Goal: Task Accomplishment & Management: Complete application form

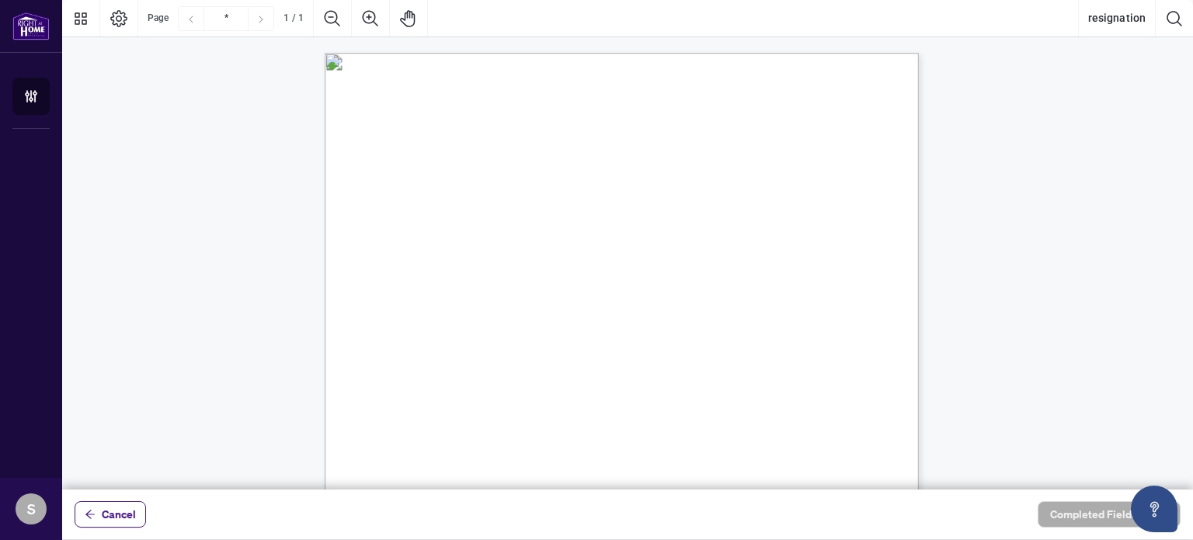
scroll to position [78, 0]
click at [533, 260] on span "Representative, effective on" at bounding box center [496, 260] width 167 height 16
click at [410, 204] on div "MonkNest Real Estate Inc. [STREET_ADDRESS] Attention to: Broker of Record Pleas…" at bounding box center [696, 456] width 742 height 962
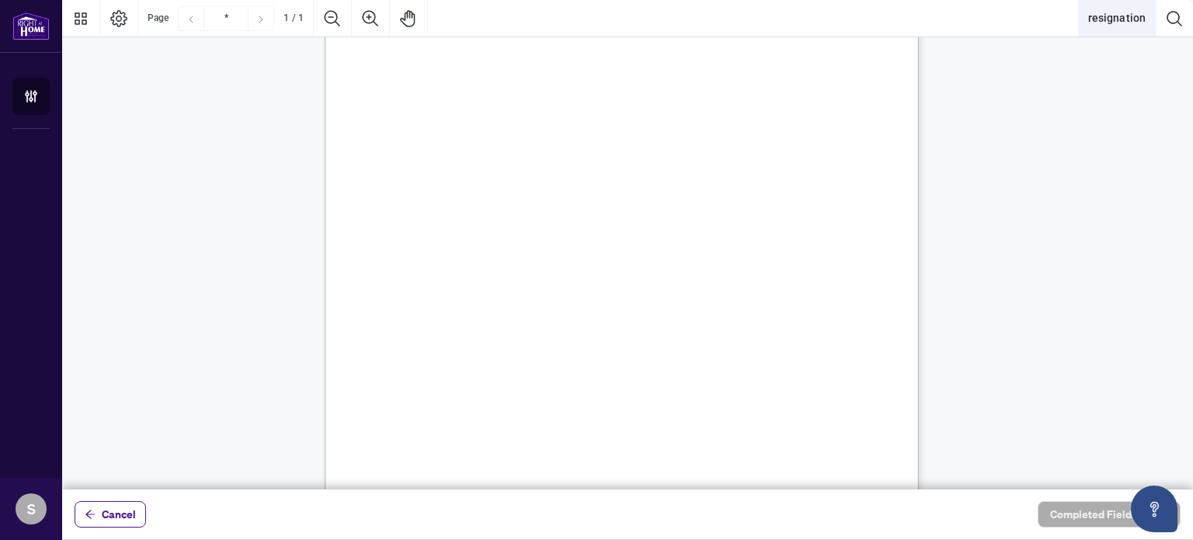
click at [1132, 24] on button "resignation" at bounding box center [1117, 18] width 76 height 37
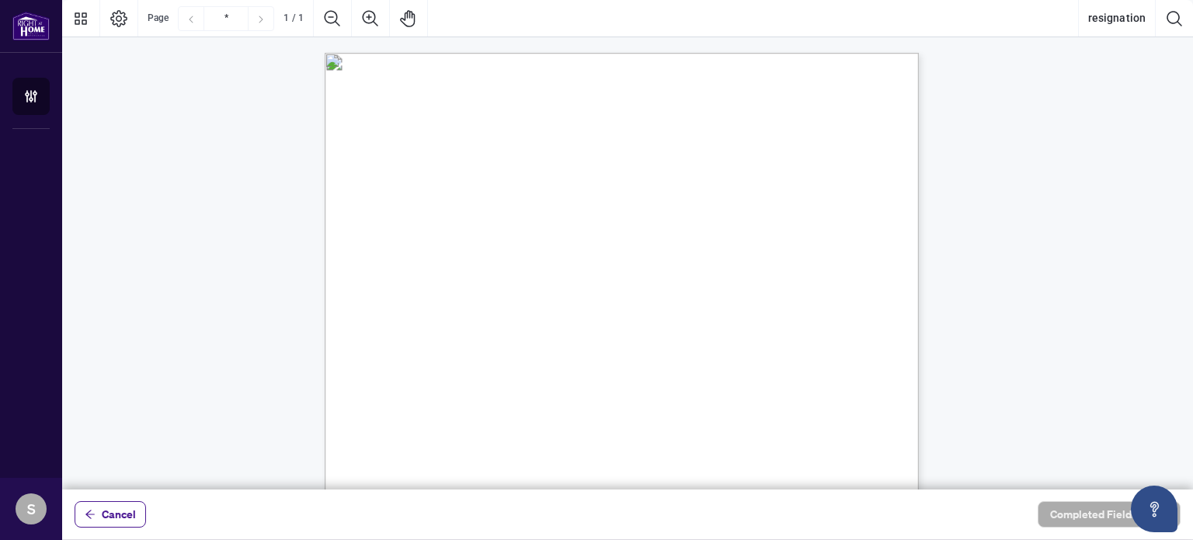
scroll to position [78, 0]
click at [120, 525] on span "Cancel" at bounding box center [119, 514] width 34 height 25
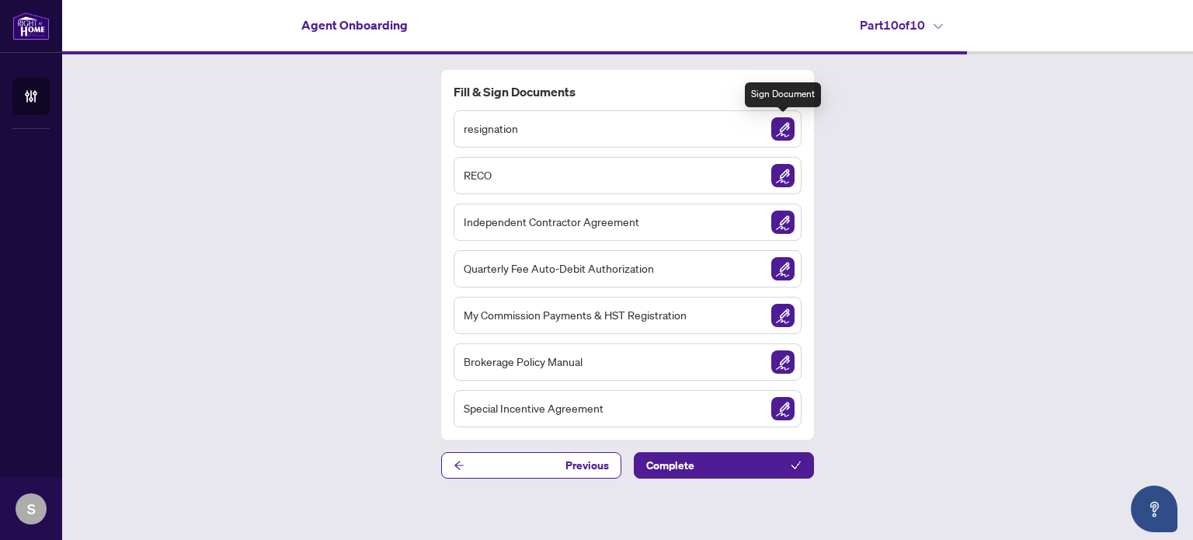
click at [780, 134] on img "Sign Document" at bounding box center [782, 128] width 23 height 23
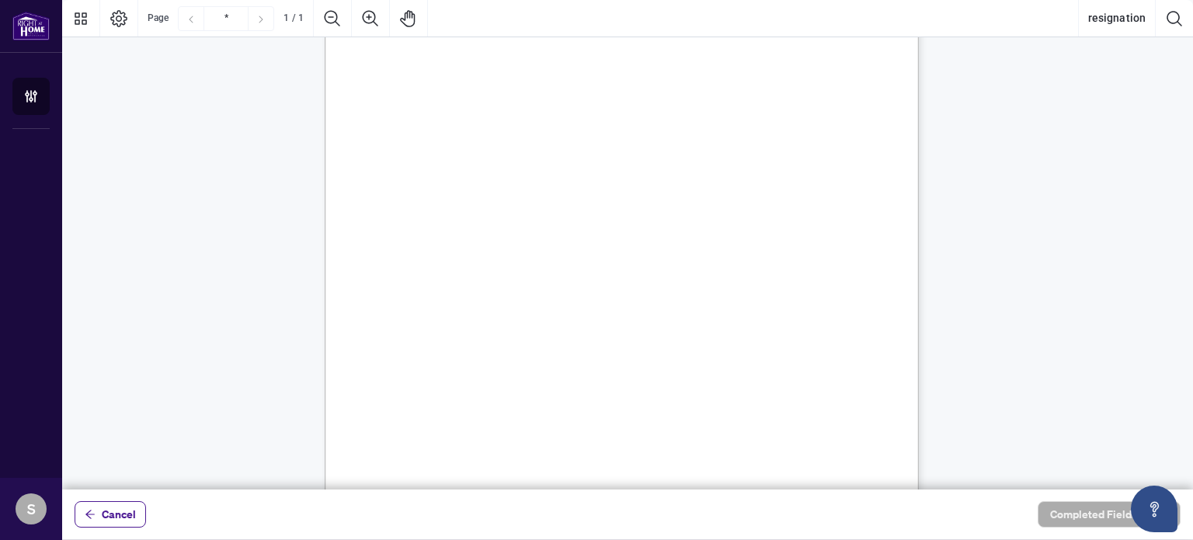
scroll to position [348, 0]
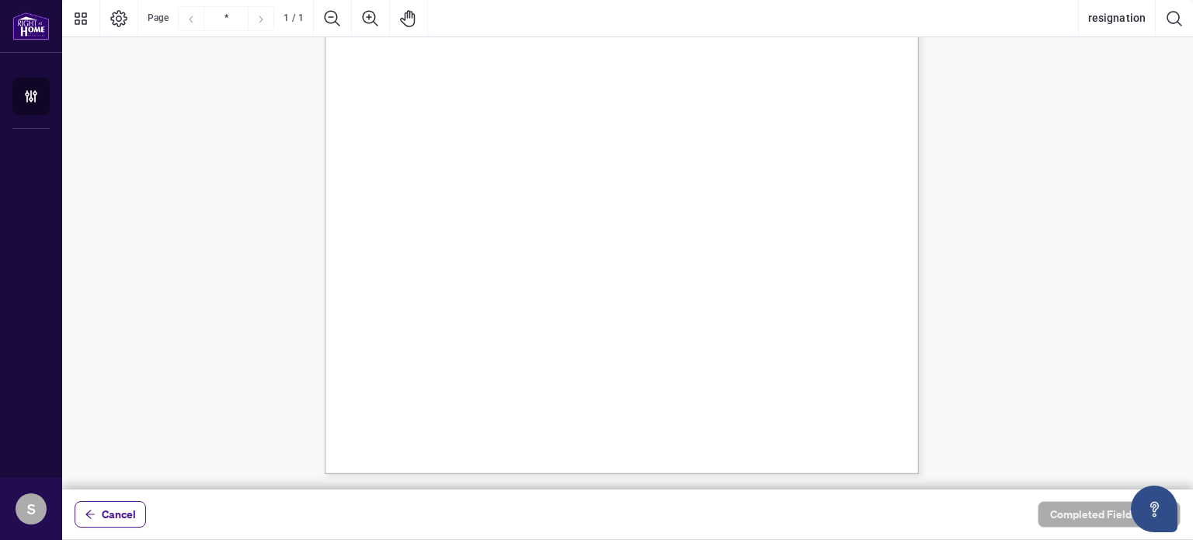
click at [98, 518] on button "Cancel" at bounding box center [110, 514] width 71 height 26
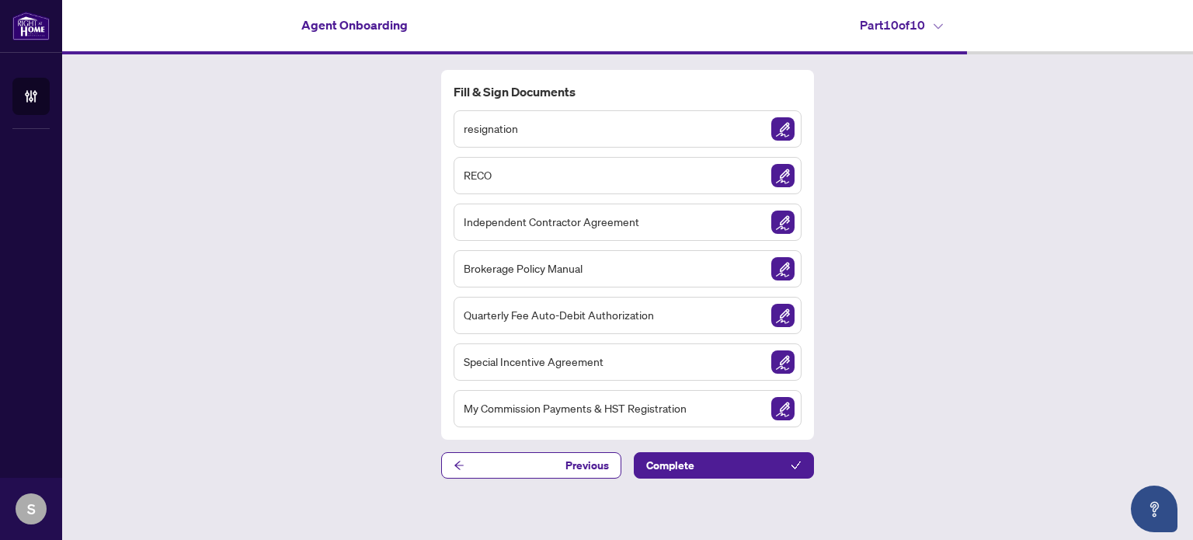
drag, startPoint x: 551, startPoint y: 467, endPoint x: 337, endPoint y: 401, distance: 224.3
click at [337, 401] on div "Fill & Sign Documents resignation RECO Independent Contractor Agreement Brokera…" at bounding box center [627, 274] width 1131 height 440
click at [787, 170] on img "Sign Document" at bounding box center [782, 175] width 23 height 23
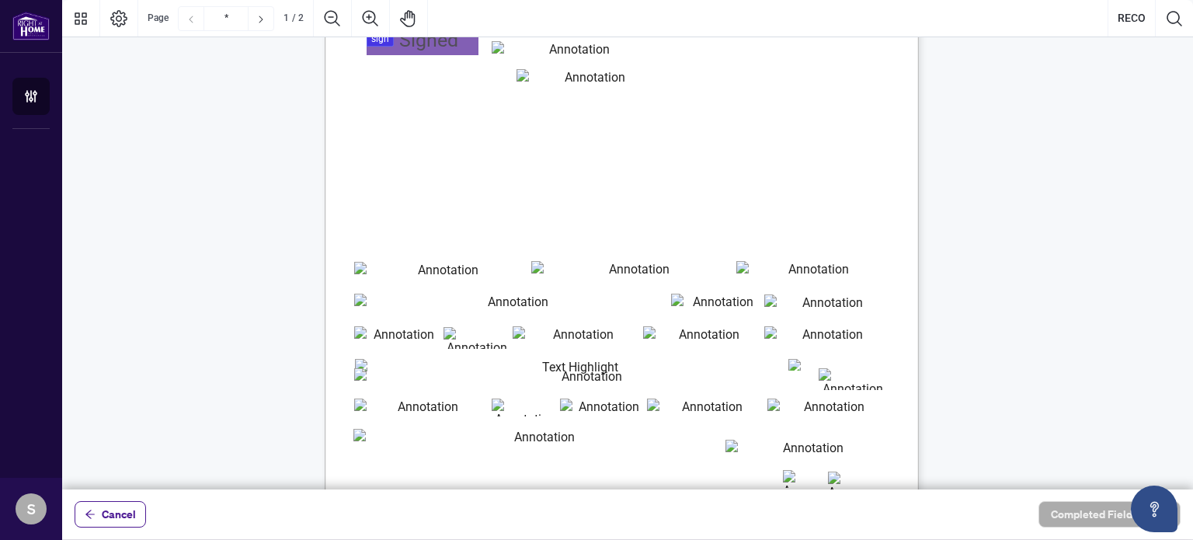
scroll to position [388, 0]
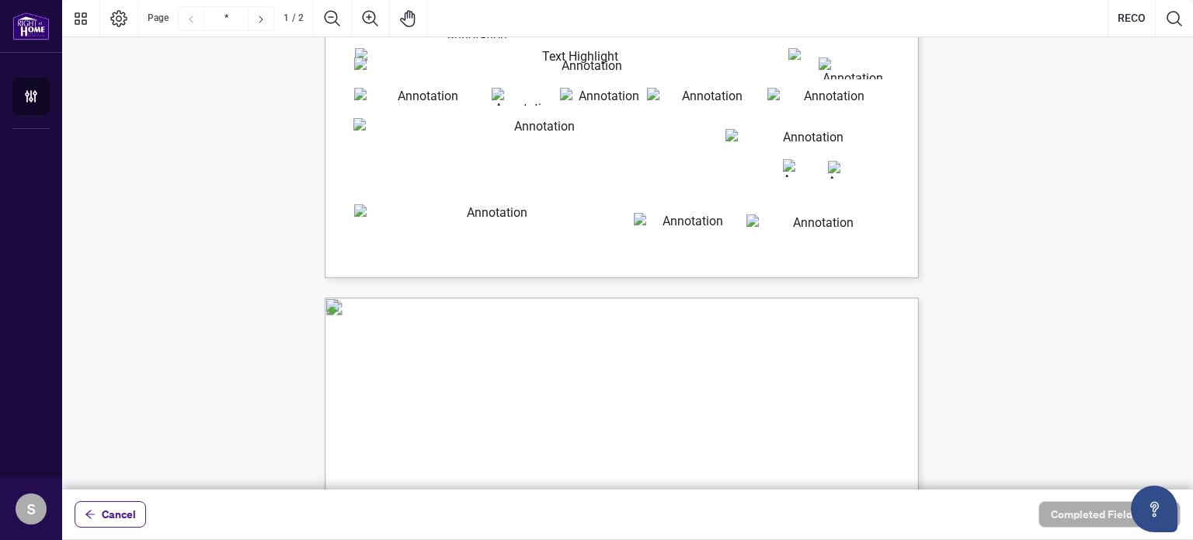
type input "*"
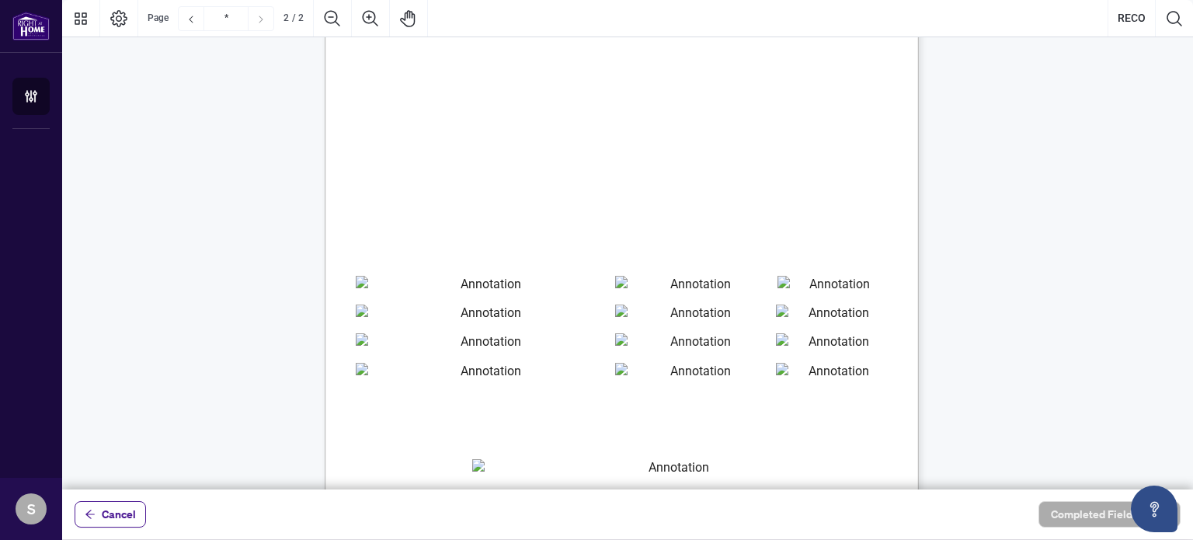
scroll to position [747, 0]
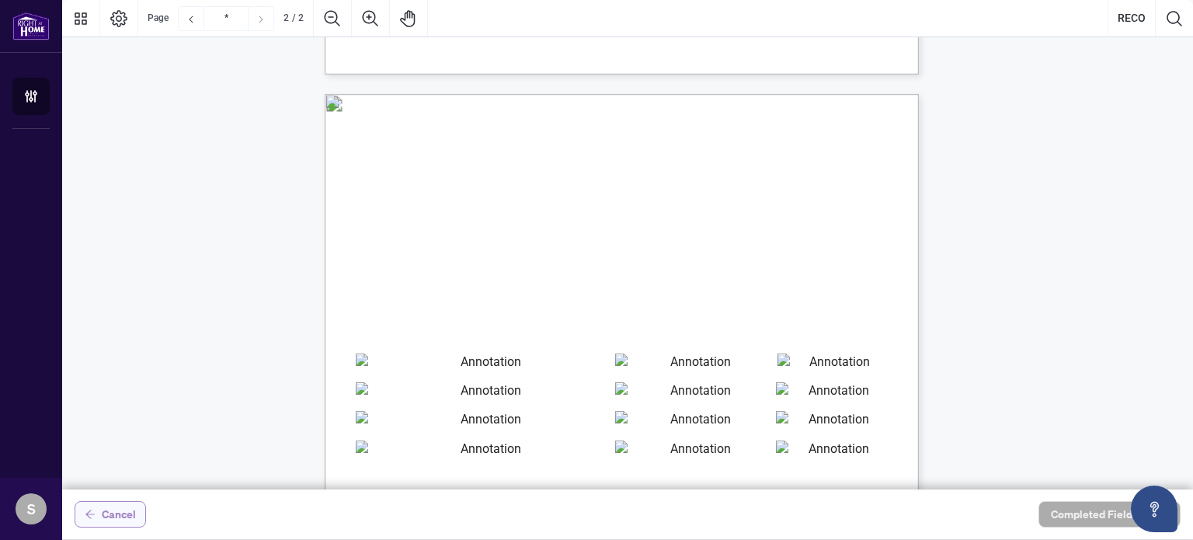
click at [134, 525] on span "Cancel" at bounding box center [119, 514] width 34 height 25
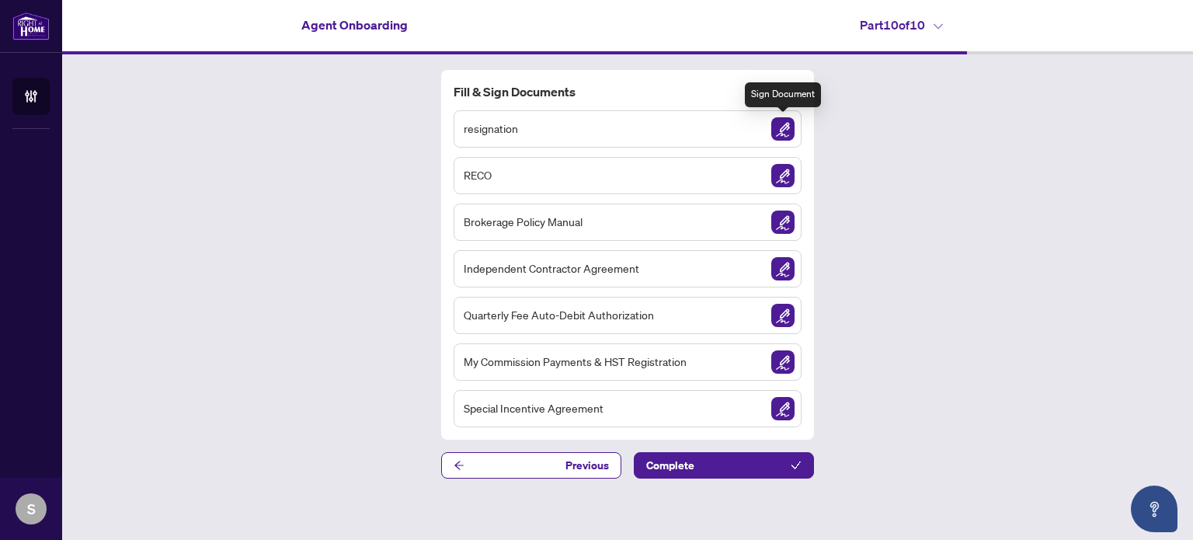
click at [780, 121] on img "Sign Document" at bounding box center [782, 128] width 23 height 23
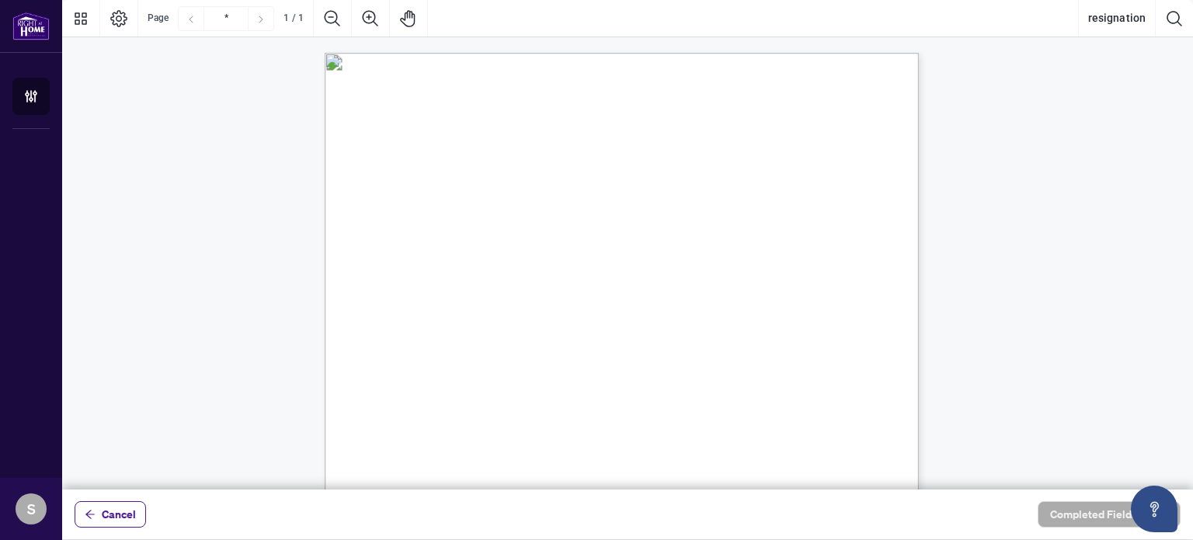
scroll to position [348, 0]
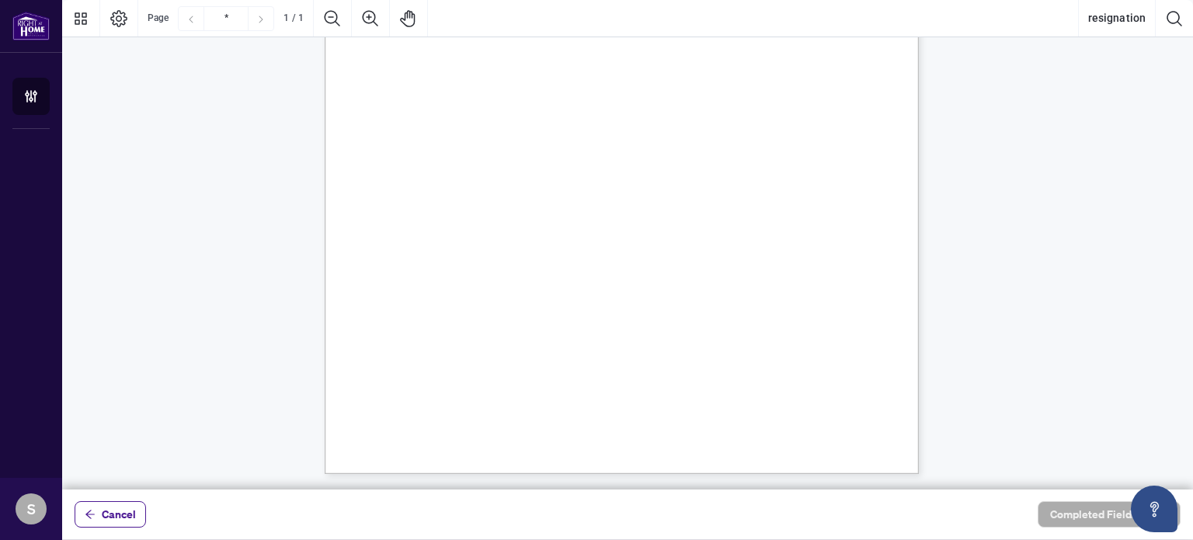
click at [470, 193] on div "MonkNest Real Estate Inc. [STREET_ADDRESS] Attention to: Broker of Record Pleas…" at bounding box center [696, 186] width 742 height 962
click at [469, 193] on div "MonkNest Real Estate Inc. [STREET_ADDRESS] Attention to: Broker of Record Pleas…" at bounding box center [696, 186] width 742 height 962
click at [469, 192] on div "MonkNest Real Estate Inc. [STREET_ADDRESS] Attention to: Broker of Record Pleas…" at bounding box center [696, 186] width 742 height 962
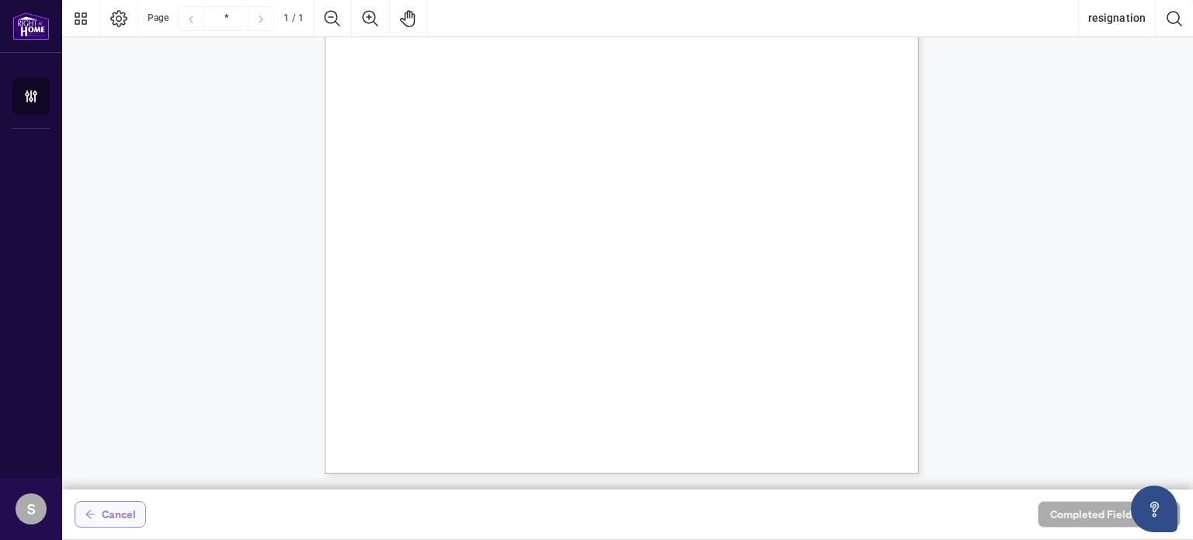
drag, startPoint x: 26, startPoint y: 555, endPoint x: 130, endPoint y: 510, distance: 113.4
drag, startPoint x: 130, startPoint y: 510, endPoint x: 464, endPoint y: 170, distance: 476.2
click at [464, 170] on div "MonkNest Real Estate Inc. [STREET_ADDRESS] Attention to: Broker of Record Pleas…" at bounding box center [696, 186] width 742 height 962
click at [134, 515] on span "Cancel" at bounding box center [119, 514] width 34 height 25
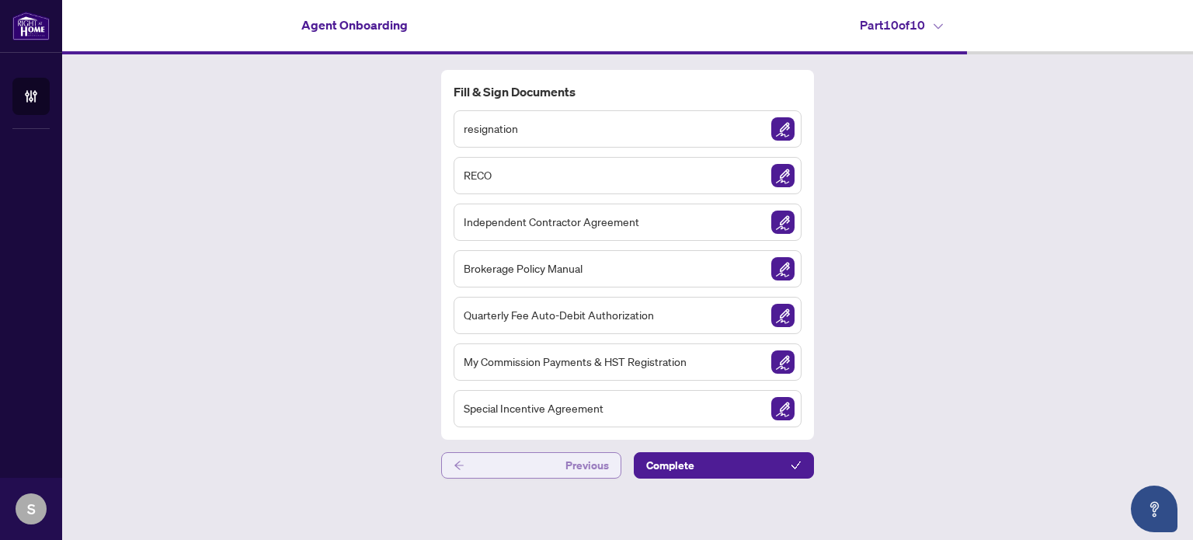
click at [522, 473] on button "Previous" at bounding box center [531, 465] width 180 height 26
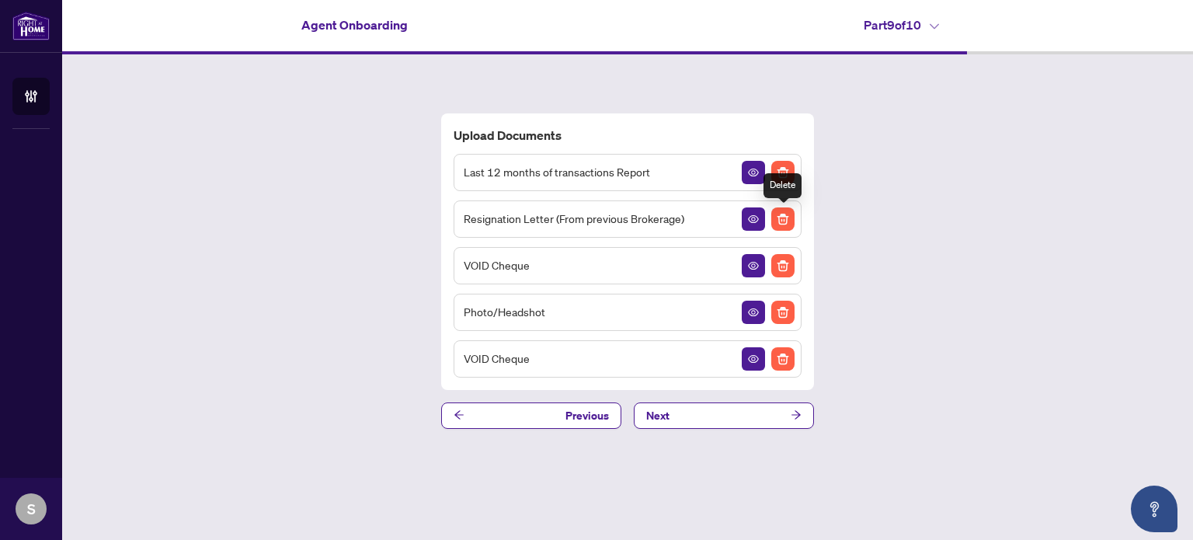
click at [784, 216] on img "Delete File" at bounding box center [782, 218] width 23 height 23
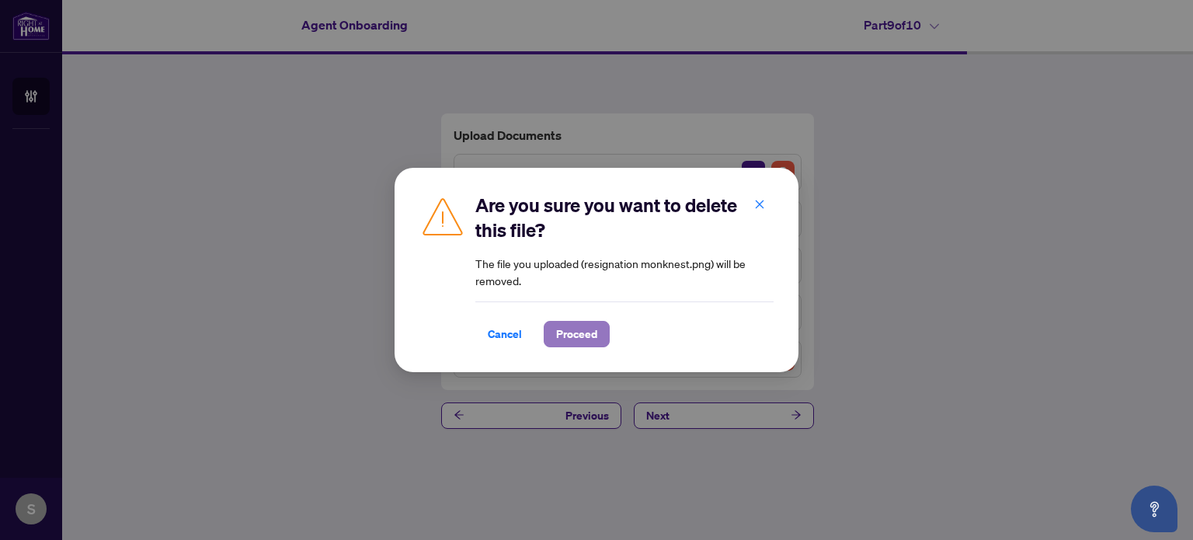
click at [586, 332] on span "Proceed" at bounding box center [576, 334] width 41 height 25
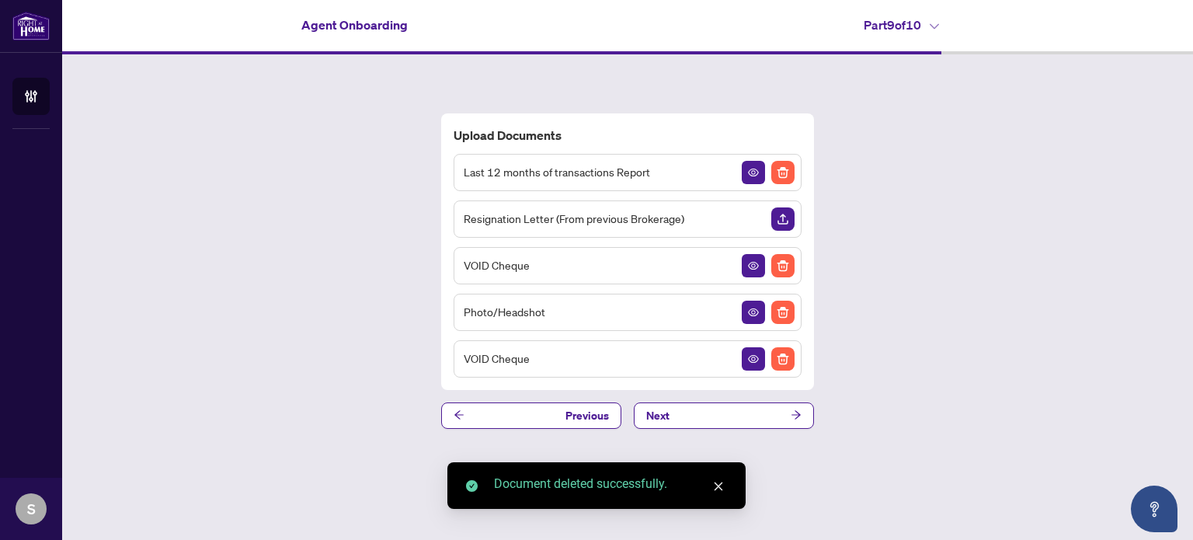
click at [777, 215] on img "Upload Document" at bounding box center [782, 218] width 23 height 23
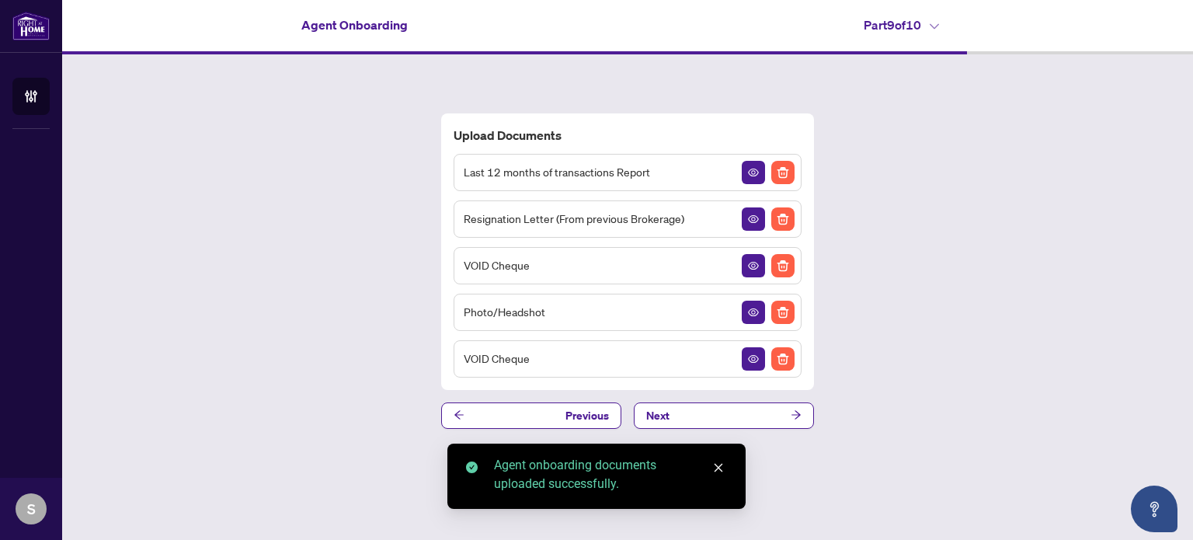
click at [980, 388] on div "Upload Documents Last 12 months of transactions Report Resignation Letter (From…" at bounding box center [627, 270] width 1131 height 433
click at [774, 429] on div "Upload Documents Last 12 months of transactions Report Resignation Letter (From…" at bounding box center [627, 270] width 1131 height 433
click at [779, 416] on button "Next" at bounding box center [724, 415] width 180 height 26
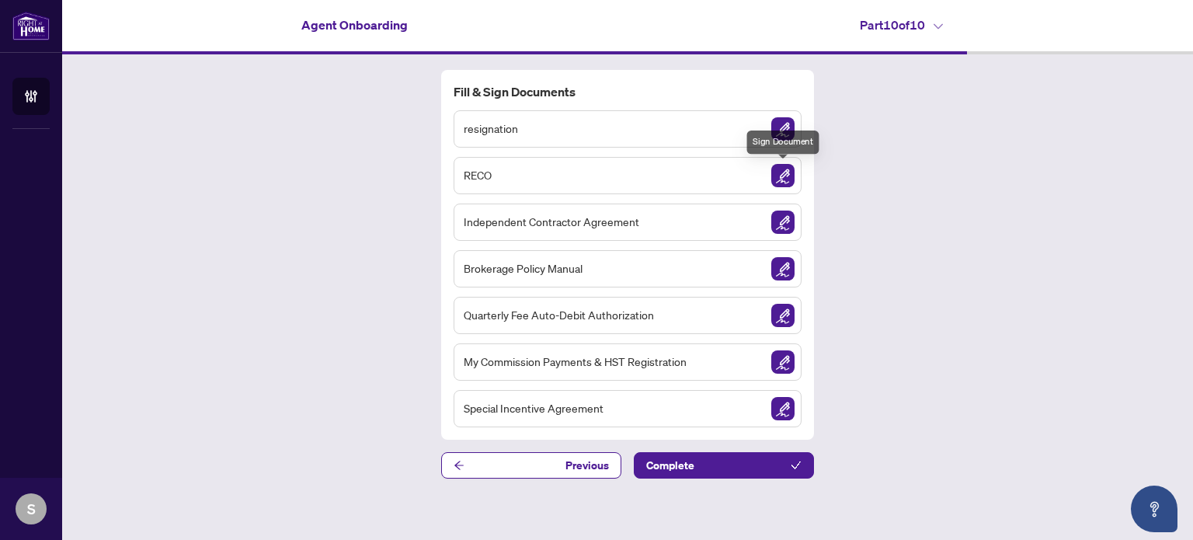
click at [784, 173] on img "Sign Document" at bounding box center [782, 175] width 23 height 23
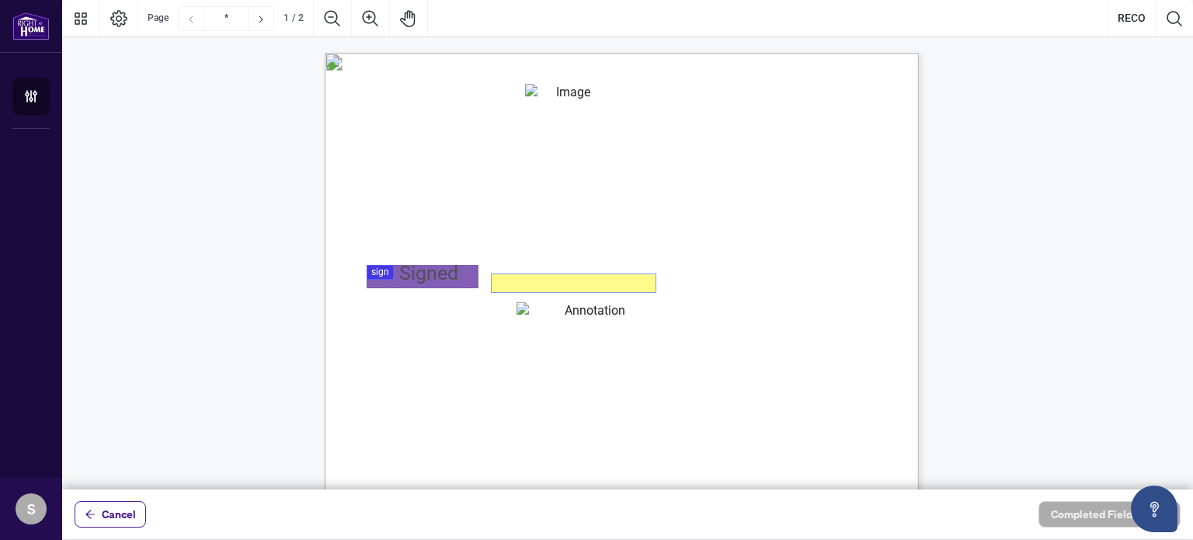
click at [526, 281] on input "name_of_authorized_signatory" at bounding box center [574, 283] width 164 height 18
click at [563, 215] on span "NOTICE OF EMPLOYEE CHANGE FORM: TRANSFER" at bounding box center [637, 205] width 393 height 23
click at [541, 281] on input "name_of_authorized_signatory" at bounding box center [573, 282] width 163 height 17
click at [502, 106] on span "Real Estate Council of [GEOGRAPHIC_DATA]" at bounding box center [449, 108] width 187 height 14
click at [536, 294] on div "Real Estate Council of Ontario [STREET_ADDRESS][PERSON_NAME] Website: [DOMAIN_N…" at bounding box center [696, 534] width 742 height 962
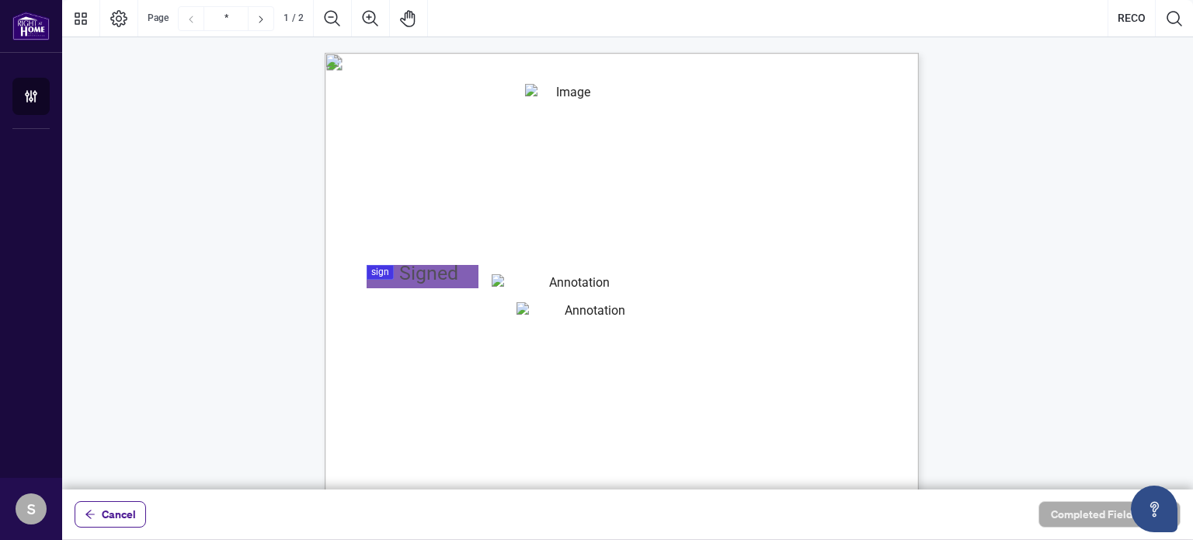
click at [539, 290] on input "name_of_authorized_signatory" at bounding box center [573, 282] width 163 height 17
type input "*"
click at [527, 284] on input "name_of_authorized_signatory" at bounding box center [574, 283] width 164 height 18
click at [463, 196] on span "NOTICE OF EMPLOYEE CHANGE FORM: TRANSFER" at bounding box center [637, 205] width 393 height 23
click at [524, 315] on input "reco_registration_number" at bounding box center [588, 315] width 144 height 26
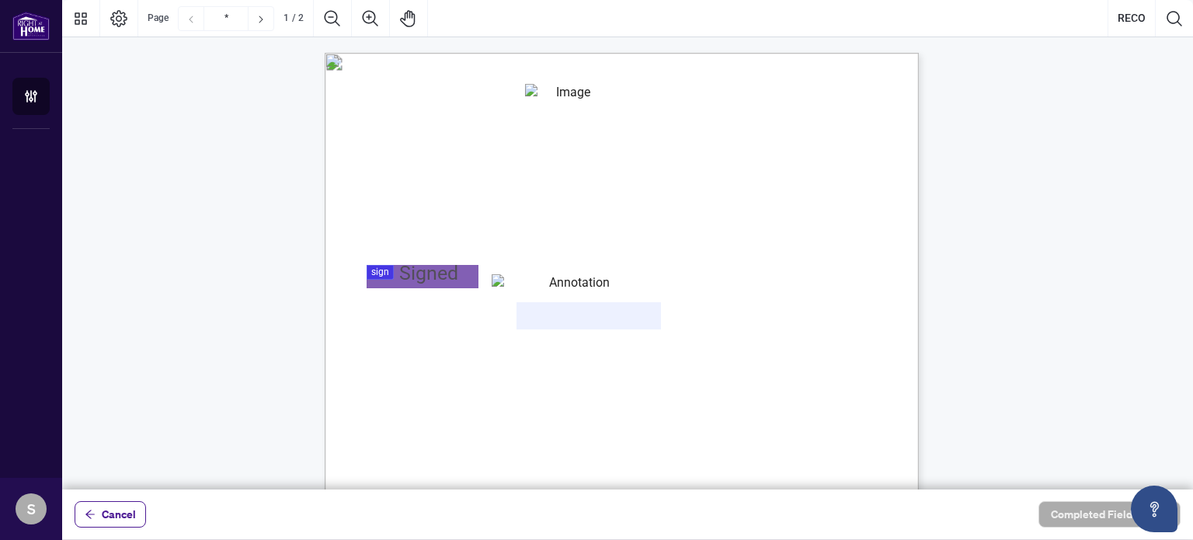
type input "*******"
click at [604, 357] on span "CLICK HERE FOR FEE SCHEDULE" at bounding box center [543, 362] width 122 height 11
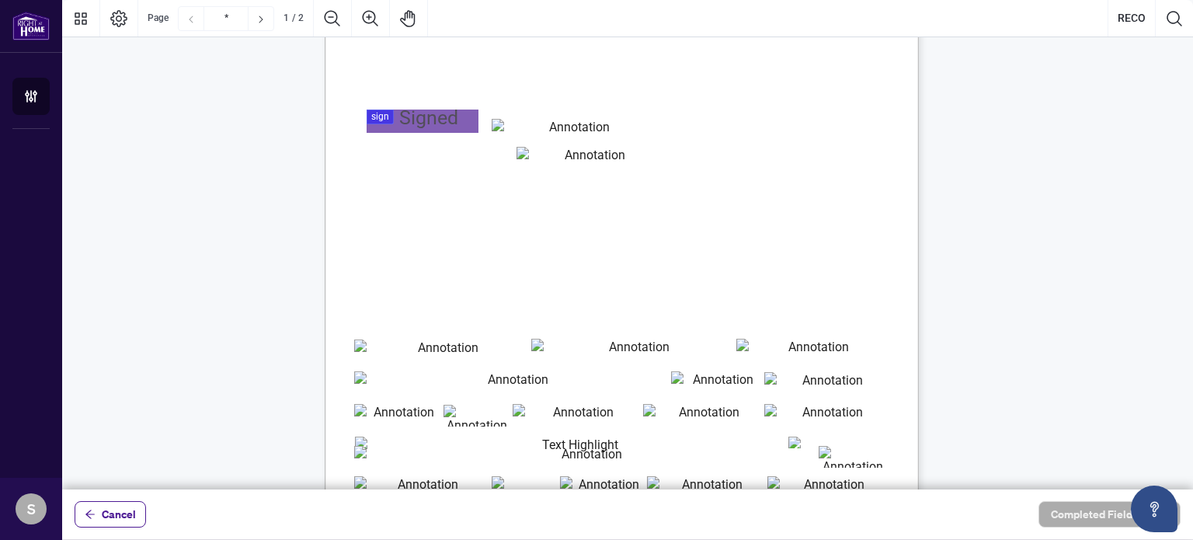
scroll to position [233, 0]
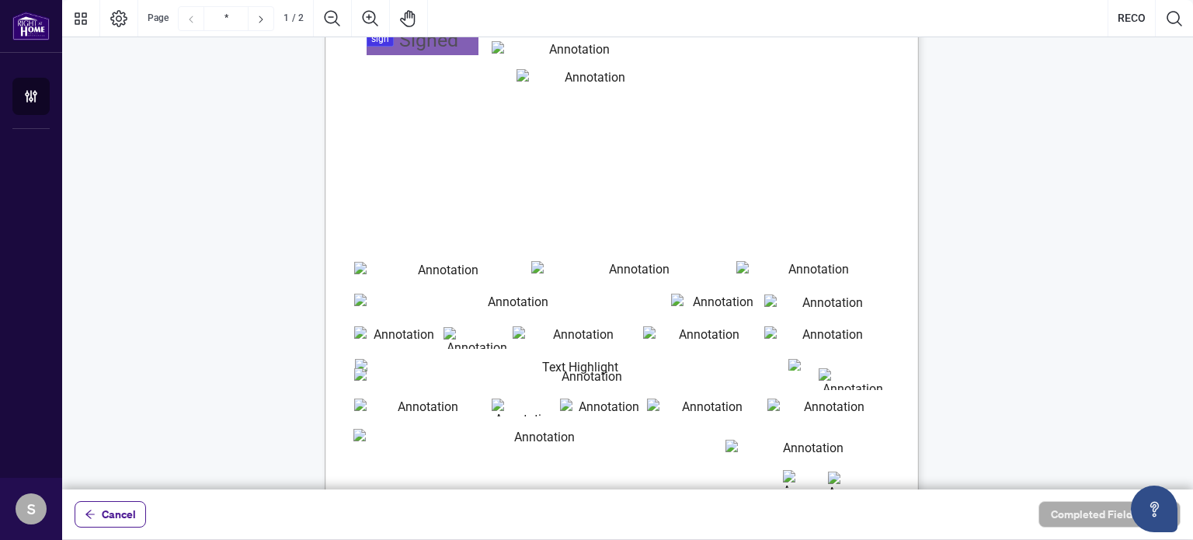
click at [391, 268] on input "legal_surname" at bounding box center [441, 273] width 175 height 23
type input "*****"
type input "**********"
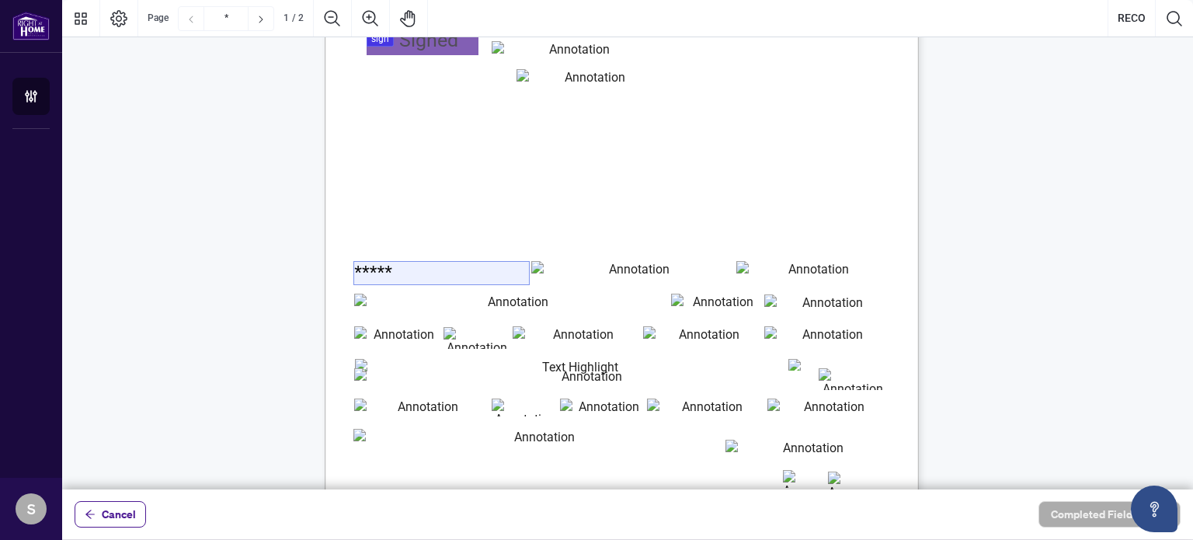
type input "**"
type input "******"
type input "**********"
click at [593, 280] on input "*****" at bounding box center [632, 272] width 203 height 23
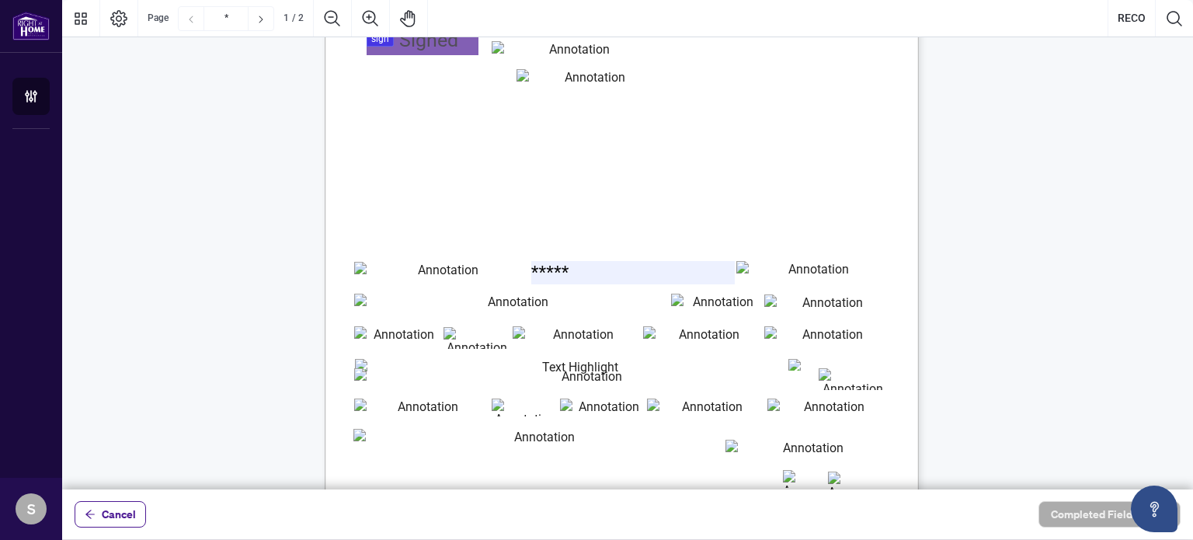
click at [781, 273] on input "legal_middle_names" at bounding box center [811, 272] width 151 height 23
type input "*****"
type input "**"
click at [381, 327] on input "**" at bounding box center [397, 337] width 87 height 23
click at [454, 335] on input "******" at bounding box center [476, 338] width 67 height 22
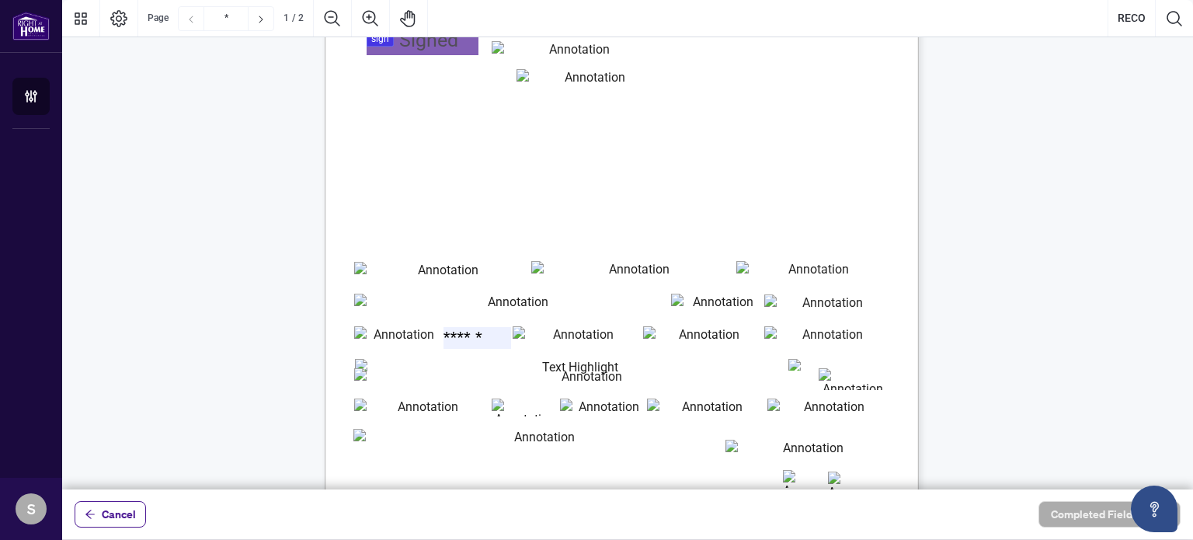
click at [573, 343] on input "**********" at bounding box center [577, 337] width 129 height 23
click at [690, 336] on input "cell_phone_number" at bounding box center [703, 337] width 120 height 23
type input "**********"
click at [799, 336] on input "email_address" at bounding box center [825, 337] width 123 height 23
type input "**********"
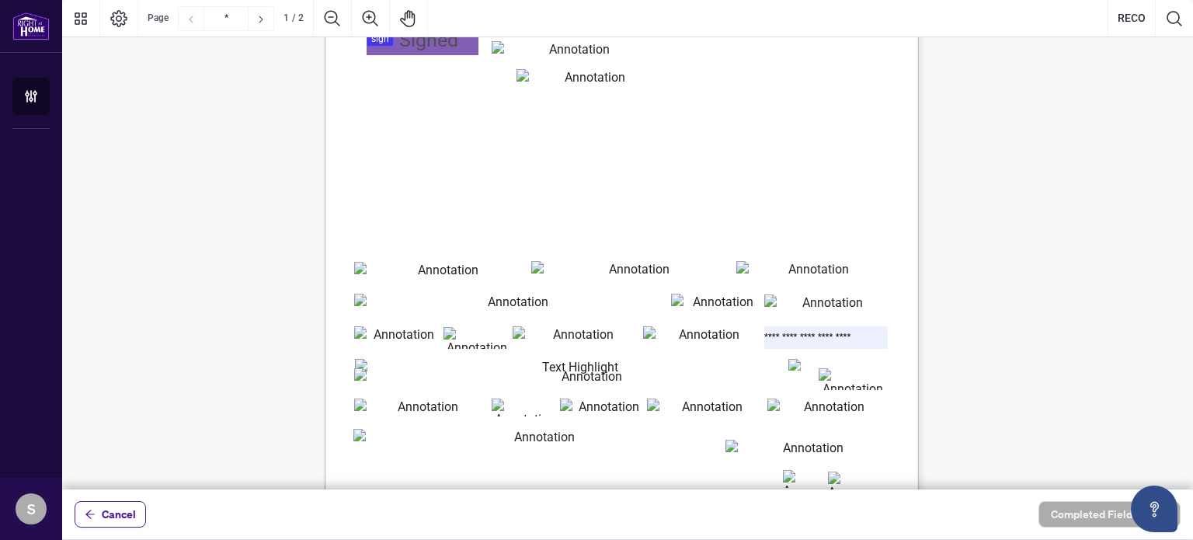
scroll to position [0, 0]
type input "**********"
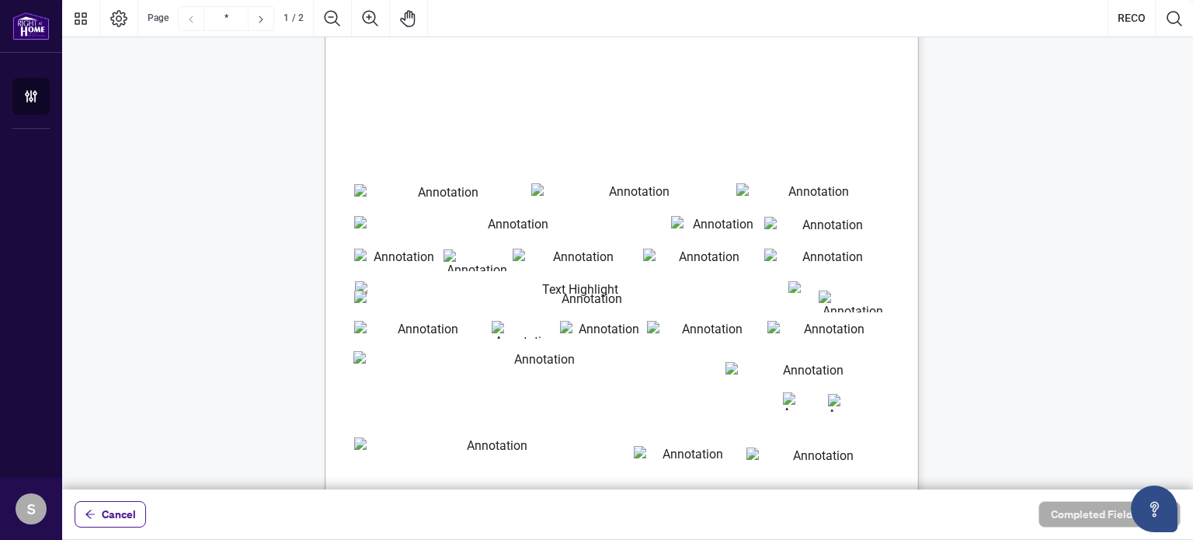
click at [462, 307] on input "new_address_for_service" at bounding box center [585, 301] width 462 height 22
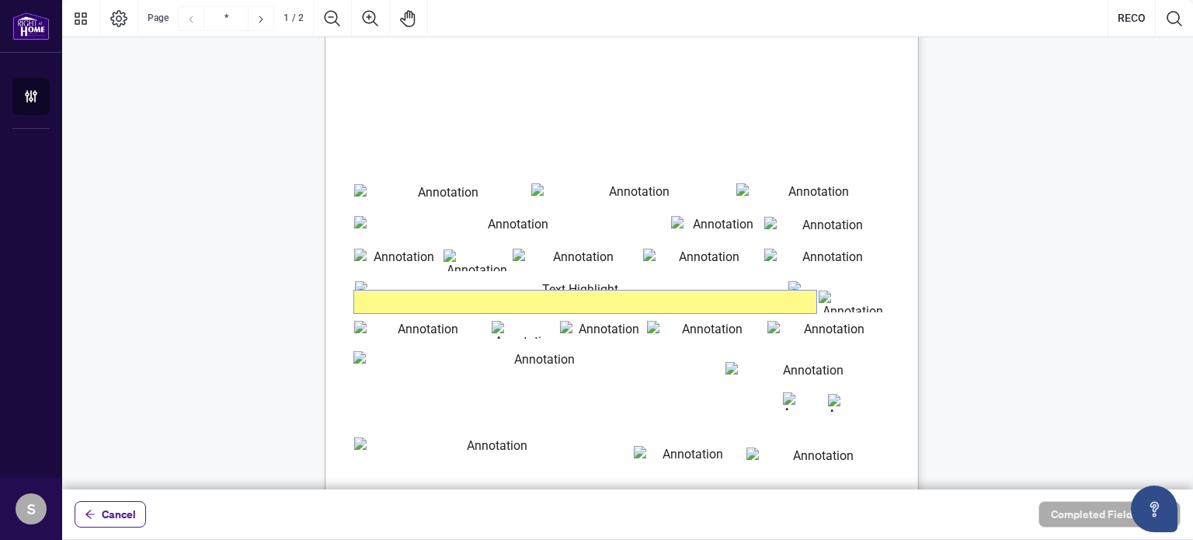
click at [462, 307] on input "new_address_for_service" at bounding box center [585, 301] width 462 height 23
click at [336, 343] on div "Real Estate Council of Ontario [STREET_ADDRESS][PERSON_NAME] Website: [DOMAIN_N…" at bounding box center [696, 223] width 742 height 962
click at [434, 305] on input "new_address_for_service" at bounding box center [585, 301] width 462 height 23
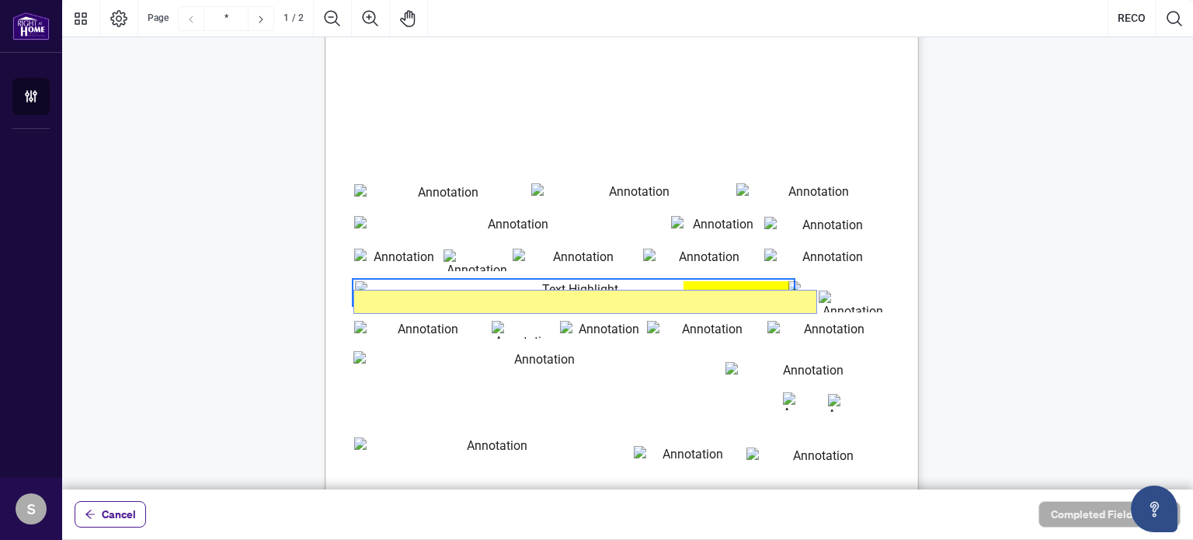
click at [430, 304] on input "new_address_for_service" at bounding box center [585, 301] width 462 height 23
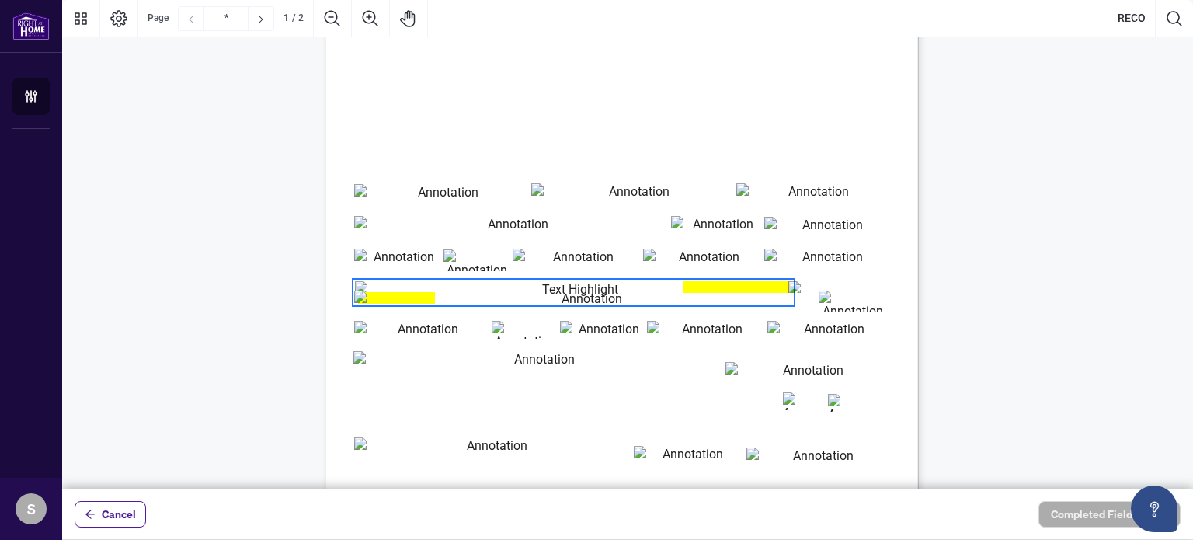
click at [494, 283] on span "(Must be a street address not just a Post Office Box. This address will also be" at bounding box center [602, 286] width 267 height 11
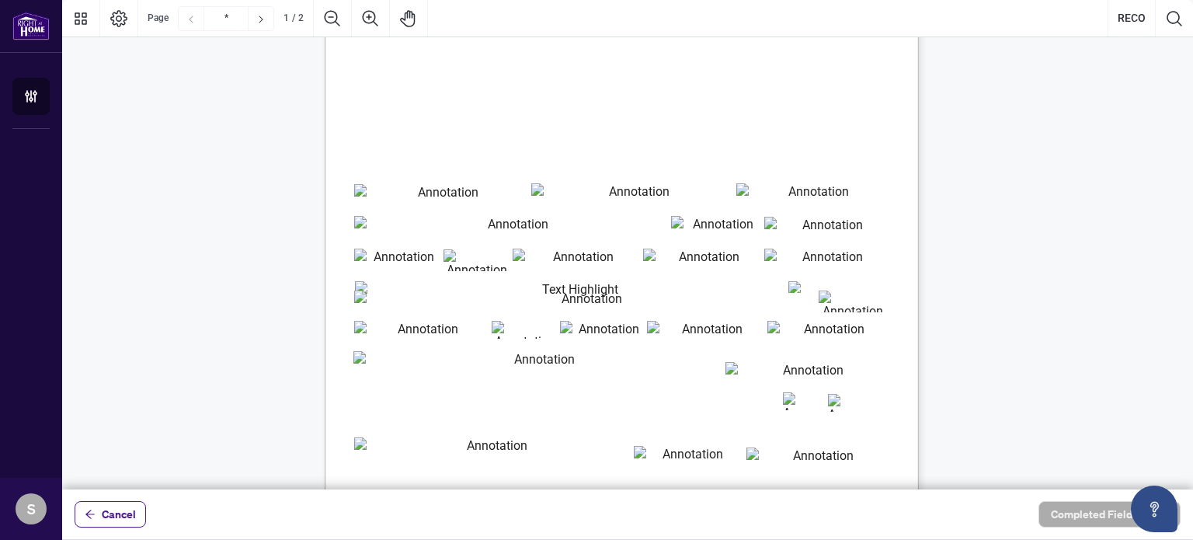
click at [261, 229] on div "Real Estate Council of Ontario [STREET_ADDRESS][PERSON_NAME] Website: [DOMAIN_N…" at bounding box center [367, 513] width 610 height 1573
click at [606, 370] on input "previous_employer_information" at bounding box center [538, 365] width 370 height 29
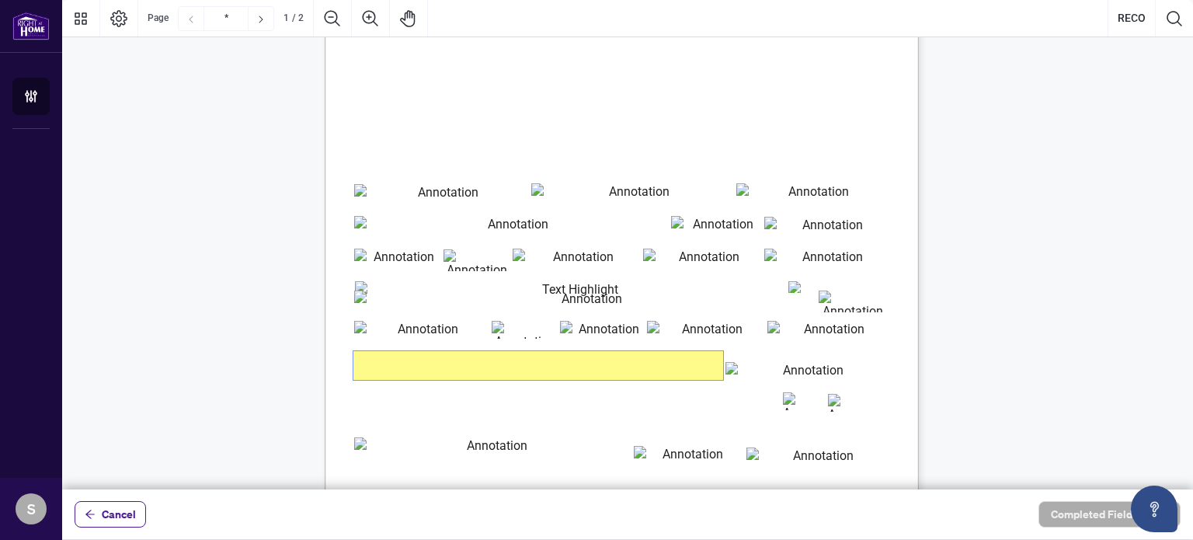
type input "**********"
click at [733, 372] on input "effective_termination_date" at bounding box center [806, 371] width 162 height 18
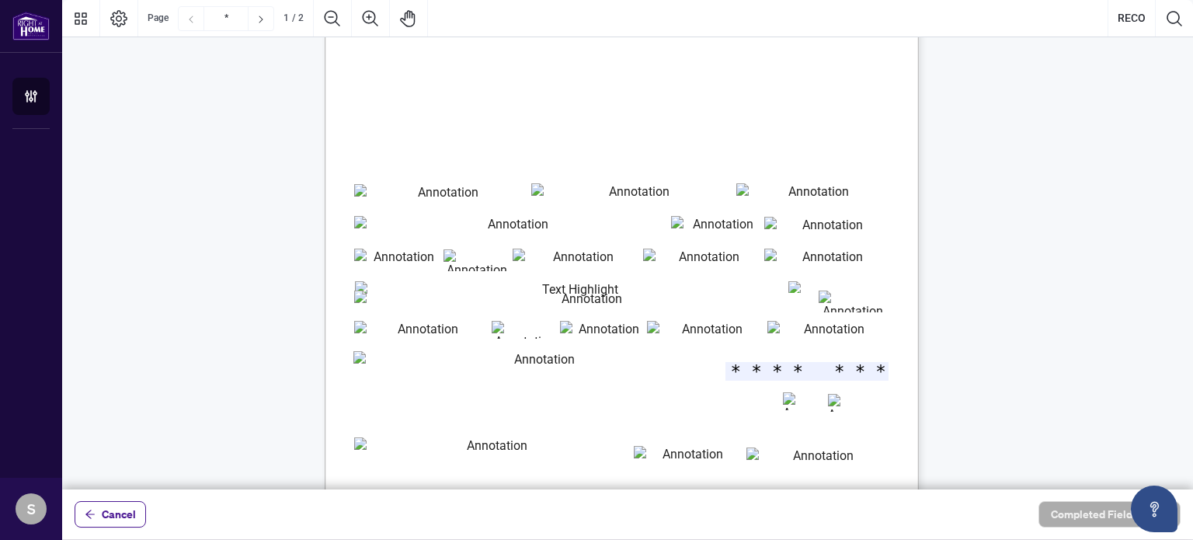
type input "********"
click at [707, 413] on span "If no, please enclose a copy of the termination letter provided to you by your …" at bounding box center [550, 415] width 313 height 11
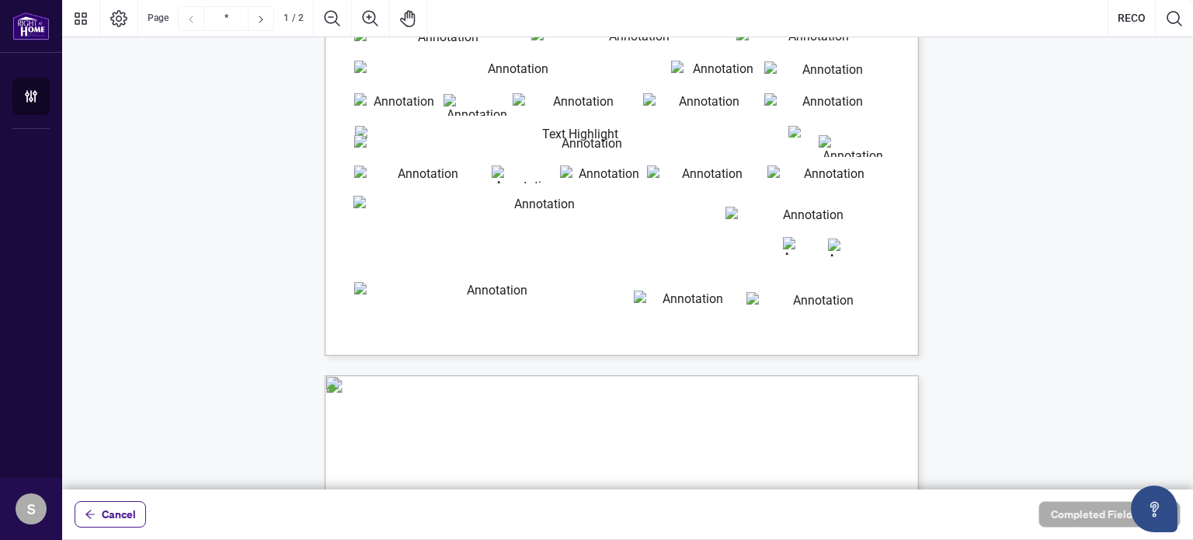
type input "*"
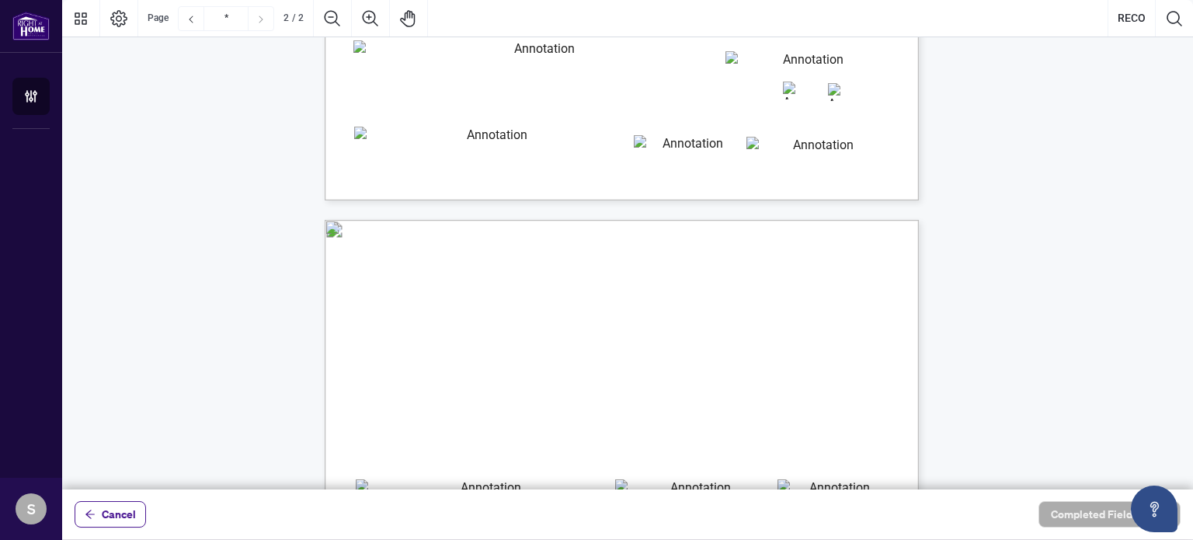
scroll to position [854, 0]
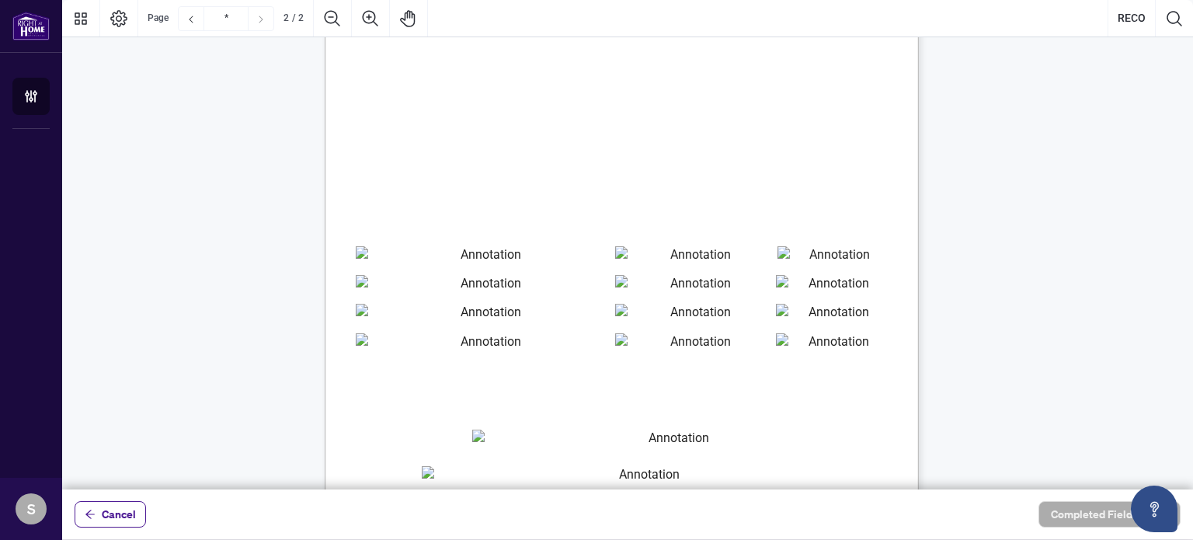
click at [387, 264] on input "Names of applicants If Business ApplicationBusiness Name RequiredRow1" at bounding box center [485, 260] width 258 height 28
type input "**********"
click at [631, 263] on input "Registration number If New Application leave blankRow1" at bounding box center [694, 260] width 158 height 28
type input "*******"
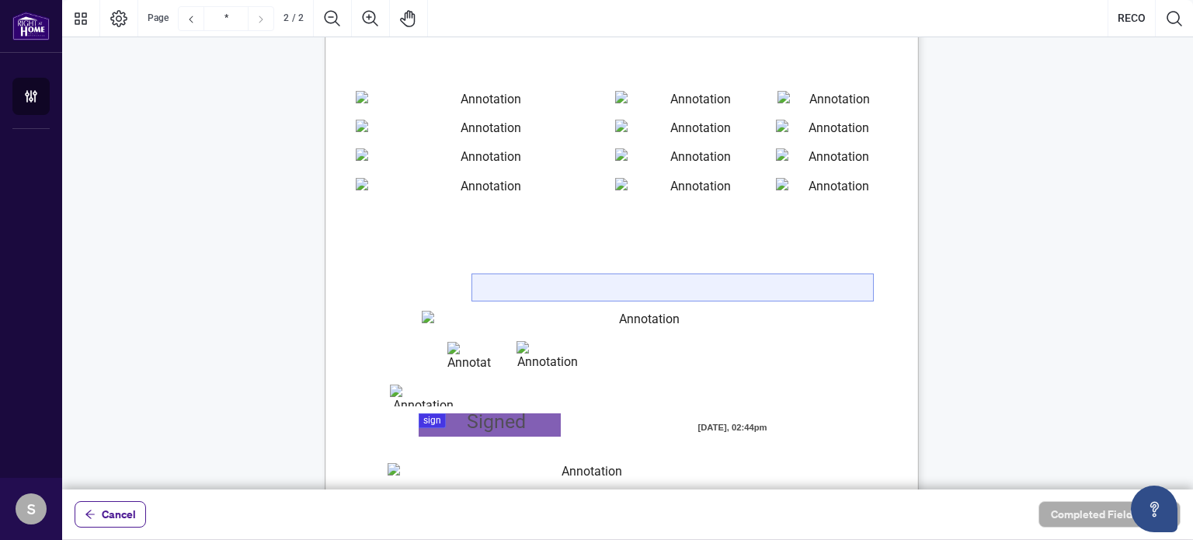
click at [520, 285] on input "cardholdername" at bounding box center [672, 287] width 401 height 26
type input "**********"
type input "**"
type input "****"
type input "**********"
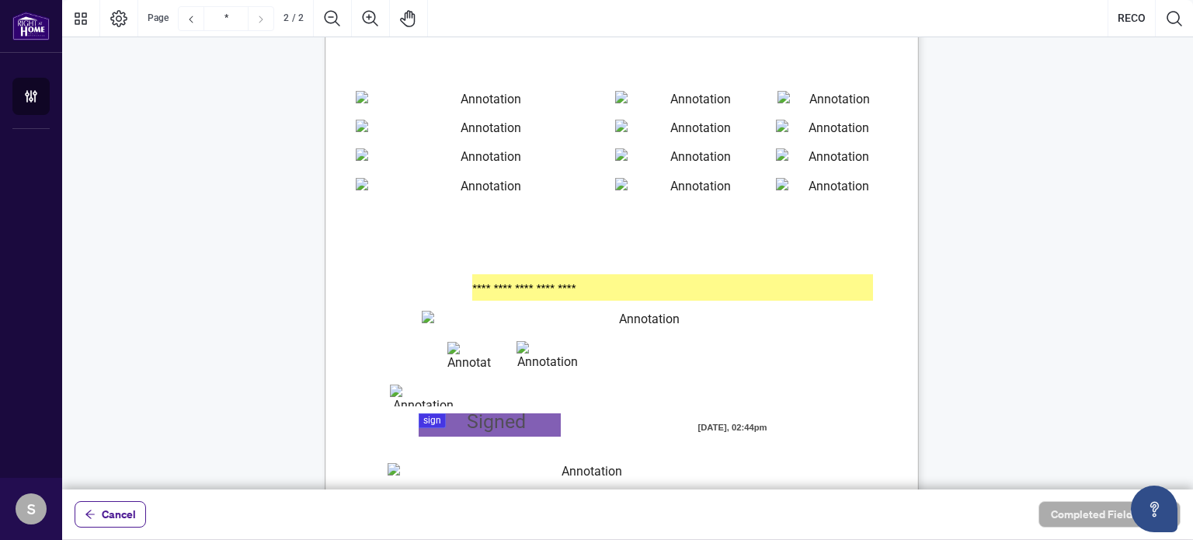
click at [429, 325] on input "**********" at bounding box center [643, 324] width 442 height 27
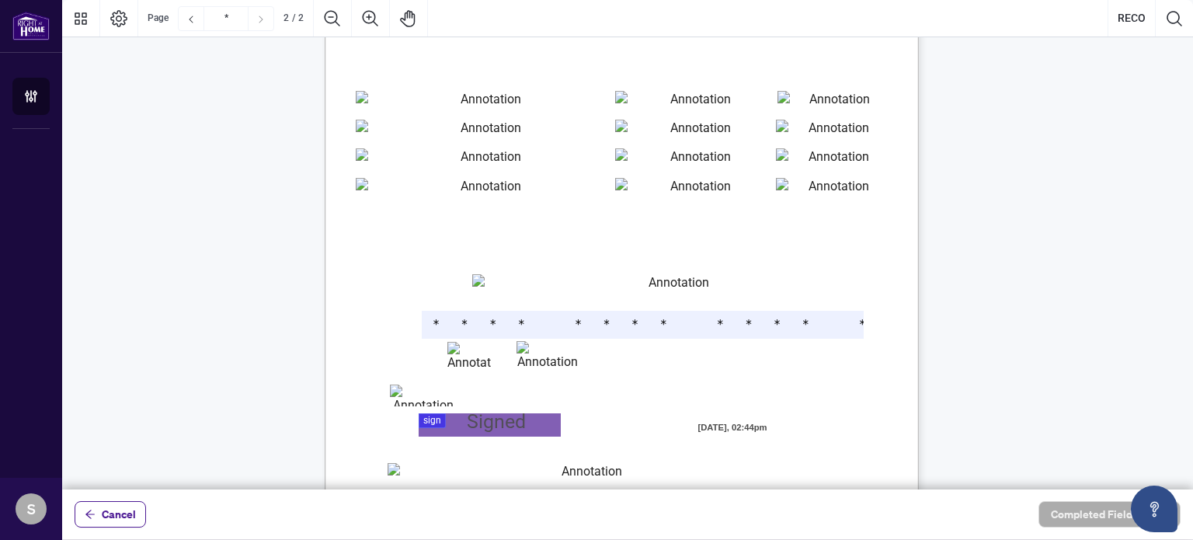
click at [461, 358] on input "**" at bounding box center [468, 354] width 43 height 25
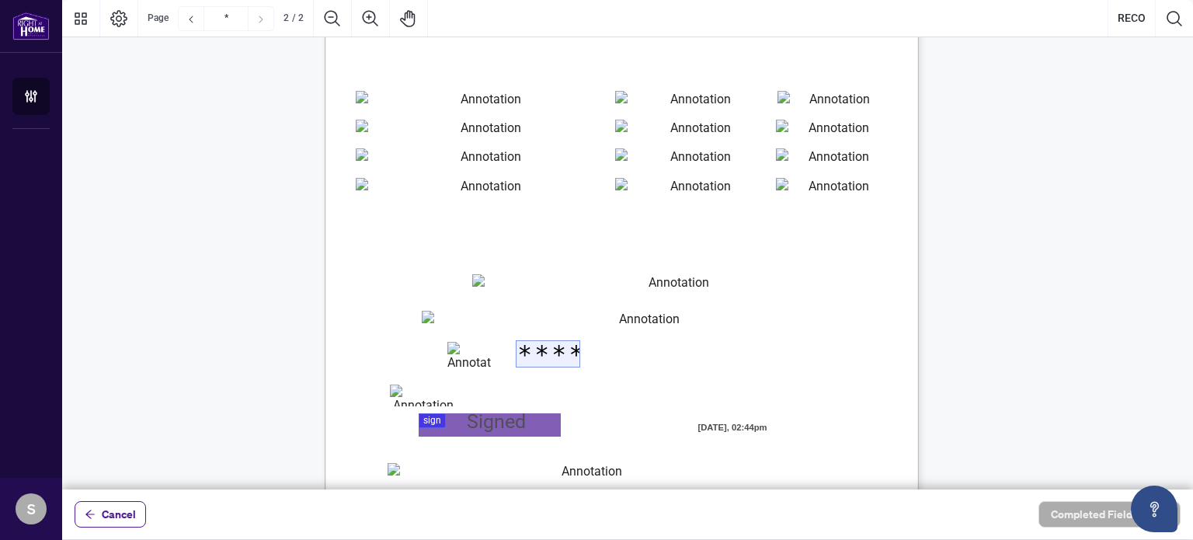
click at [537, 364] on input "****" at bounding box center [547, 354] width 63 height 26
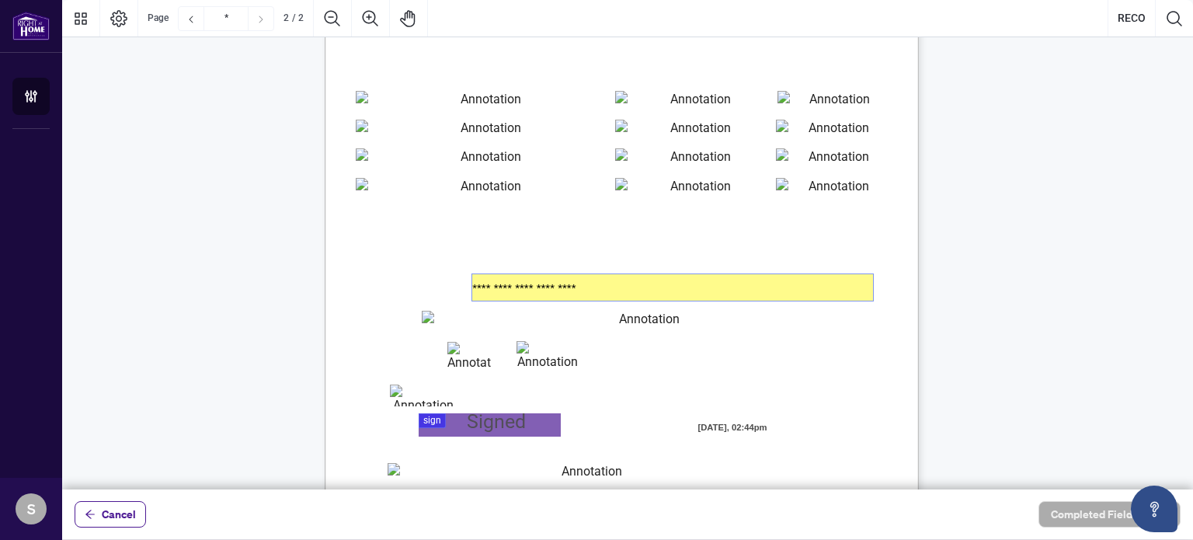
click at [624, 288] on input "**********" at bounding box center [672, 287] width 401 height 26
click at [498, 252] on span "VISA OR MASTERCARD Accepted" at bounding box center [428, 256] width 137 height 9
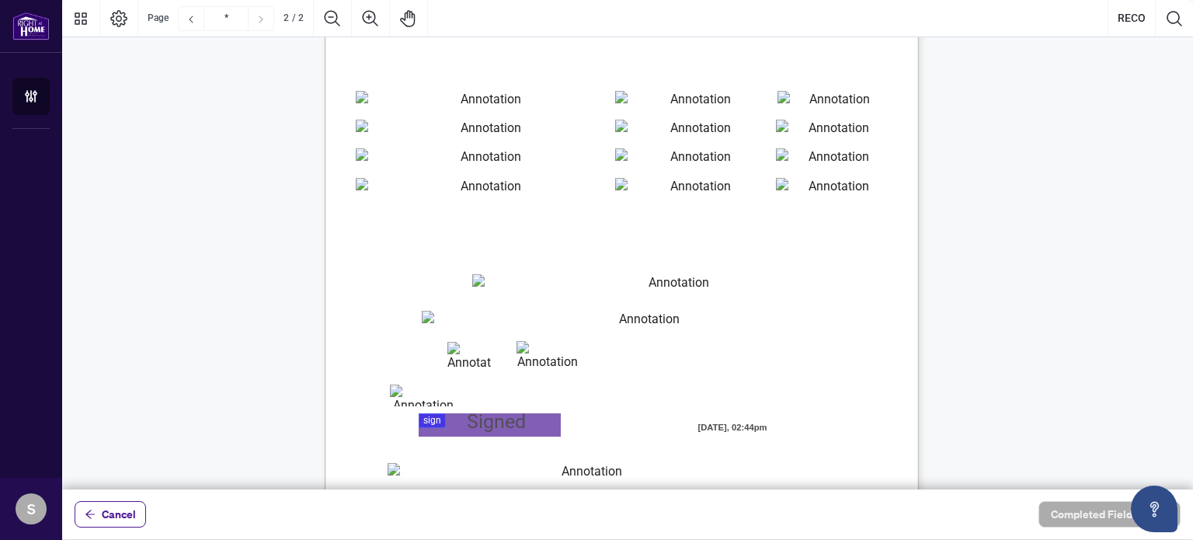
click at [405, 398] on input "cvv" at bounding box center [423, 395] width 67 height 22
type input "***"
click at [497, 421] on div at bounding box center [627, 244] width 1131 height 489
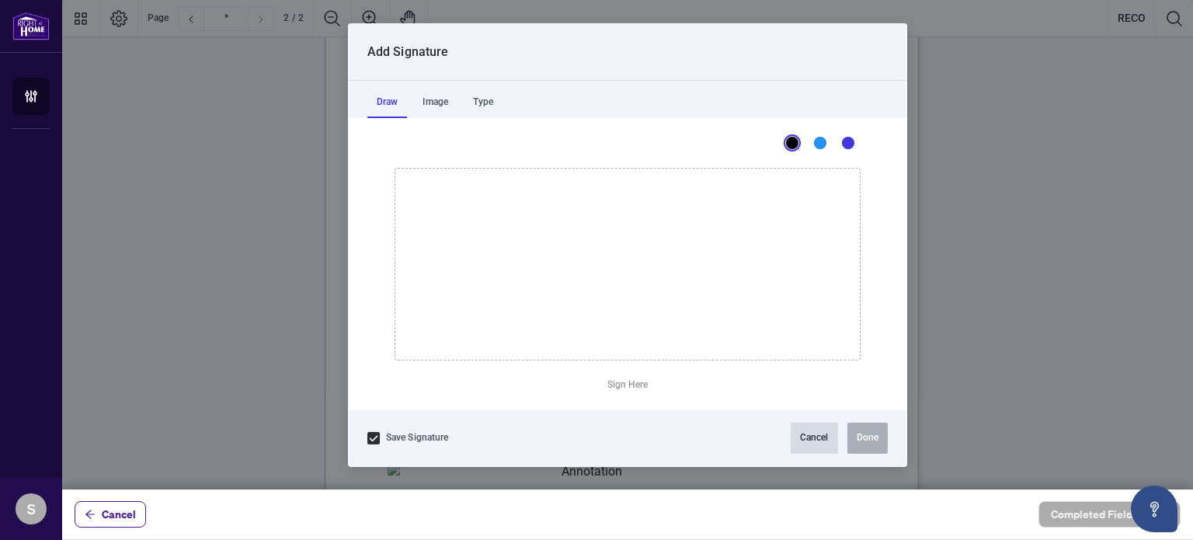
click at [826, 429] on button "Cancel" at bounding box center [814, 438] width 47 height 31
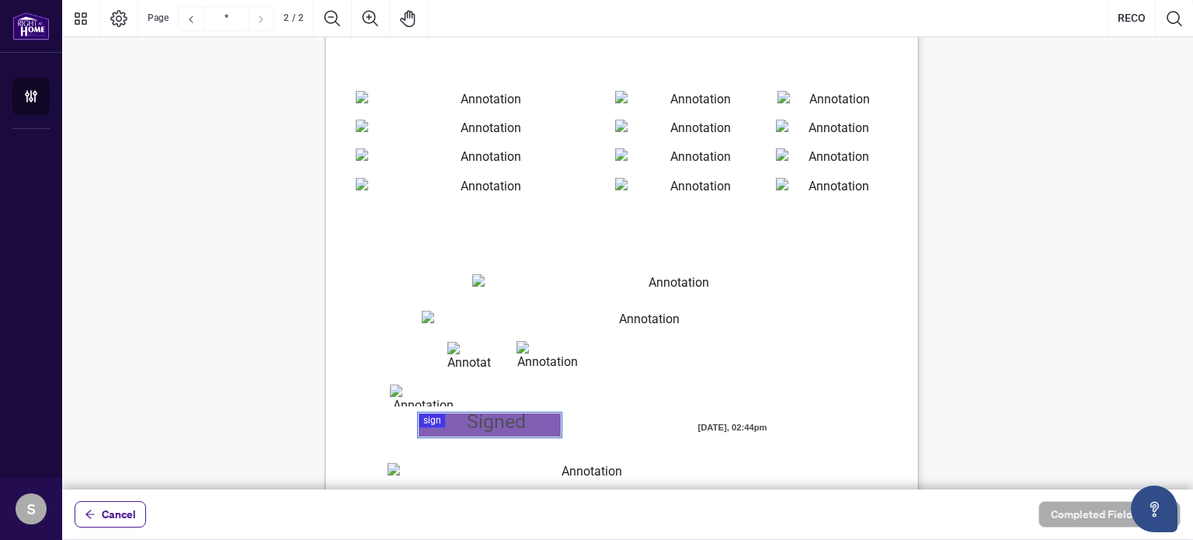
scroll to position [1135, 0]
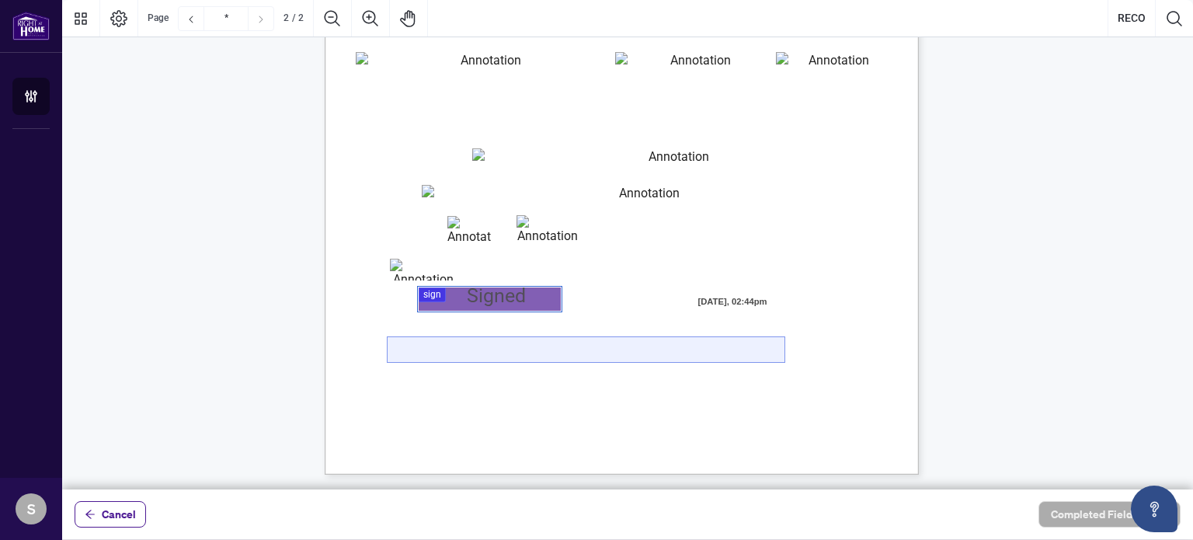
click at [437, 345] on input "Email" at bounding box center [586, 349] width 397 height 25
type input "**********"
click at [612, 374] on span "Please note: the email address provided on this form will replace the one curre…" at bounding box center [583, 369] width 447 height 9
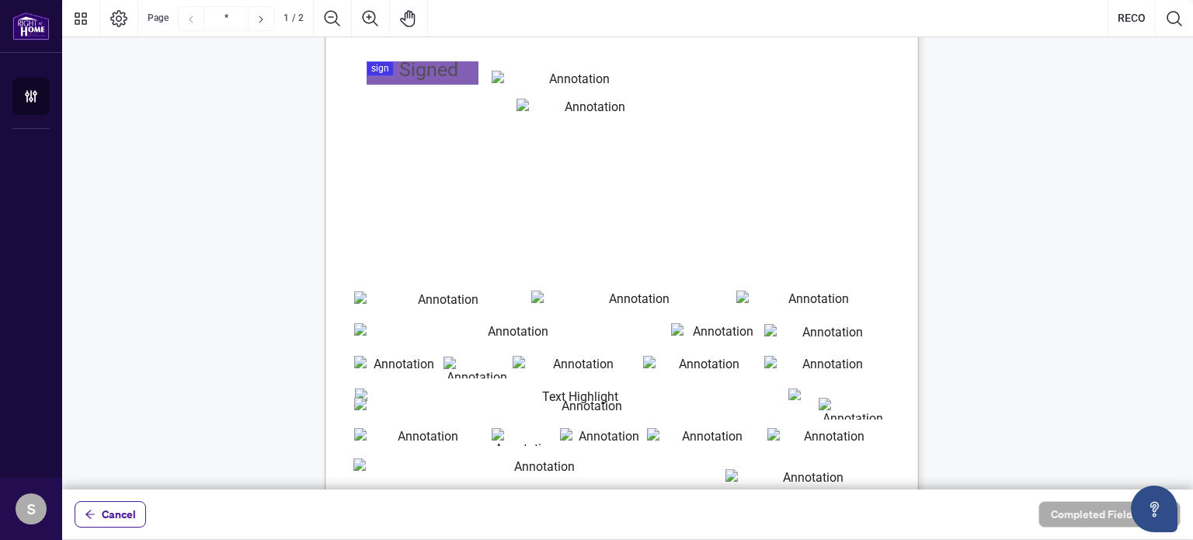
scroll to position [0, 0]
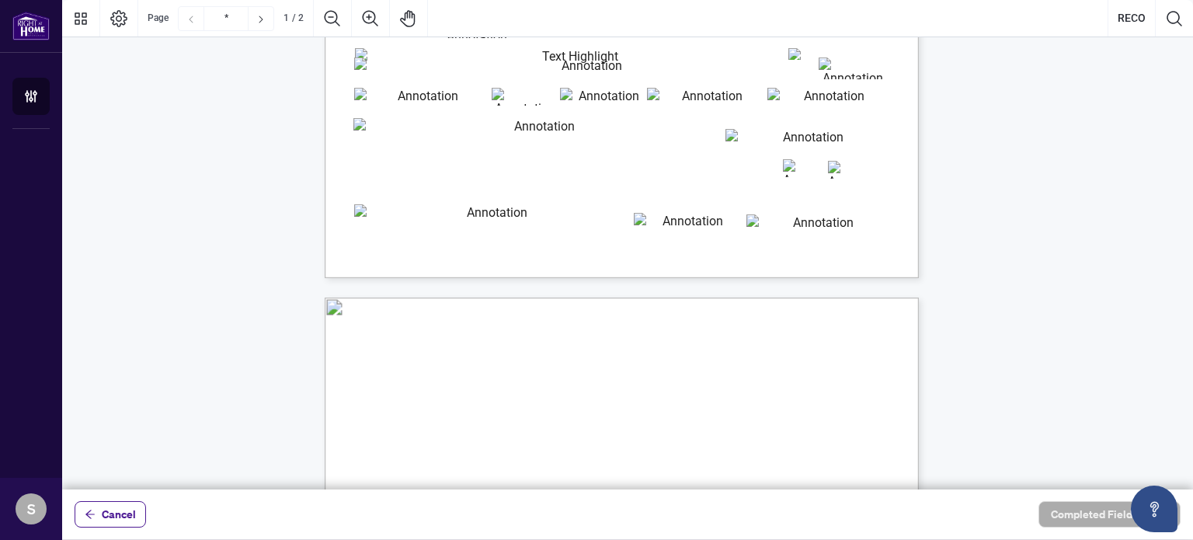
type input "*"
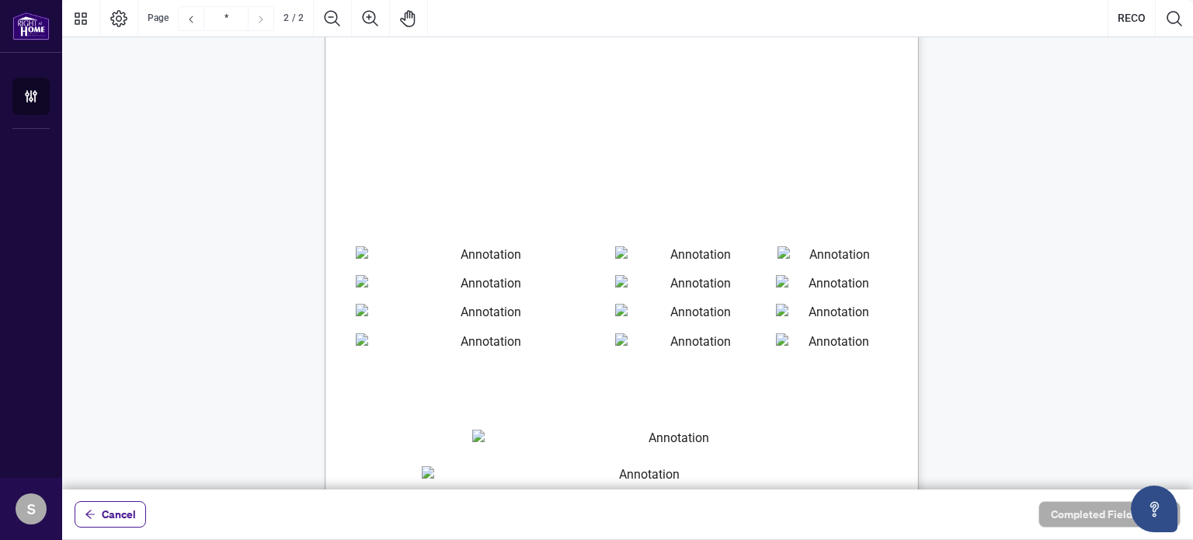
scroll to position [1135, 0]
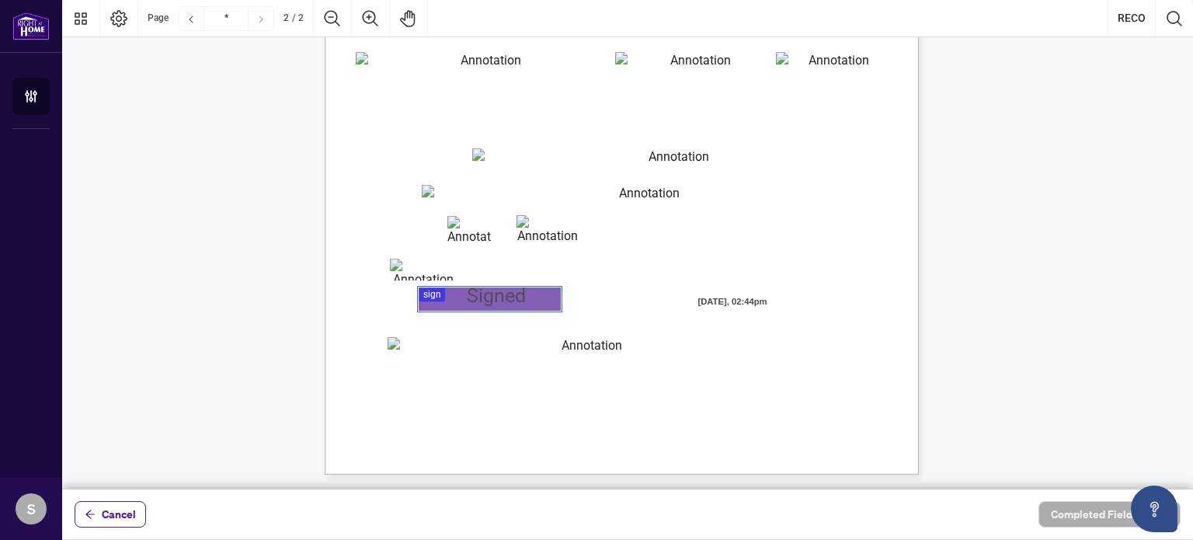
click at [469, 302] on div at bounding box center [627, 244] width 1131 height 489
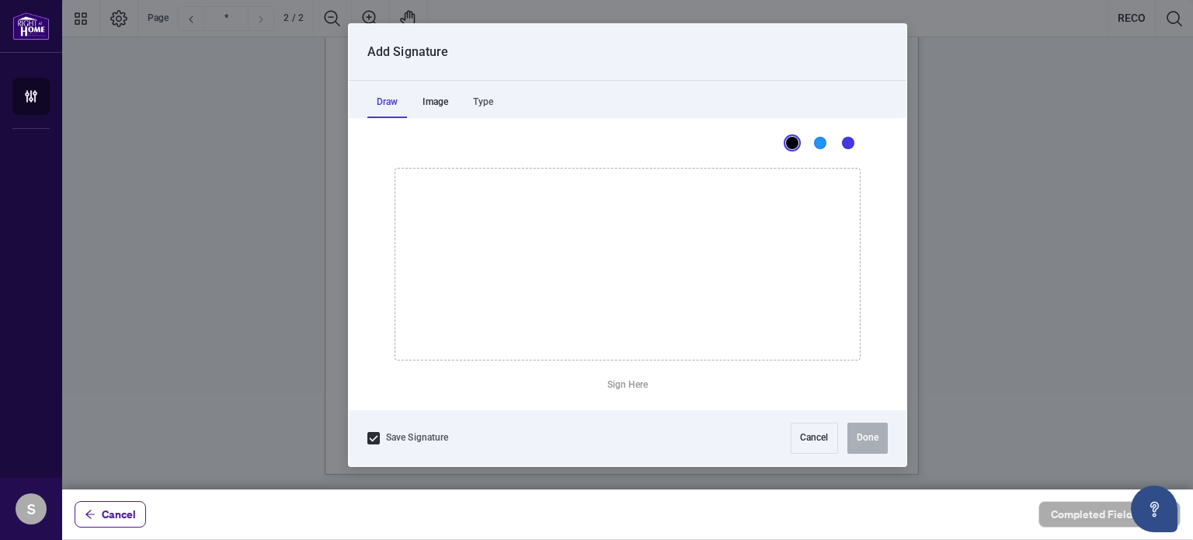
click at [438, 103] on div "Image" at bounding box center [435, 102] width 44 height 31
click at [500, 99] on div "Type" at bounding box center [483, 102] width 39 height 31
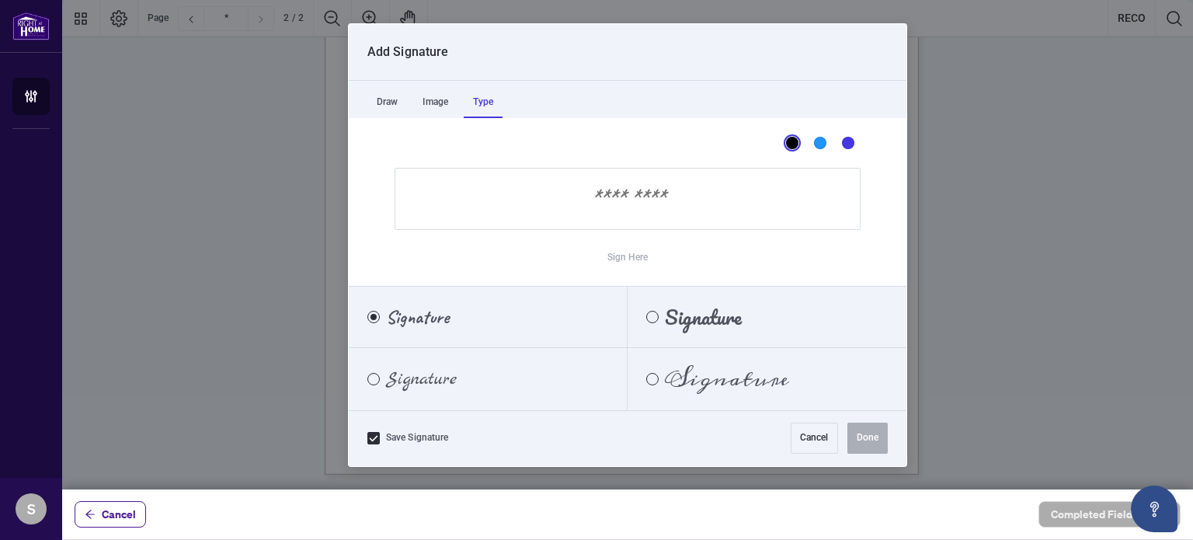
click at [541, 186] on input "Sign Here" at bounding box center [628, 199] width 466 height 62
type input "**********"
click at [870, 428] on button "Done" at bounding box center [867, 438] width 40 height 31
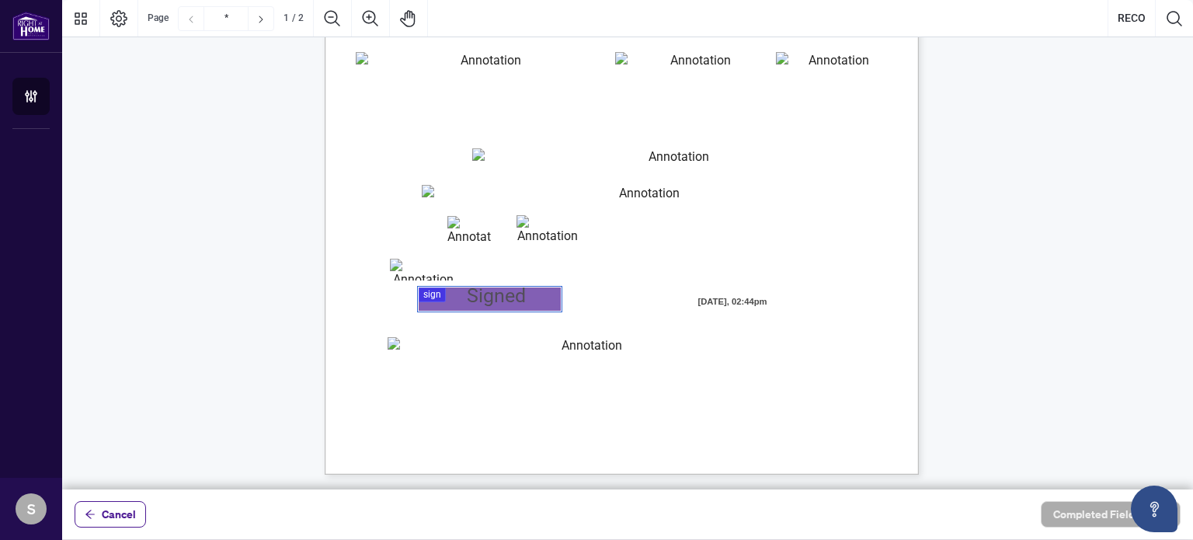
scroll to position [12, 0]
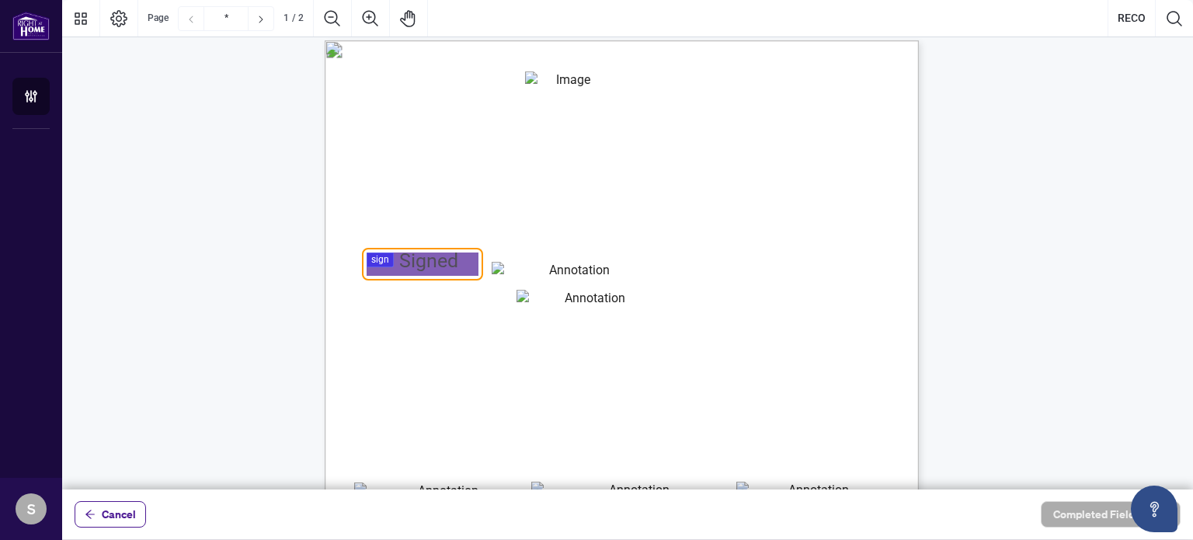
click at [389, 254] on div at bounding box center [627, 244] width 1131 height 489
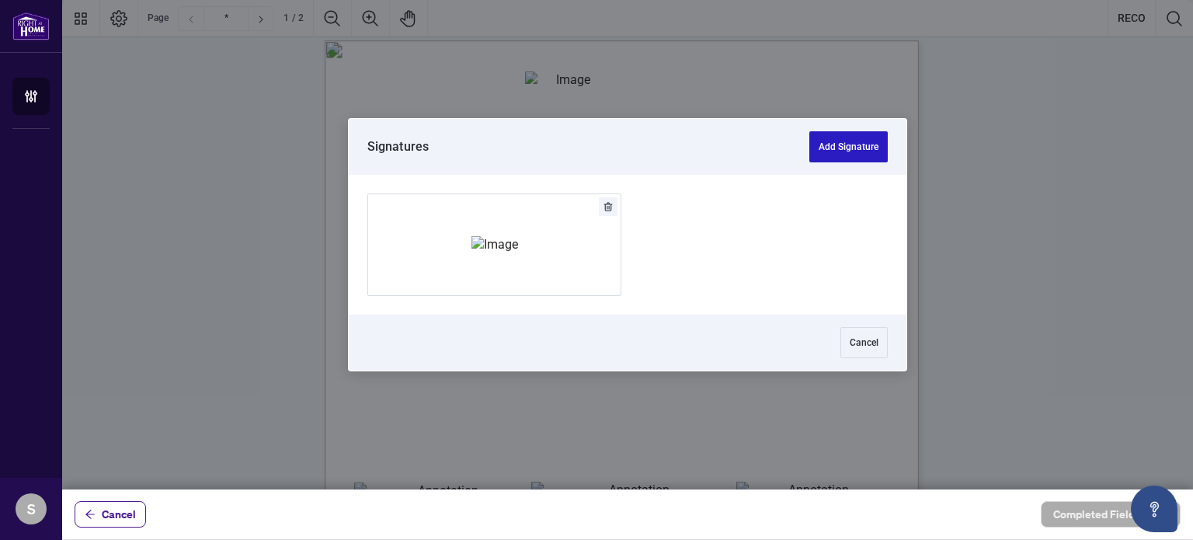
click at [844, 145] on button "Add Signature" at bounding box center [848, 146] width 78 height 31
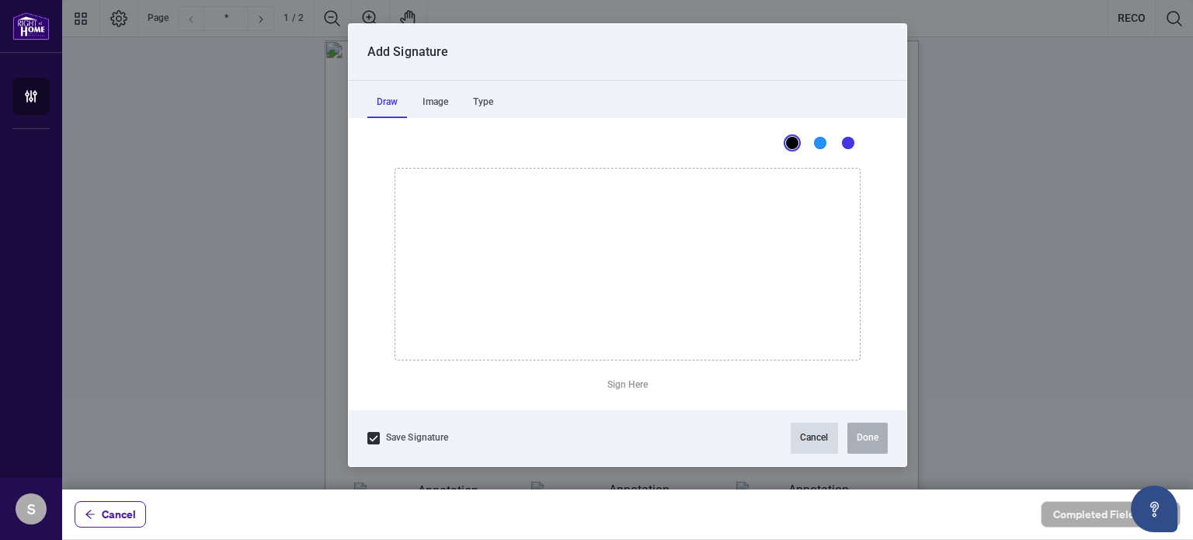
click at [815, 433] on button "Cancel" at bounding box center [814, 438] width 47 height 31
drag, startPoint x: 644, startPoint y: 231, endPoint x: 634, endPoint y: 305, distance: 74.5
click at [600, 267] on icon "Drawing canvas" at bounding box center [627, 264] width 464 height 191
click at [811, 440] on button "Cancel" at bounding box center [814, 438] width 47 height 31
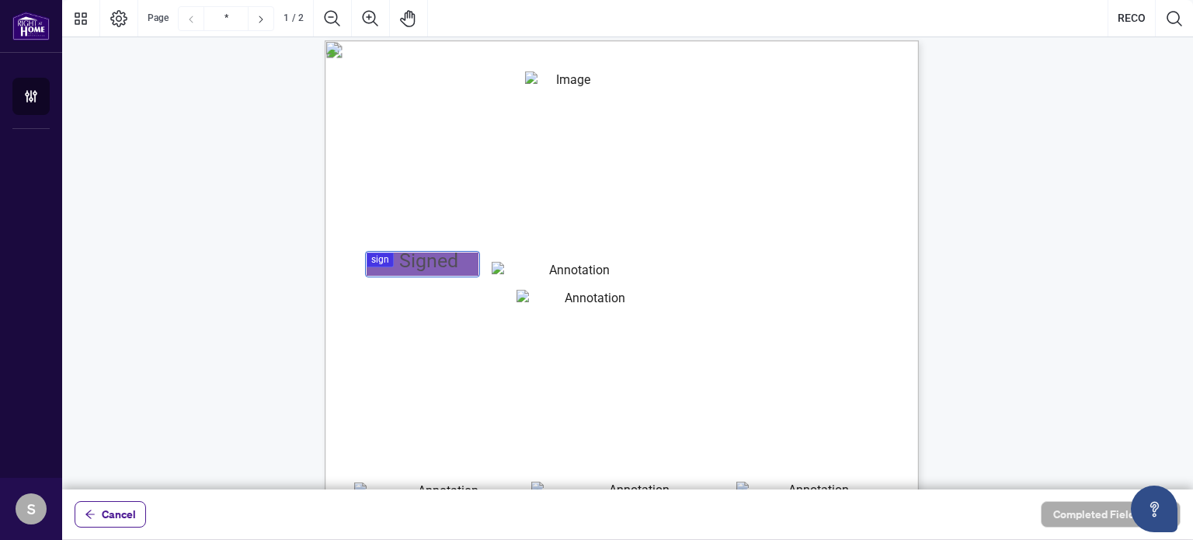
click at [391, 259] on div at bounding box center [627, 244] width 1131 height 489
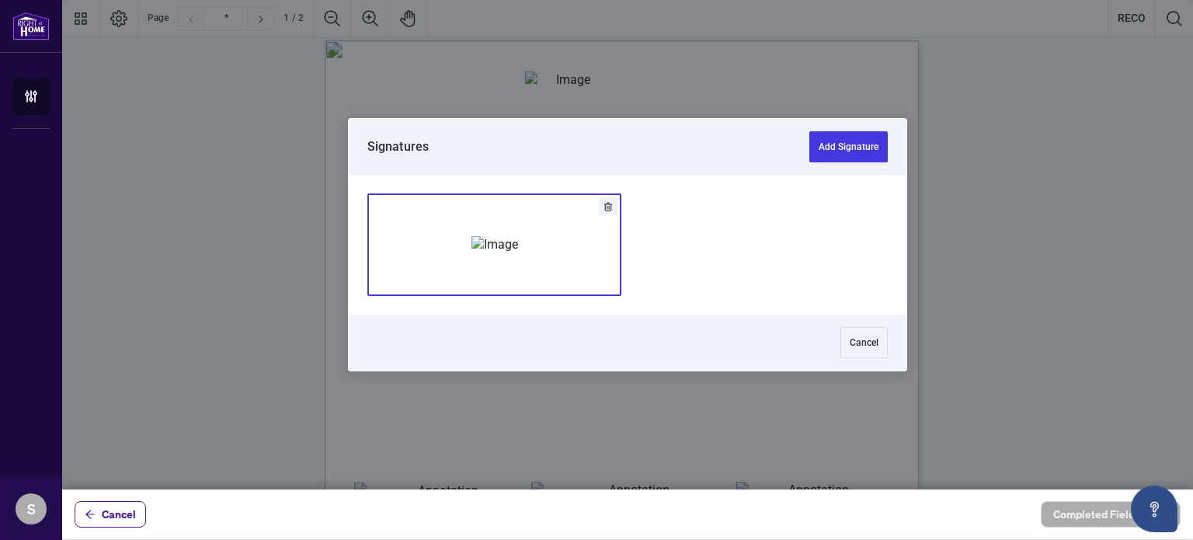
click at [518, 253] on img "Add Signature" at bounding box center [494, 244] width 47 height 17
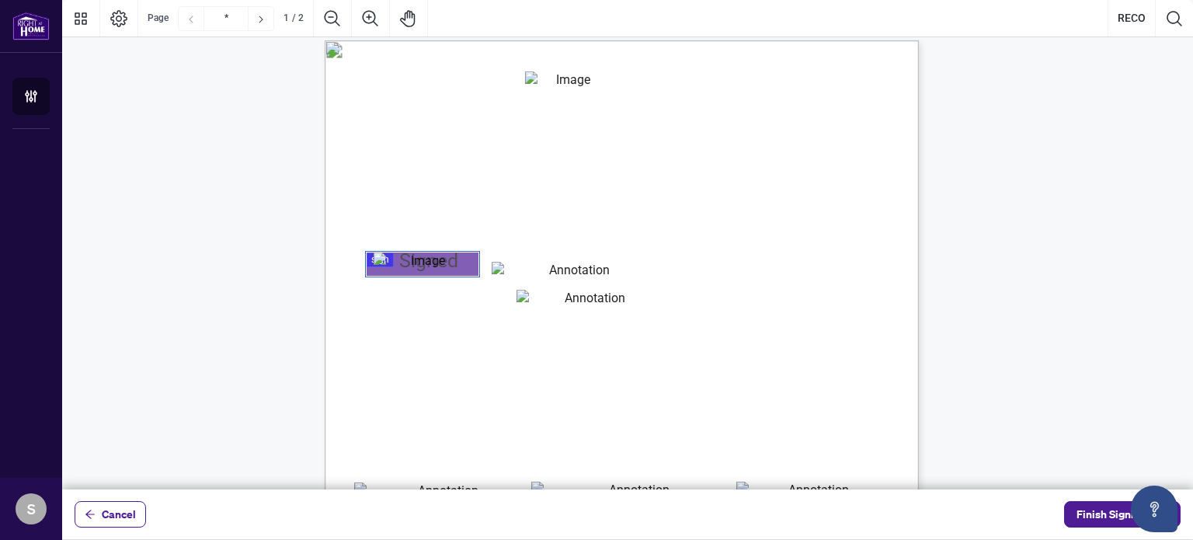
click at [454, 312] on span "RECO REGISTRATION NUMBER" at bounding box center [438, 310] width 148 height 14
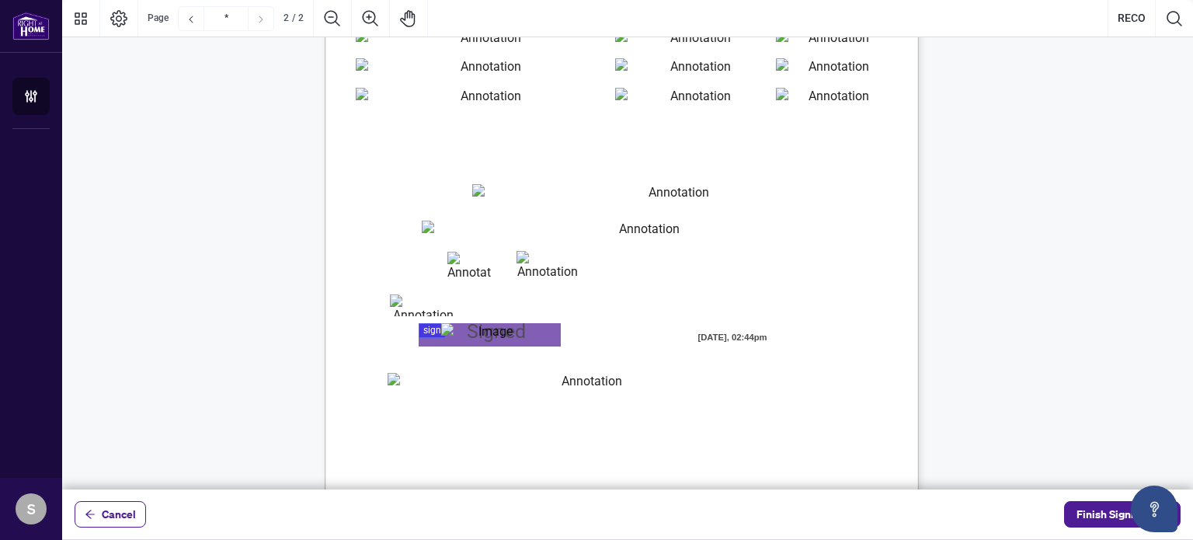
scroll to position [1135, 0]
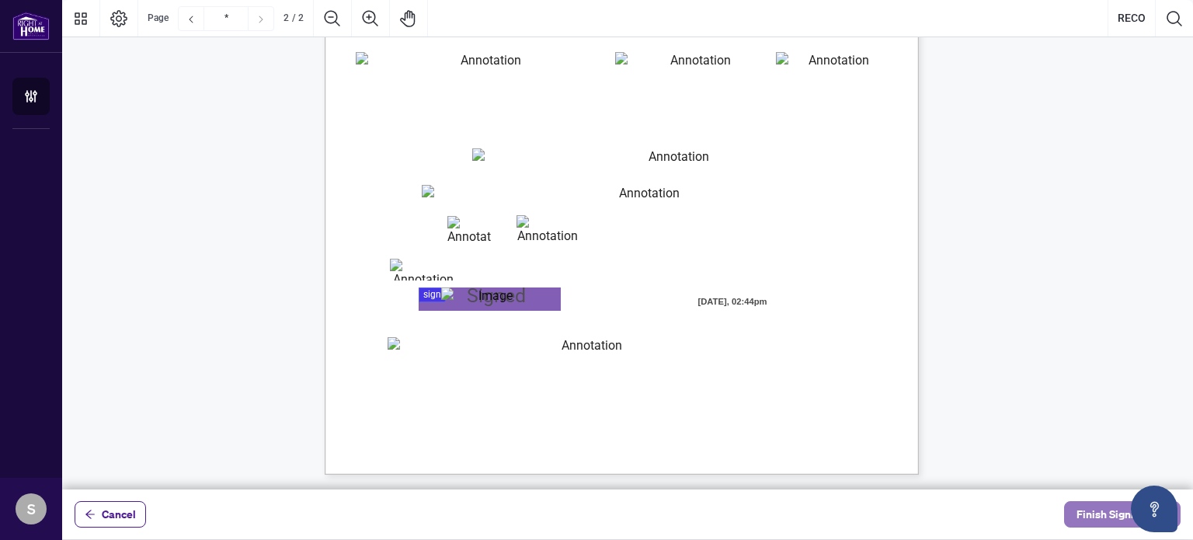
click at [1086, 517] on span "Finish Signing" at bounding box center [1111, 514] width 70 height 25
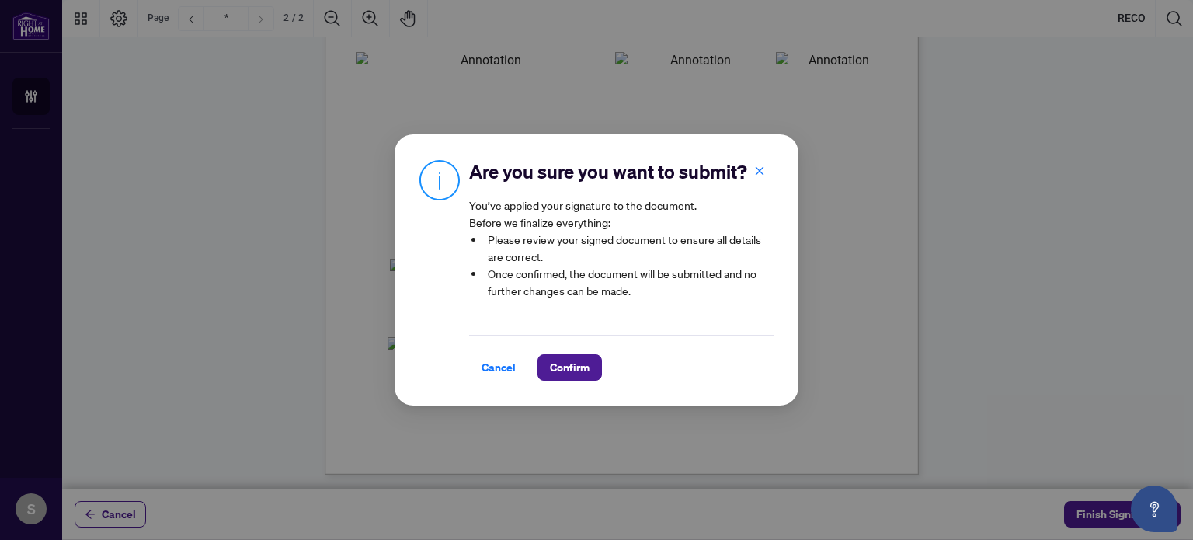
drag, startPoint x: 948, startPoint y: 490, endPoint x: 1081, endPoint y: 186, distance: 332.5
click at [1081, 186] on div "Are you sure you want to submit? You’ve applied your signature to the document.…" at bounding box center [596, 270] width 1193 height 540
click at [491, 366] on span "Cancel" at bounding box center [499, 367] width 34 height 25
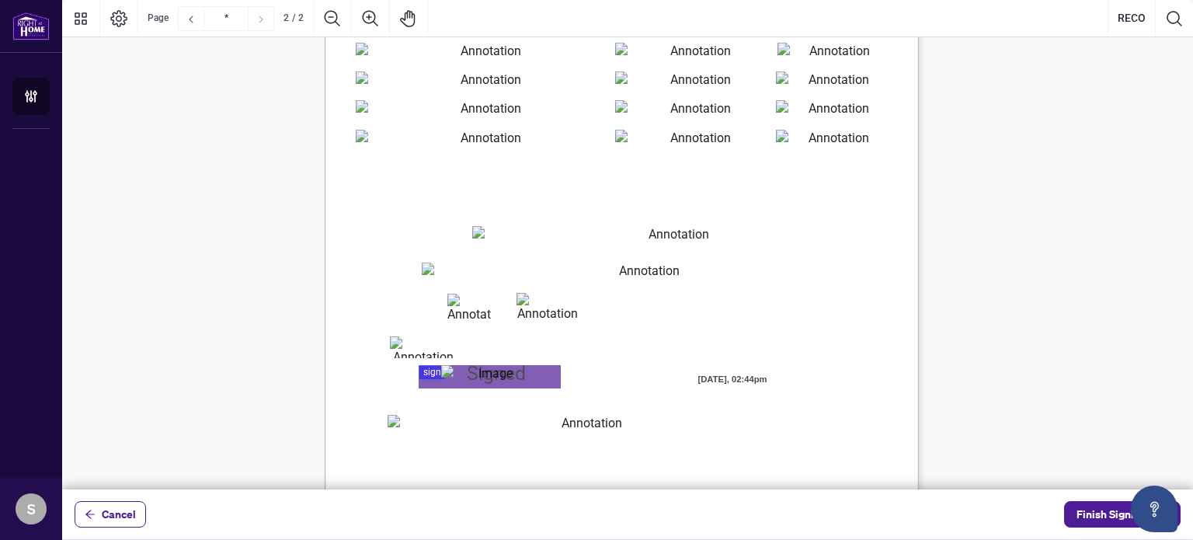
scroll to position [980, 0]
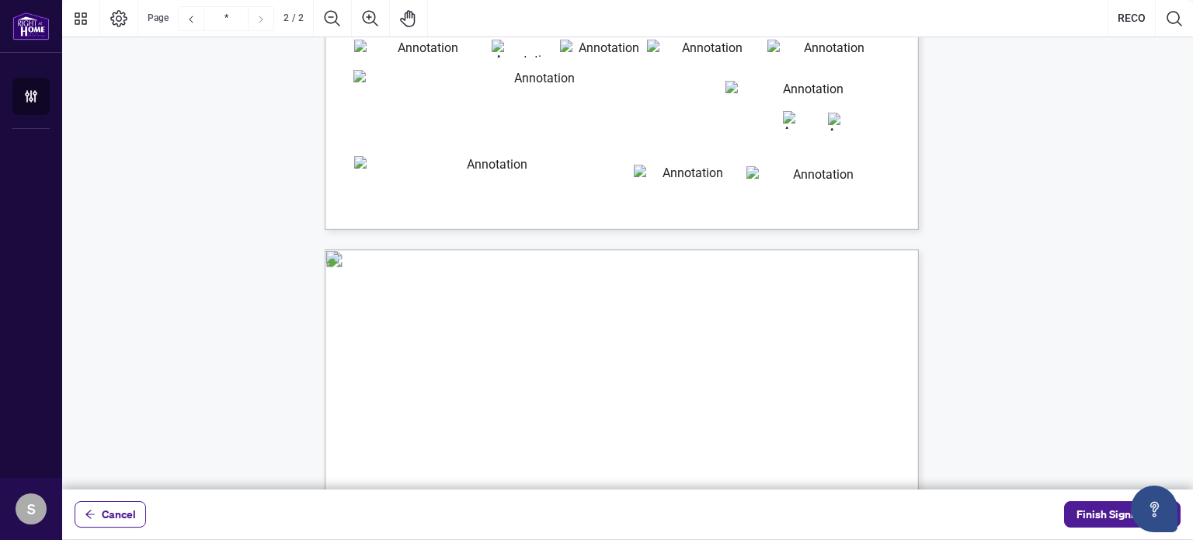
type input "*"
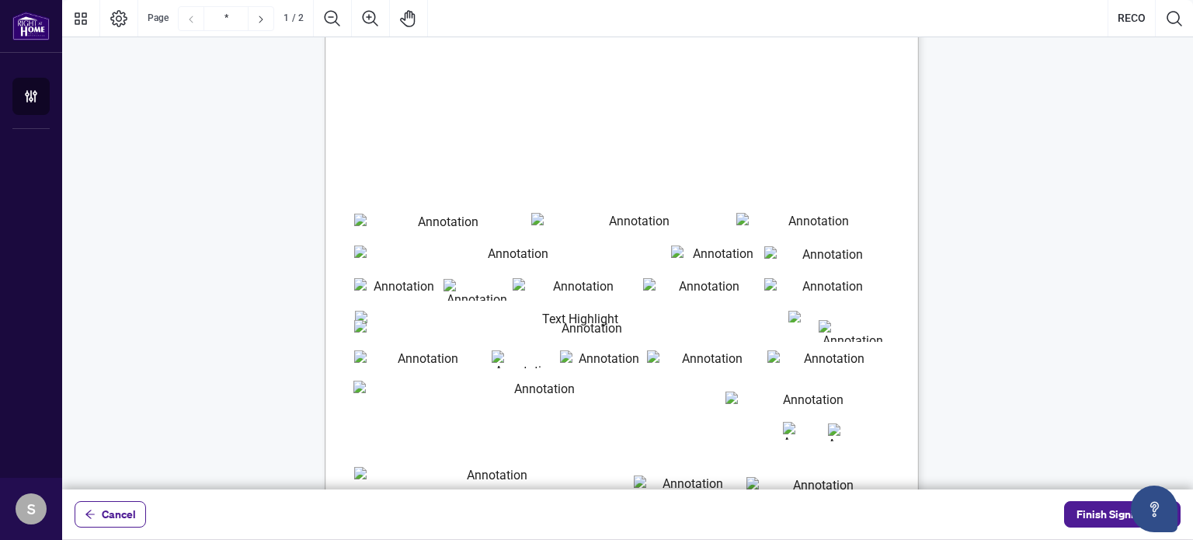
scroll to position [126, 0]
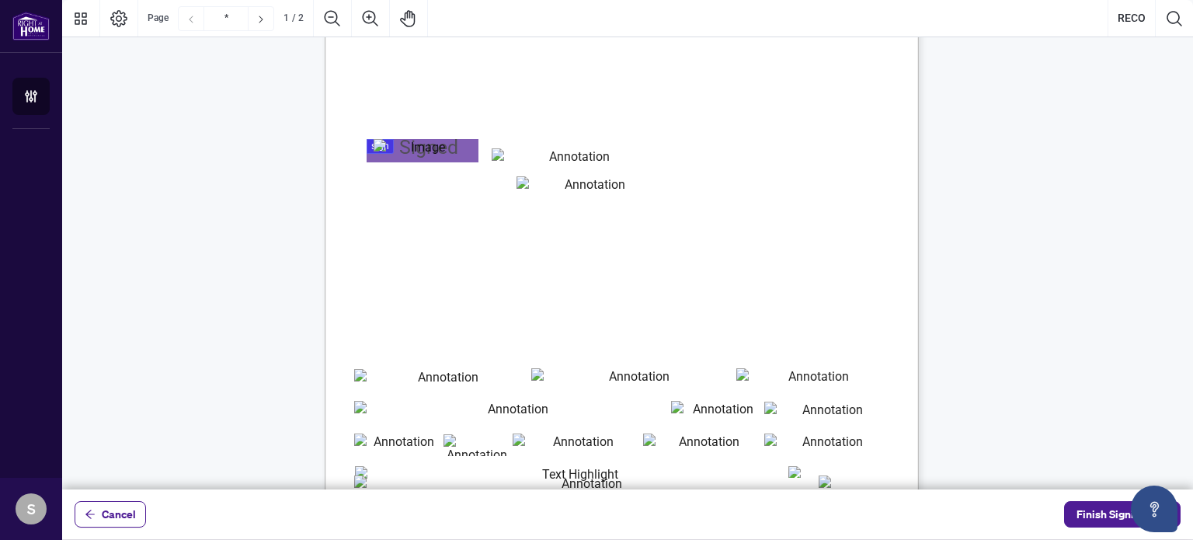
click at [579, 157] on input "name_of_authorized_signatory" at bounding box center [573, 156] width 163 height 17
click at [478, 190] on span "RECO REGISTRATION NUMBER" at bounding box center [438, 197] width 148 height 14
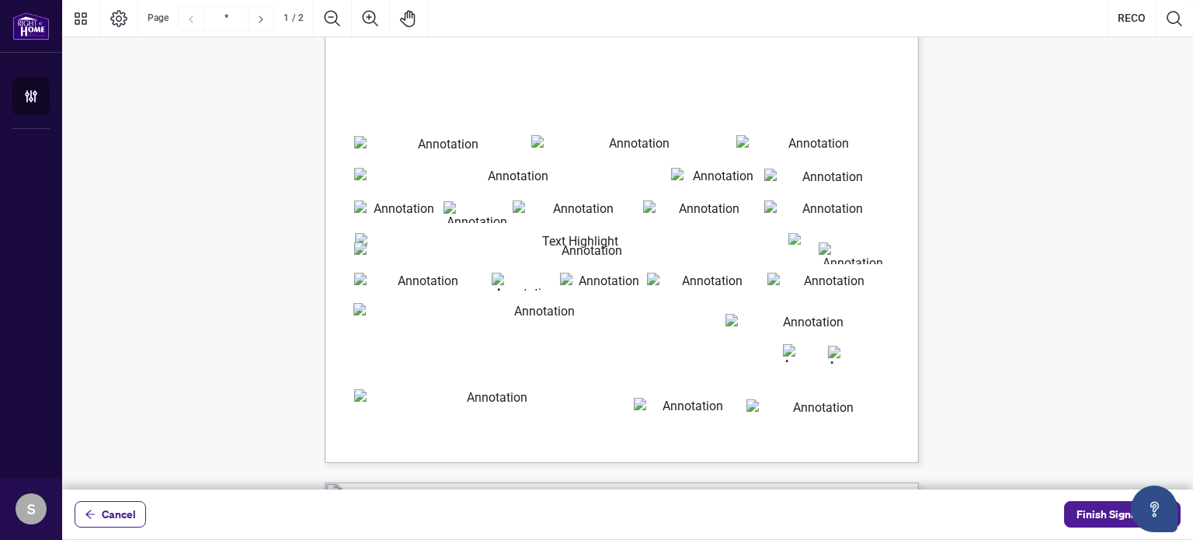
click at [447, 261] on input "new_address_for_service" at bounding box center [585, 253] width 462 height 22
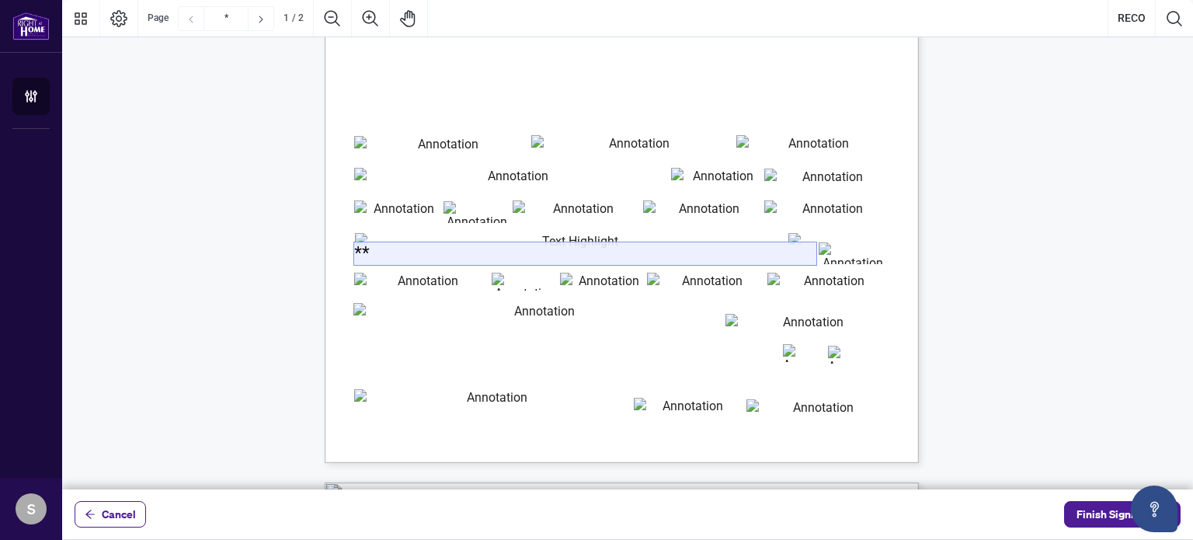
type input "*"
type input "**********"
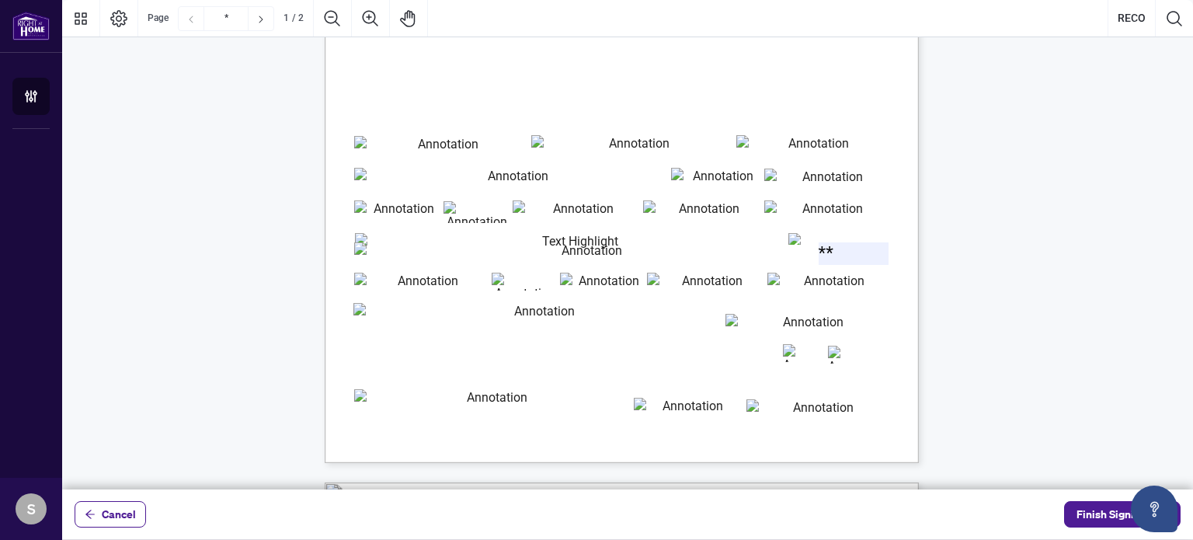
type input "**"
type input "**********"
type input "**"
type input "******"
type input "**********"
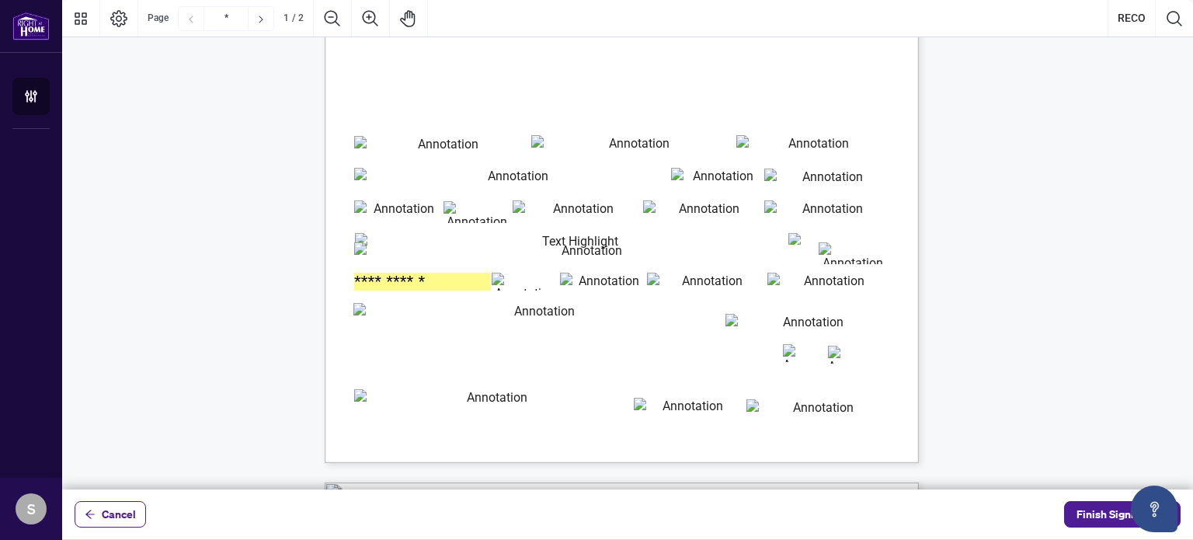
click at [511, 282] on input "**" at bounding box center [526, 282] width 68 height 18
click at [634, 277] on input "******" at bounding box center [602, 282] width 85 height 18
click at [681, 280] on input "**********" at bounding box center [706, 282] width 119 height 18
click at [558, 294] on span "PREVIOUS EMPLOYER INFORMATION Business Name" at bounding box center [458, 296] width 199 height 11
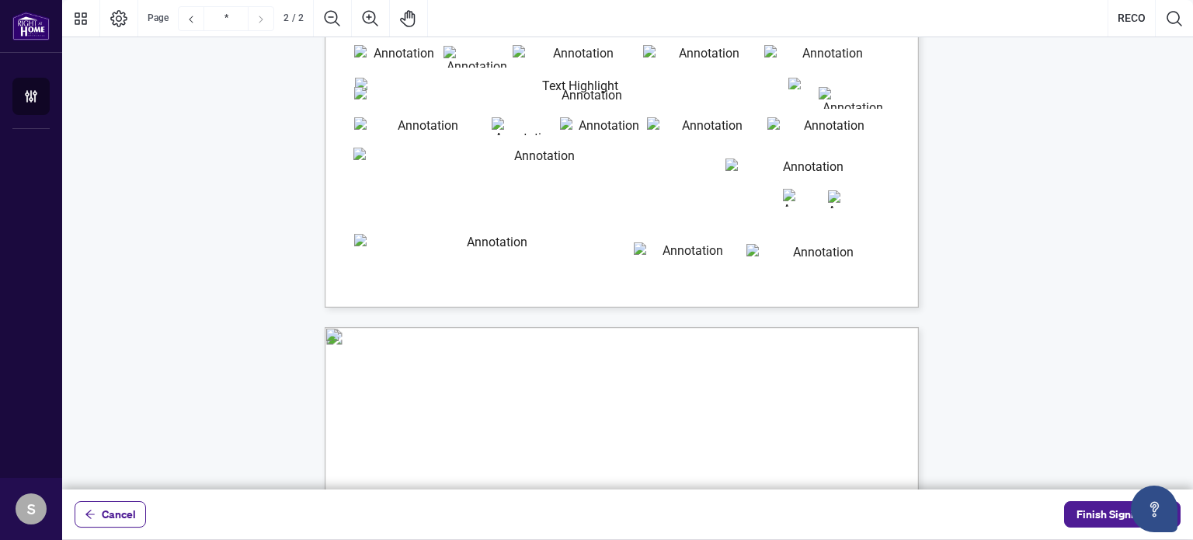
type input "*"
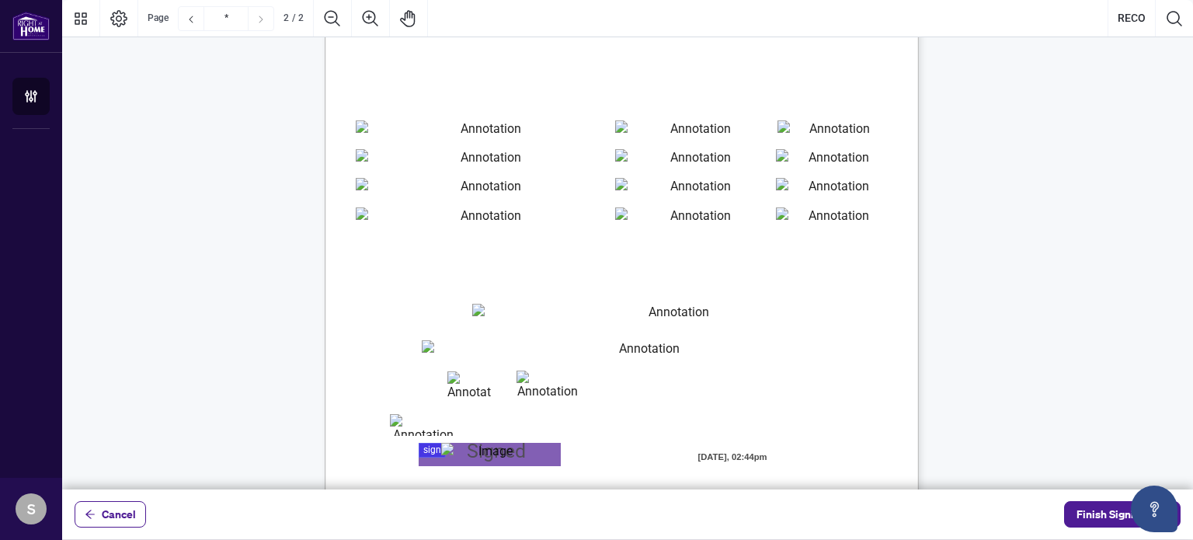
scroll to position [1135, 0]
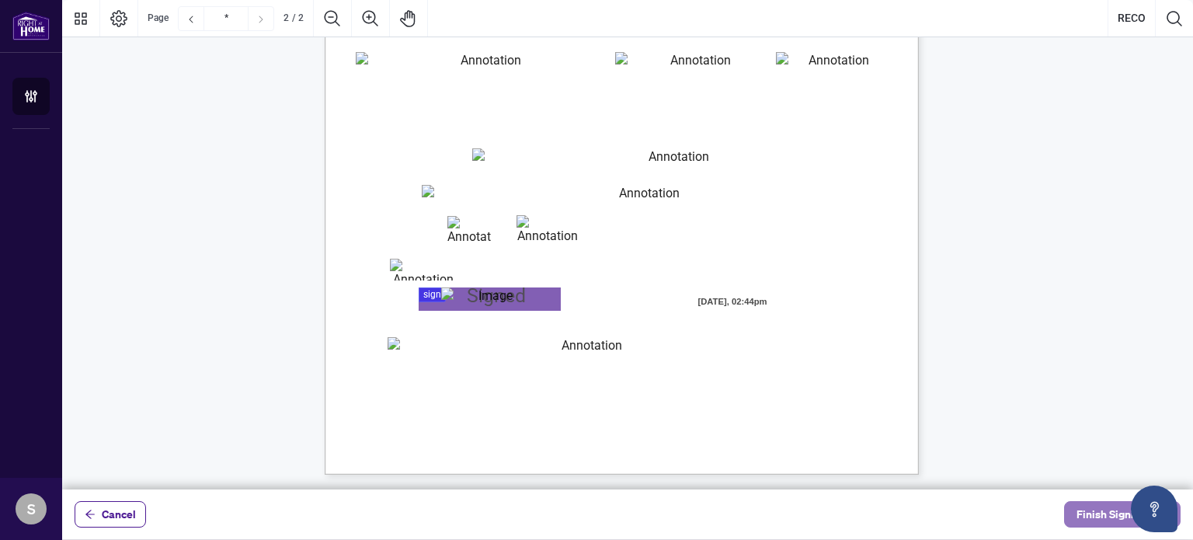
click at [1102, 518] on span "Finish Signing" at bounding box center [1111, 514] width 70 height 25
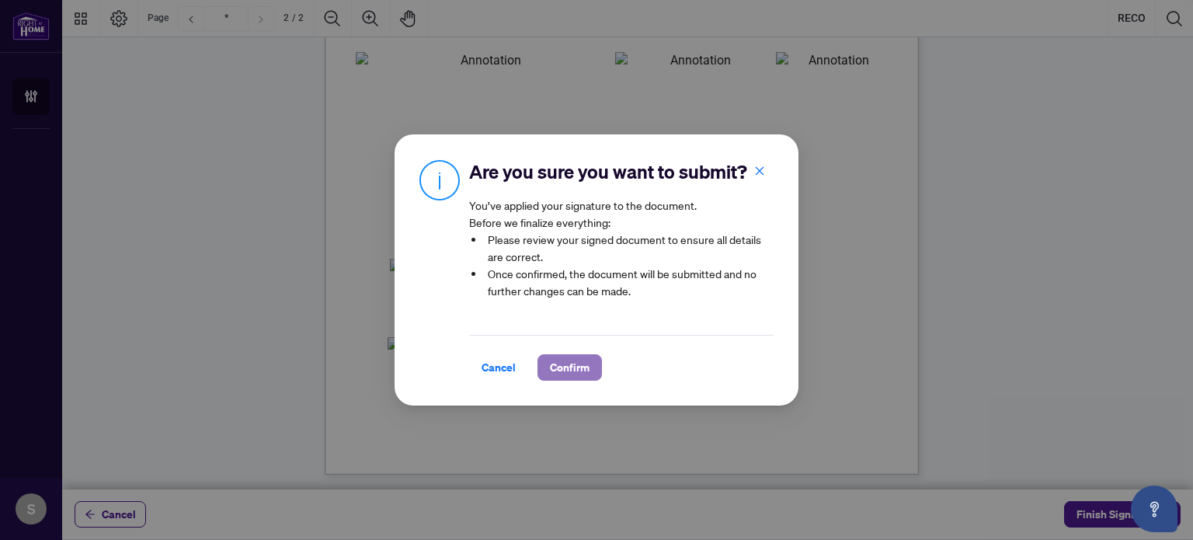
click at [581, 371] on span "Confirm" at bounding box center [570, 367] width 40 height 25
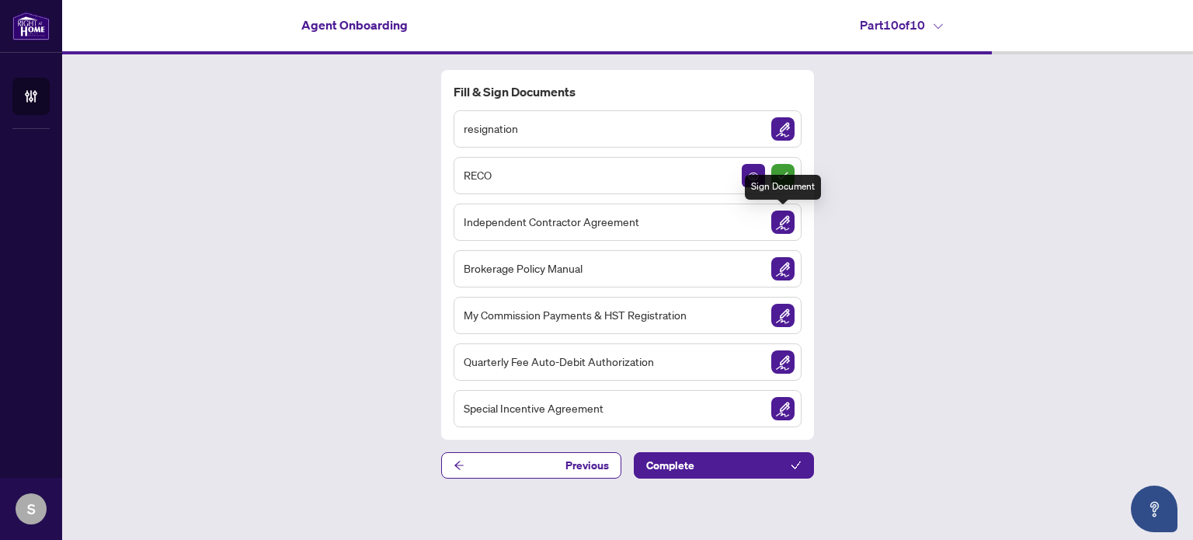
click at [788, 217] on img "Sign Document" at bounding box center [782, 221] width 23 height 23
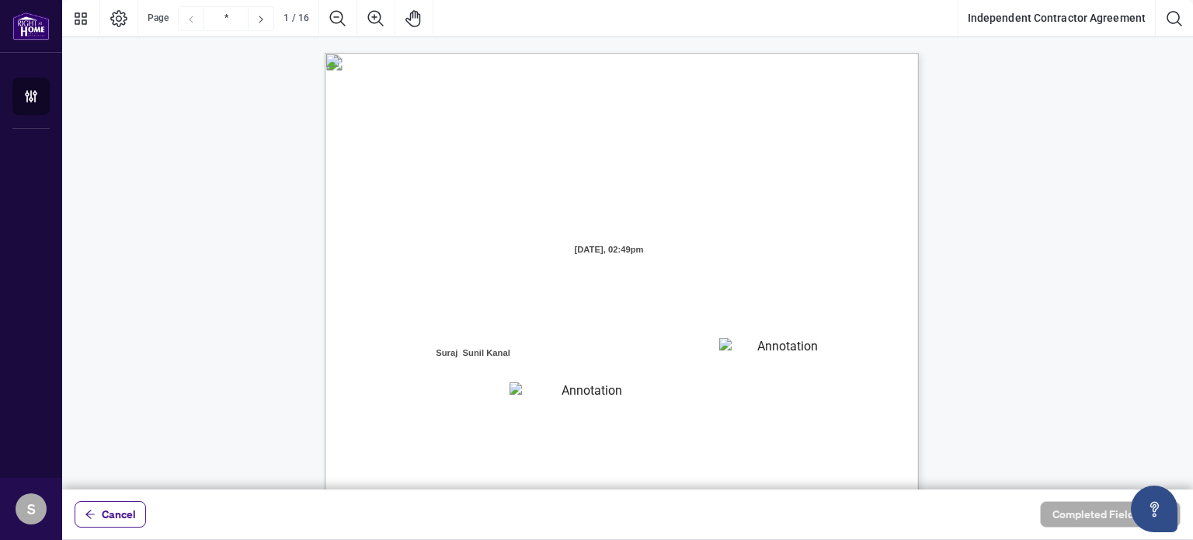
click at [617, 245] on span "[DATE], 02:49pm" at bounding box center [608, 249] width 115 height 23
click at [603, 251] on span "[DATE], 02:49pm" at bounding box center [608, 249] width 115 height 23
click at [603, 252] on span "[DATE], 02:49pm" at bounding box center [608, 249] width 115 height 23
click at [730, 346] on textarea "01JYGZAKFHWMPY1N8C3Z46THAB" at bounding box center [781, 349] width 124 height 23
click at [746, 351] on textarea "01JYGZAKFHWMPY1N8C3Z46THAB" at bounding box center [781, 349] width 125 height 23
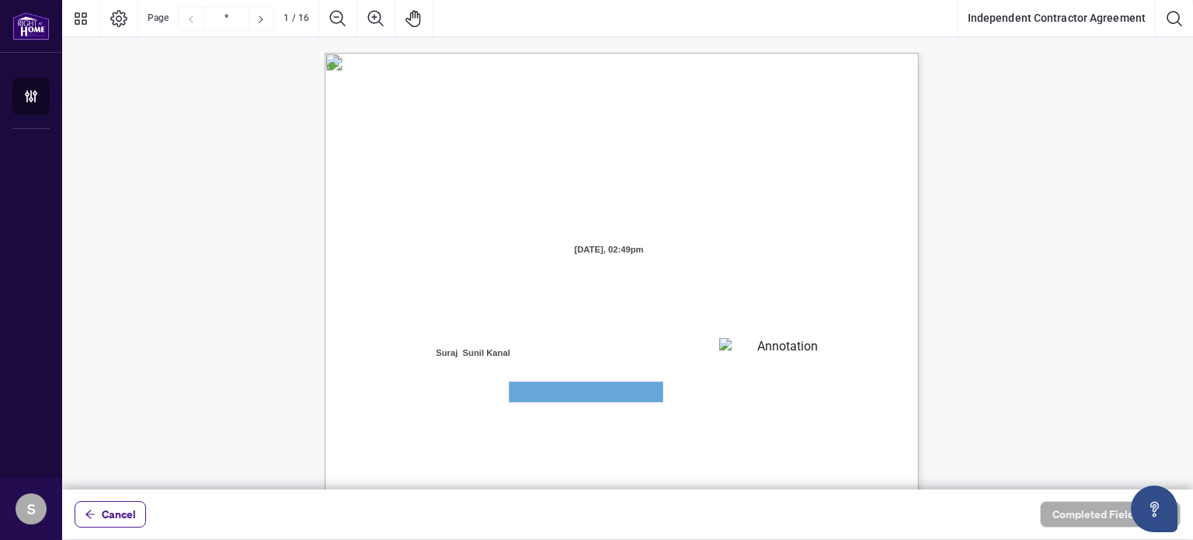
click at [563, 395] on textarea "01JYGZAQMTWRDFJQJ4WJ0G3B21" at bounding box center [585, 391] width 153 height 19
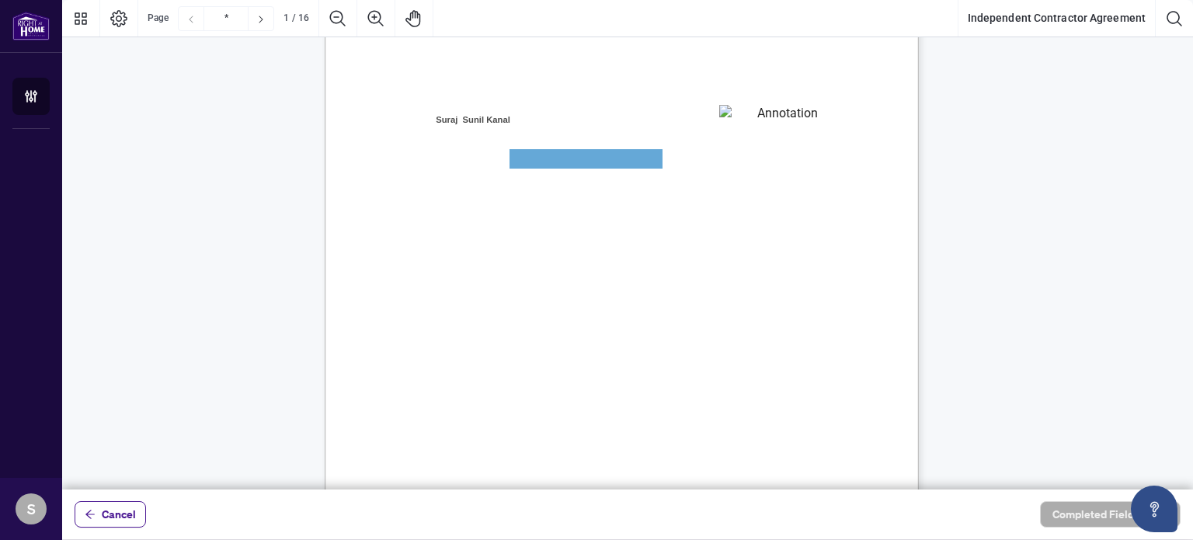
click at [790, 114] on textarea "01JYGZAKFHWMPY1N8C3Z46THAB" at bounding box center [781, 116] width 124 height 23
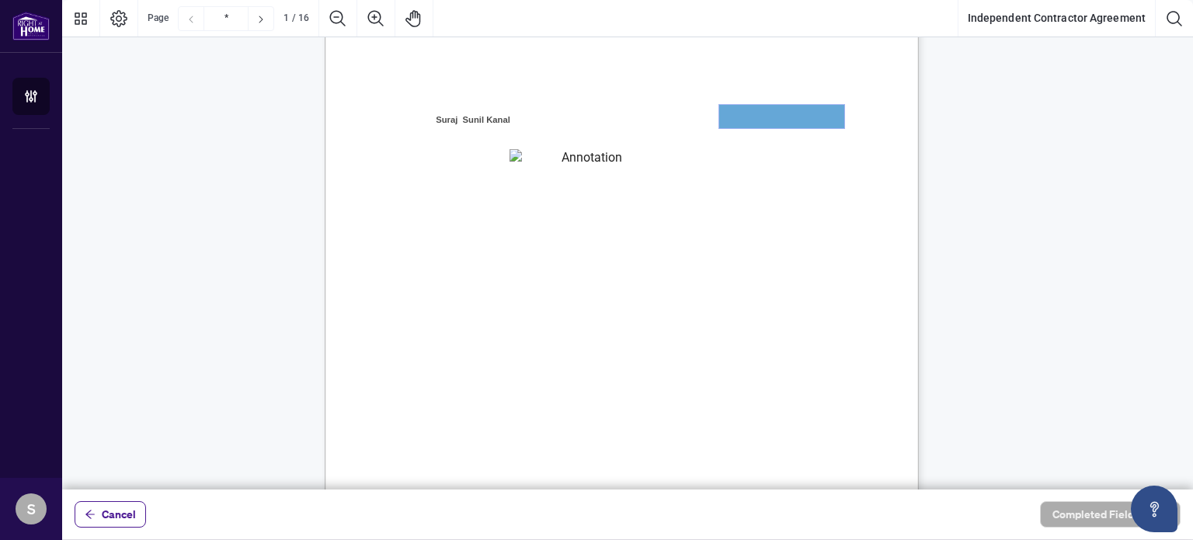
click at [817, 113] on textarea "01JYGZAKFHWMPY1N8C3Z46THAB" at bounding box center [781, 116] width 125 height 23
click at [787, 219] on span "Council of Ontario (RECO) (the “Broker Authority”), owns and or operates the De…" at bounding box center [590, 224] width 391 height 14
click at [695, 301] on div "INDEPENDENT CONTRACTOR AGREEMENT THIS AGREEMENT is made as of (the “Effective D…" at bounding box center [696, 301] width 742 height 962
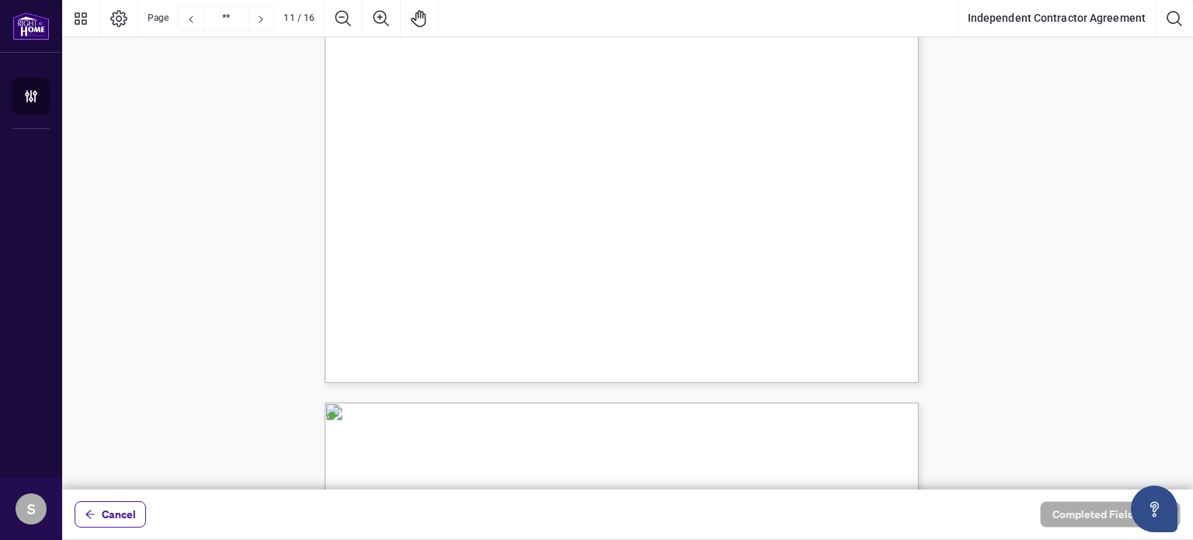
scroll to position [7922, 0]
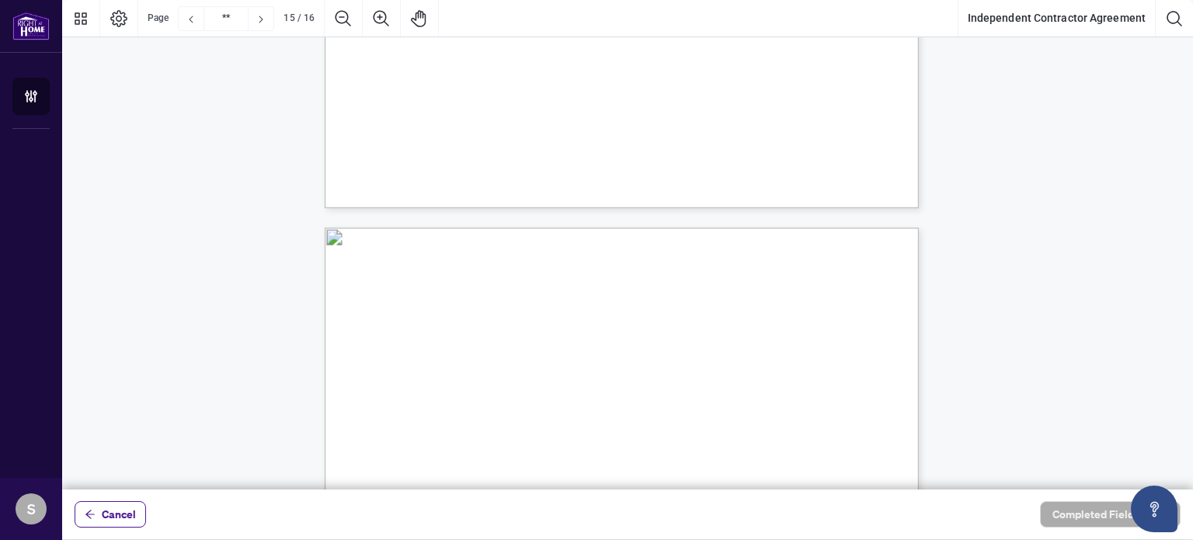
type input "**"
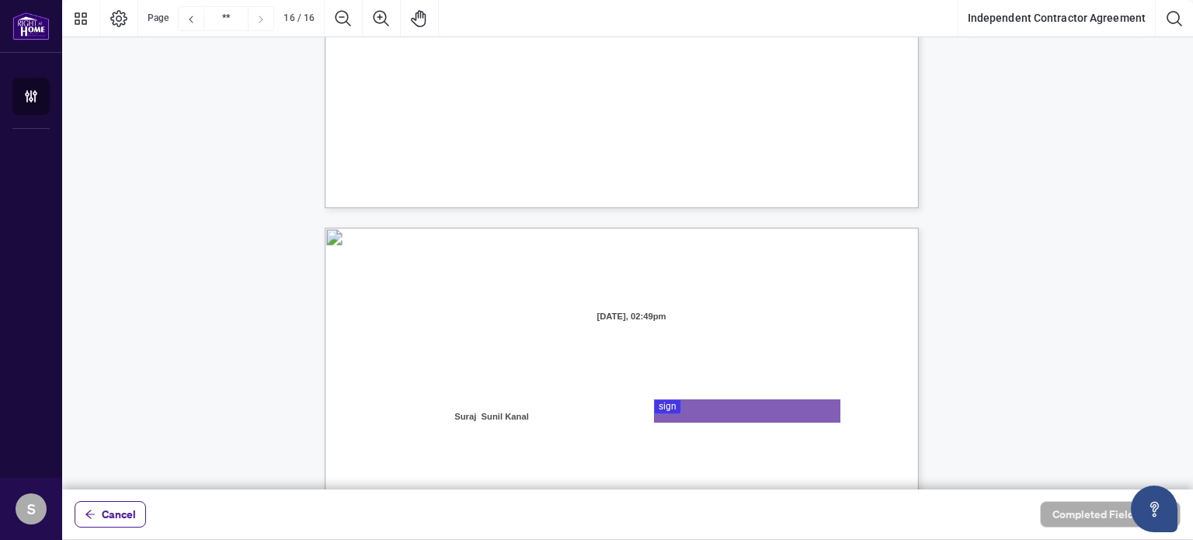
scroll to position [11805, 0]
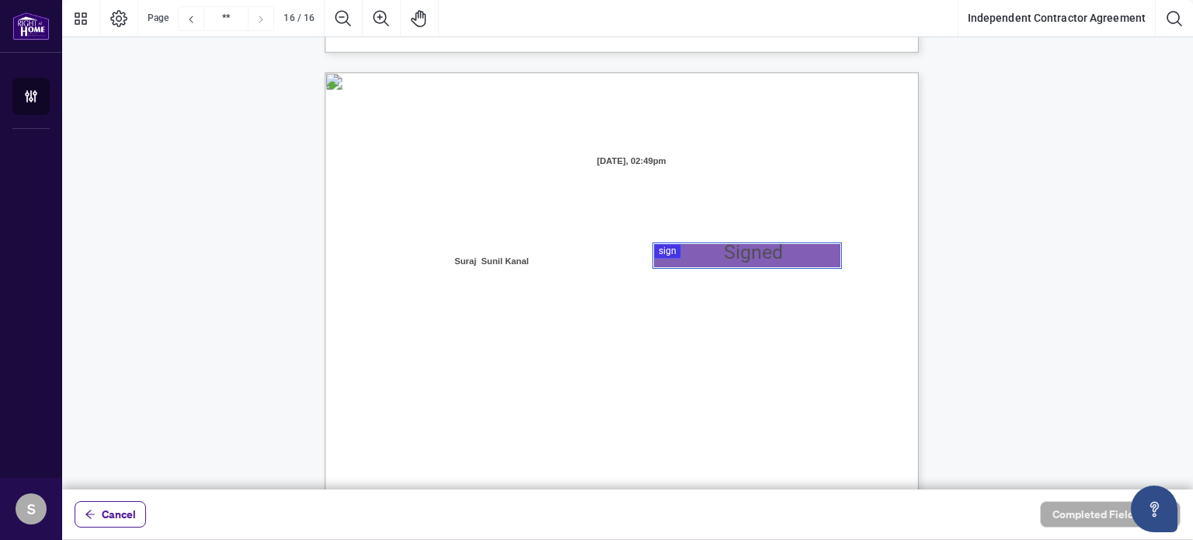
click at [680, 257] on div at bounding box center [627, 244] width 1131 height 489
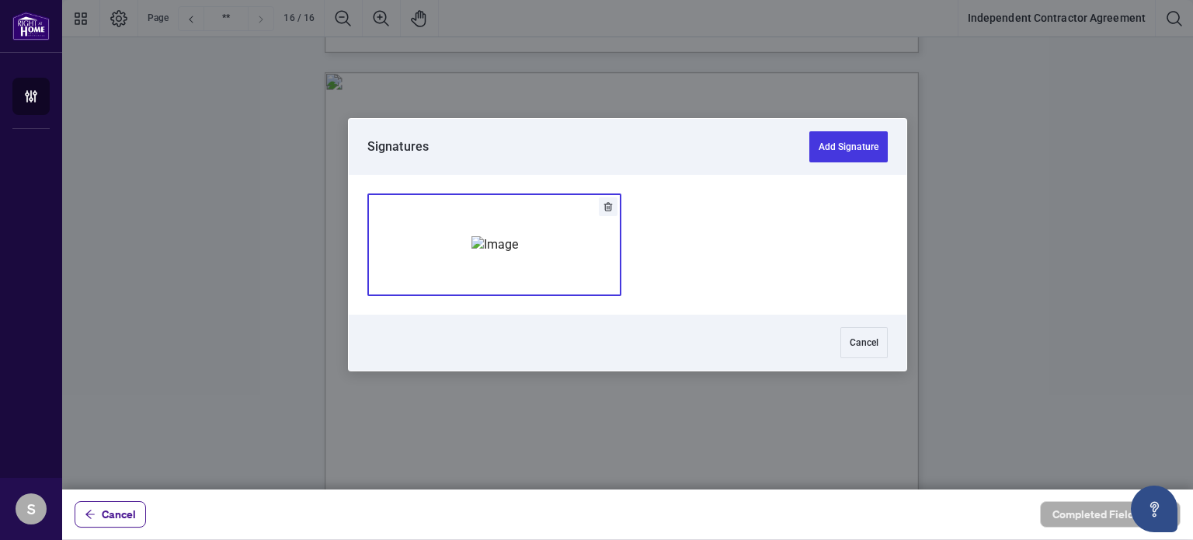
click at [471, 253] on img "Add Signature" at bounding box center [494, 244] width 47 height 17
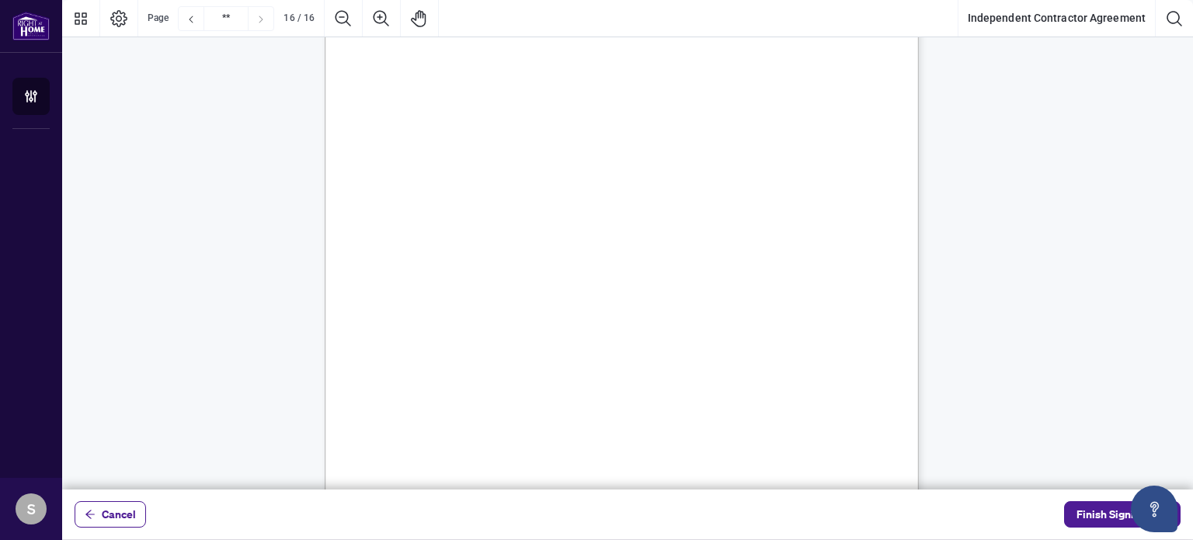
scroll to position [12172, 0]
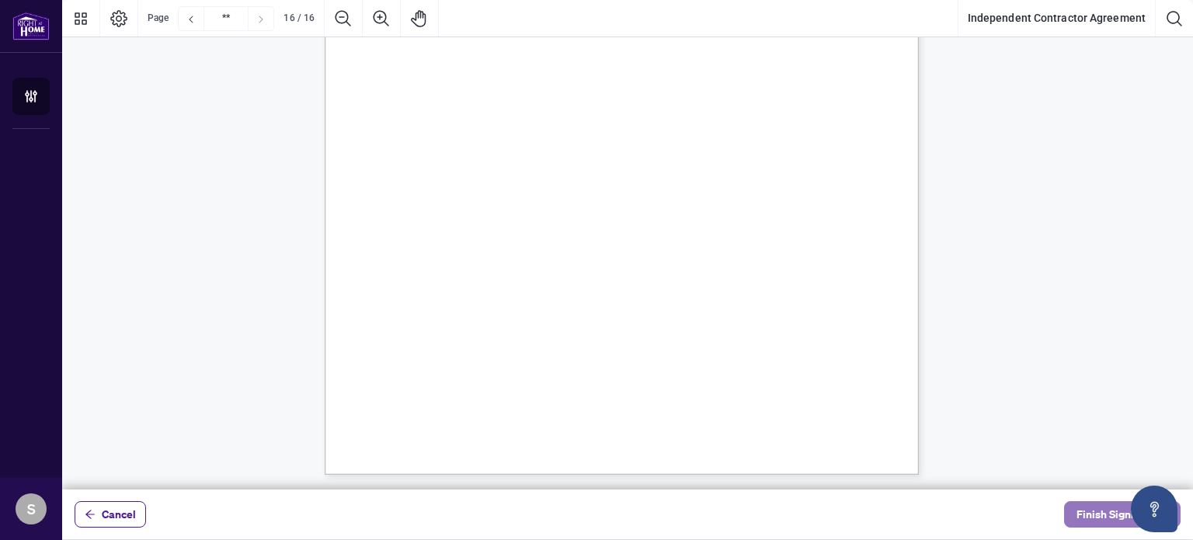
click at [1106, 513] on span "Finish Signing" at bounding box center [1111, 514] width 70 height 25
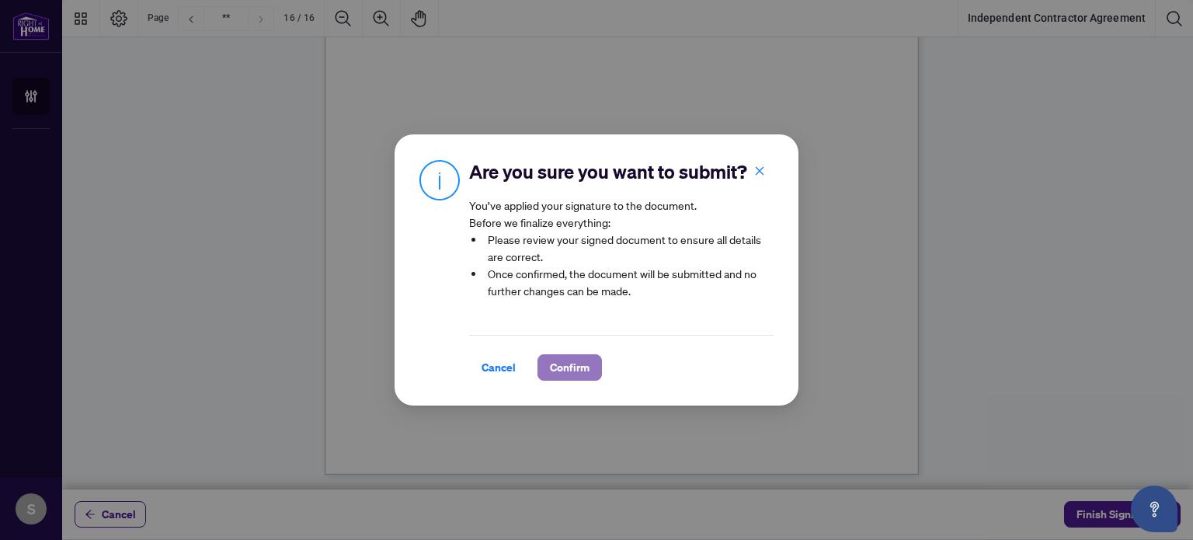
click at [594, 364] on button "Confirm" at bounding box center [569, 367] width 64 height 26
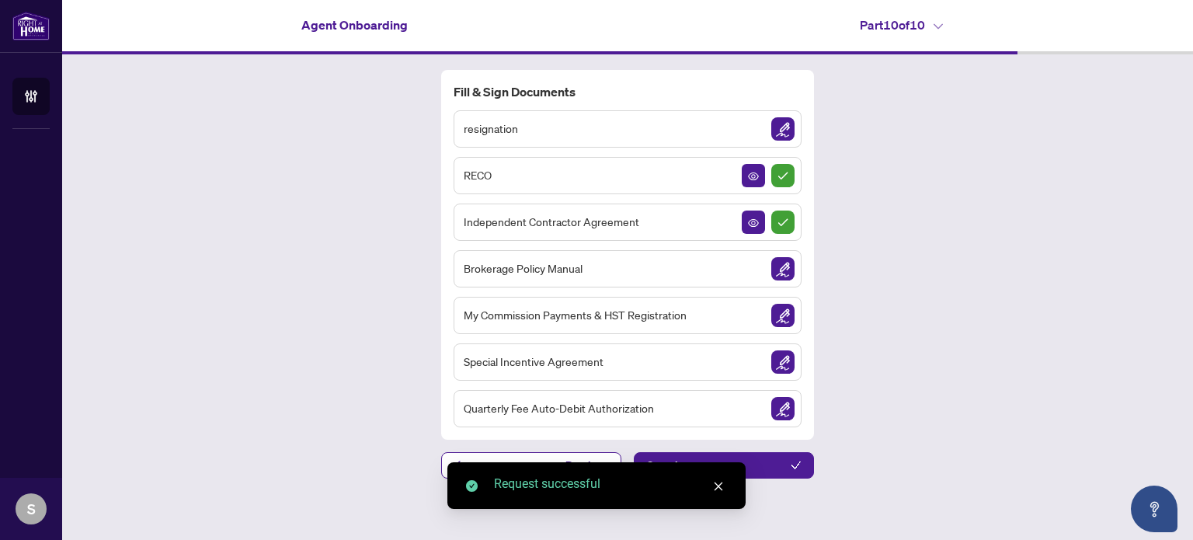
click at [783, 266] on img "Sign Document" at bounding box center [782, 268] width 23 height 23
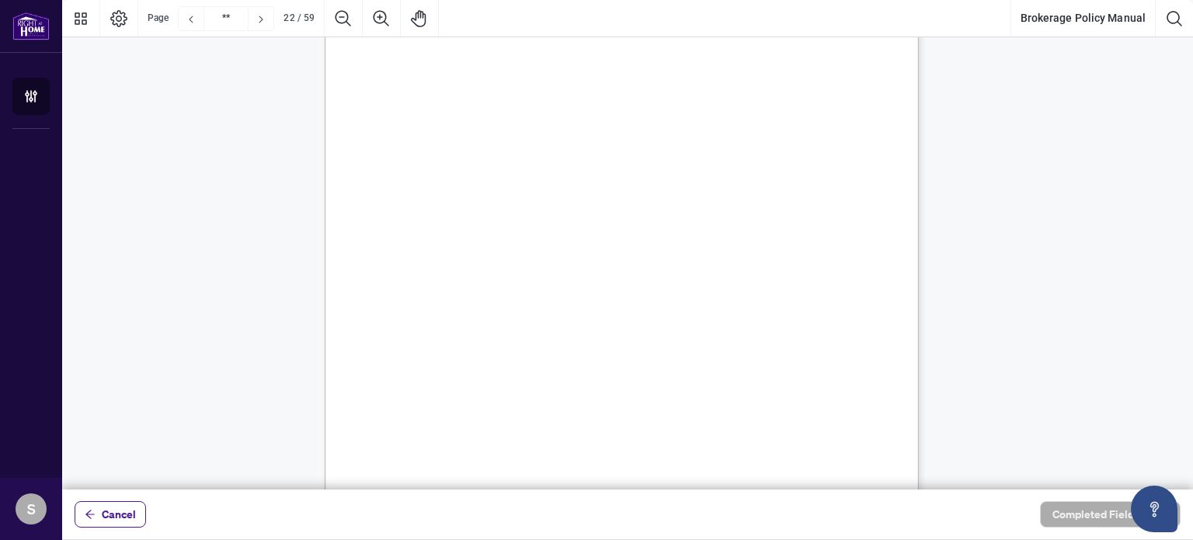
scroll to position [17133, 0]
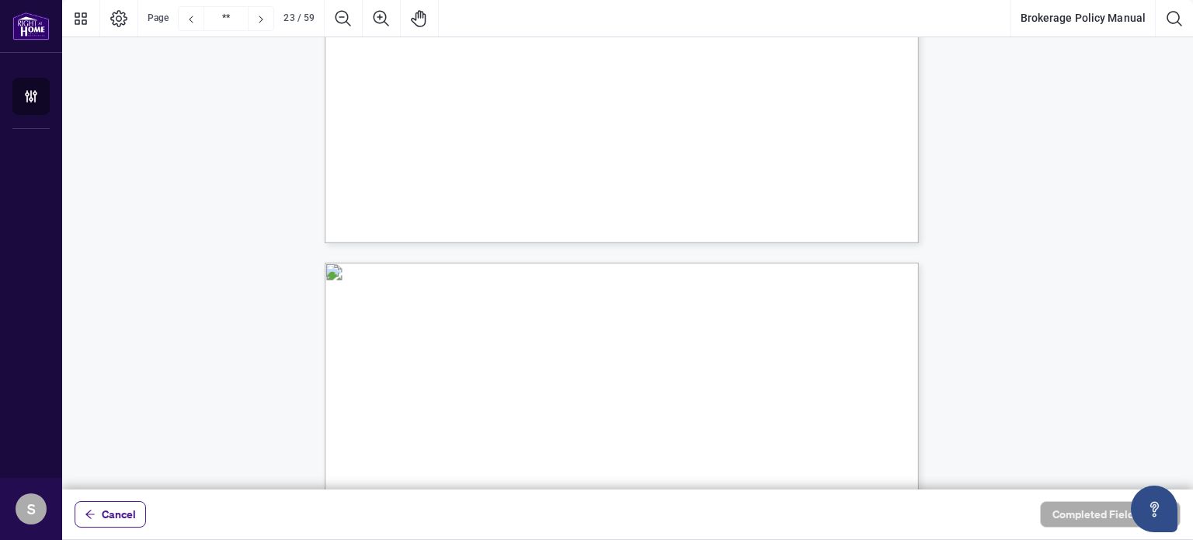
drag, startPoint x: 565, startPoint y: 348, endPoint x: 541, endPoint y: 294, distance: 59.8
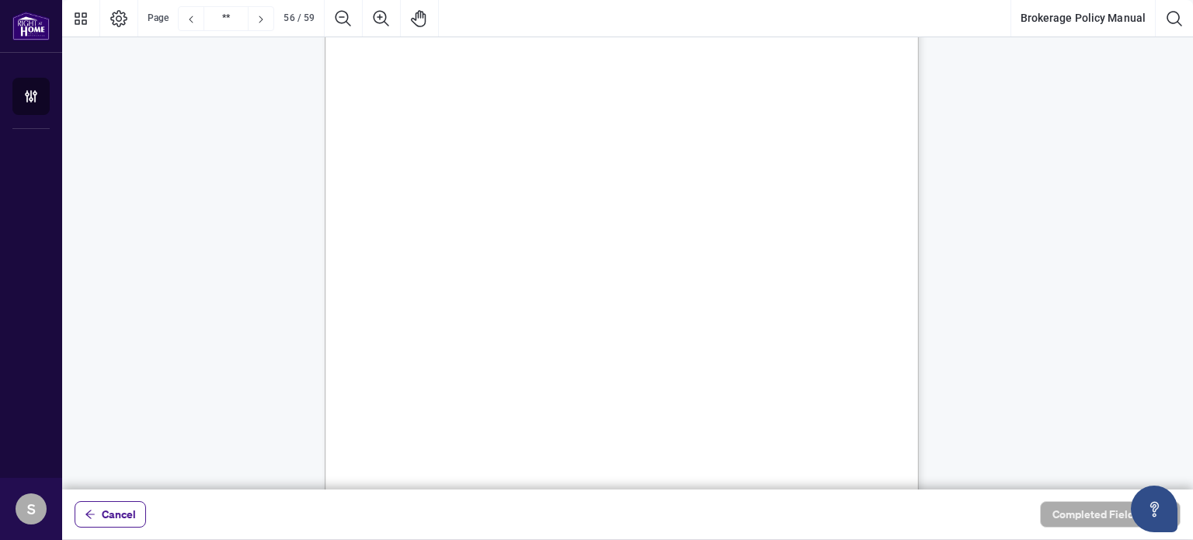
scroll to position [43466, 0]
click at [514, 313] on span "days post-closing" at bounding box center [476, 312] width 75 height 15
type input "**"
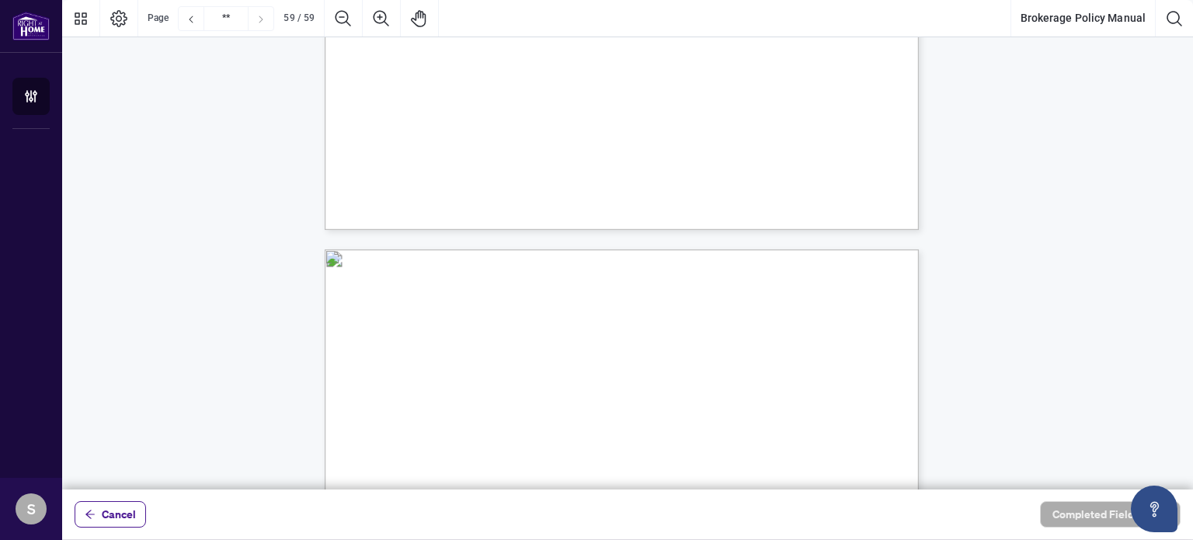
scroll to position [45991, 0]
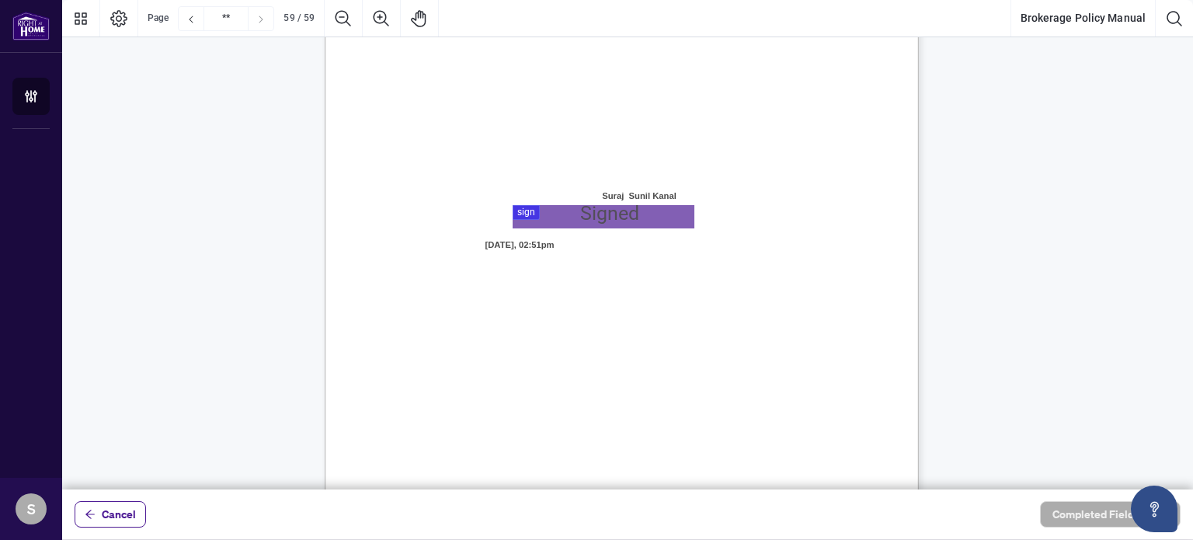
click at [575, 214] on div at bounding box center [627, 244] width 1131 height 489
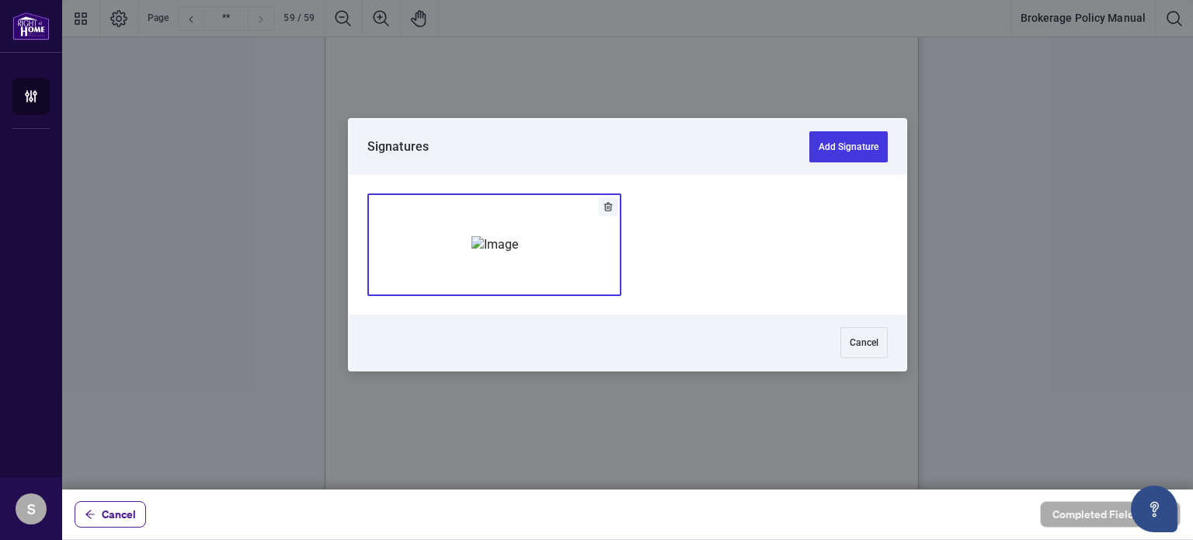
click at [471, 236] on img "Add Signature" at bounding box center [494, 244] width 47 height 17
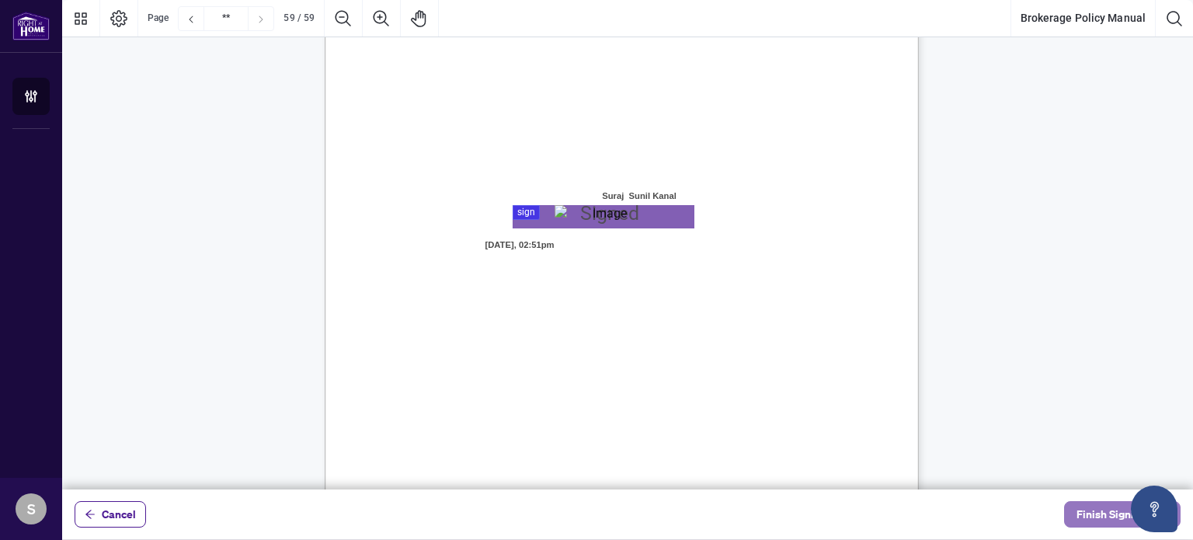
click at [1111, 521] on span "Finish Signing" at bounding box center [1111, 514] width 70 height 25
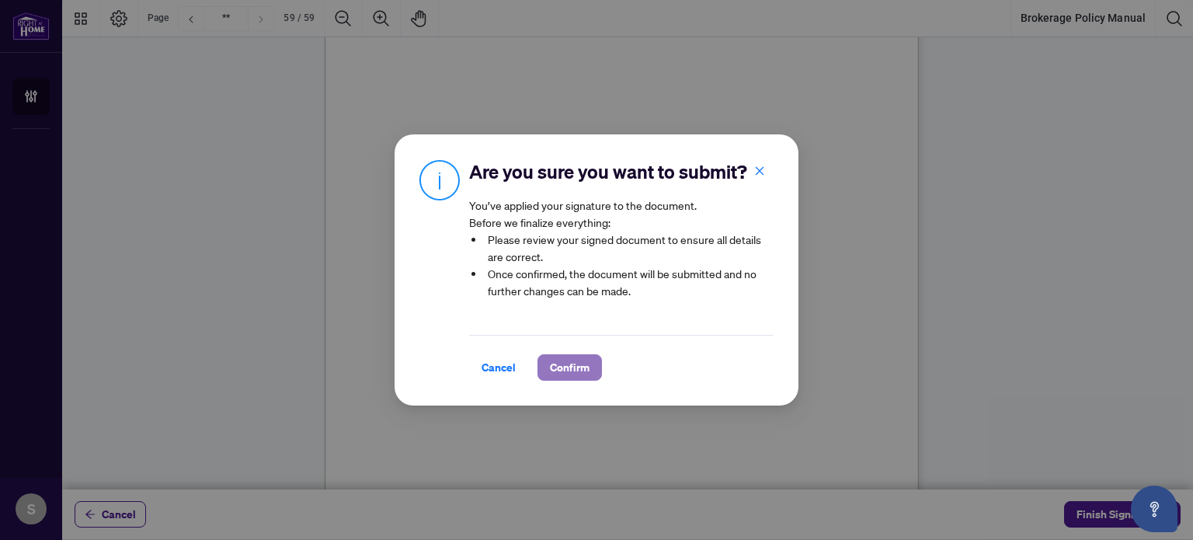
click at [589, 372] on span "Confirm" at bounding box center [570, 367] width 40 height 25
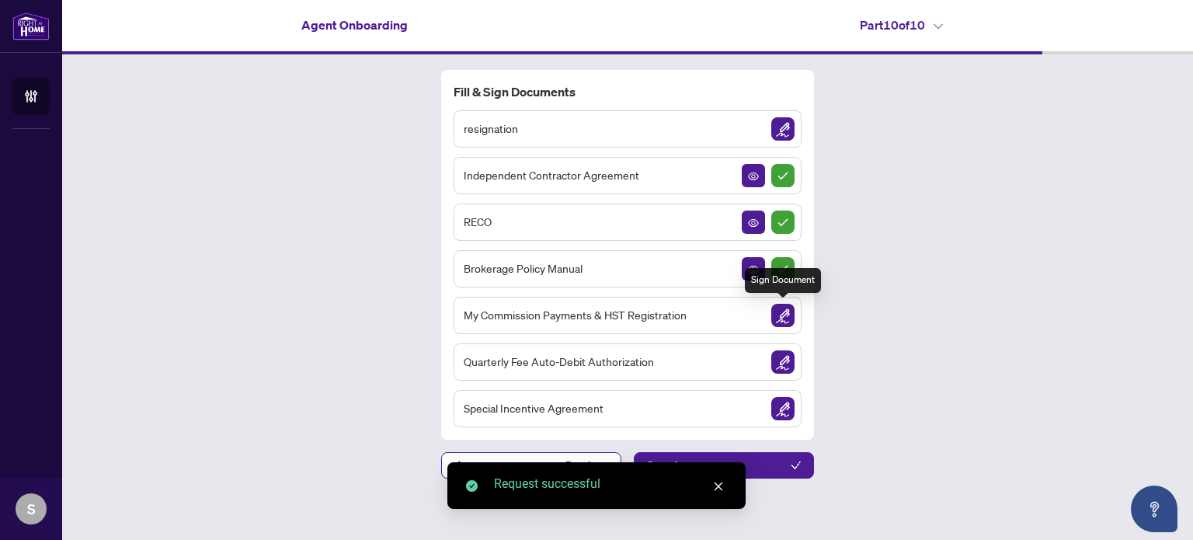
click at [783, 315] on img "Sign Document" at bounding box center [782, 315] width 23 height 23
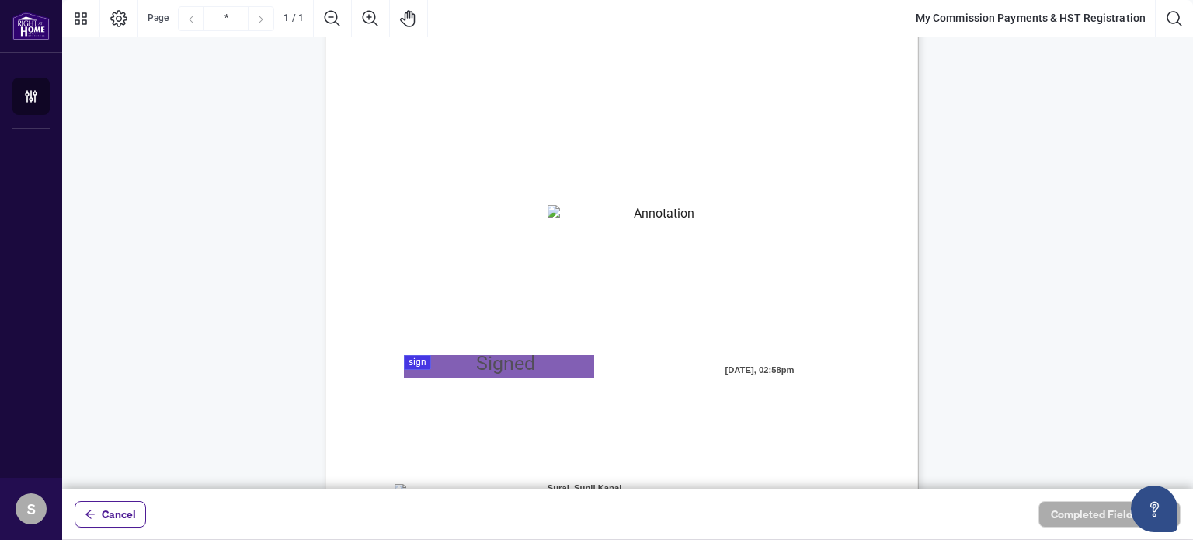
scroll to position [155, 0]
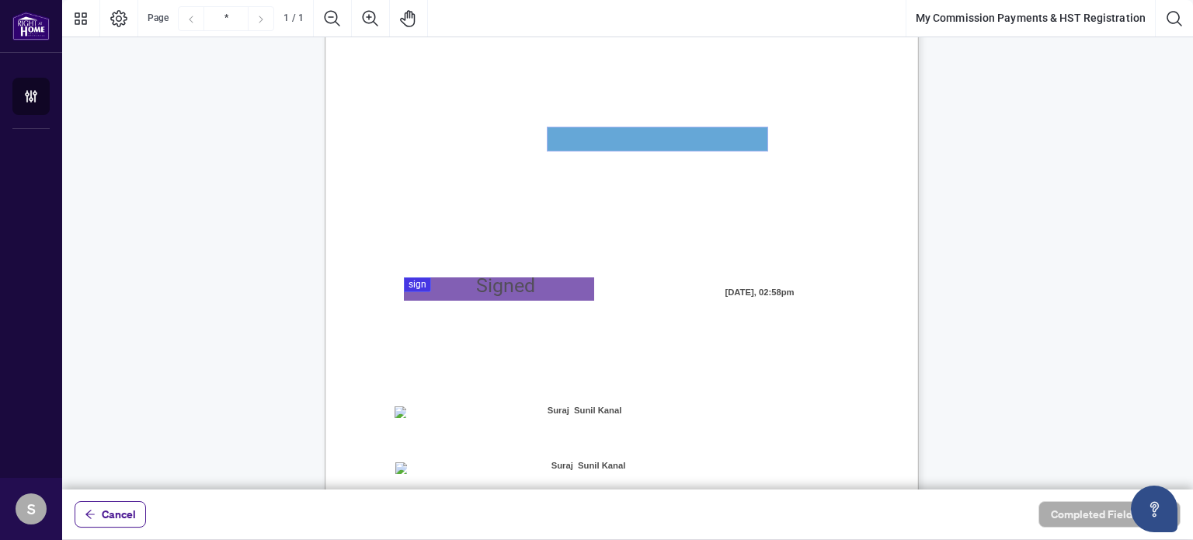
click at [624, 141] on textarea "01JYSTNGYVS2013FT3FSAZ2QTV" at bounding box center [658, 138] width 220 height 23
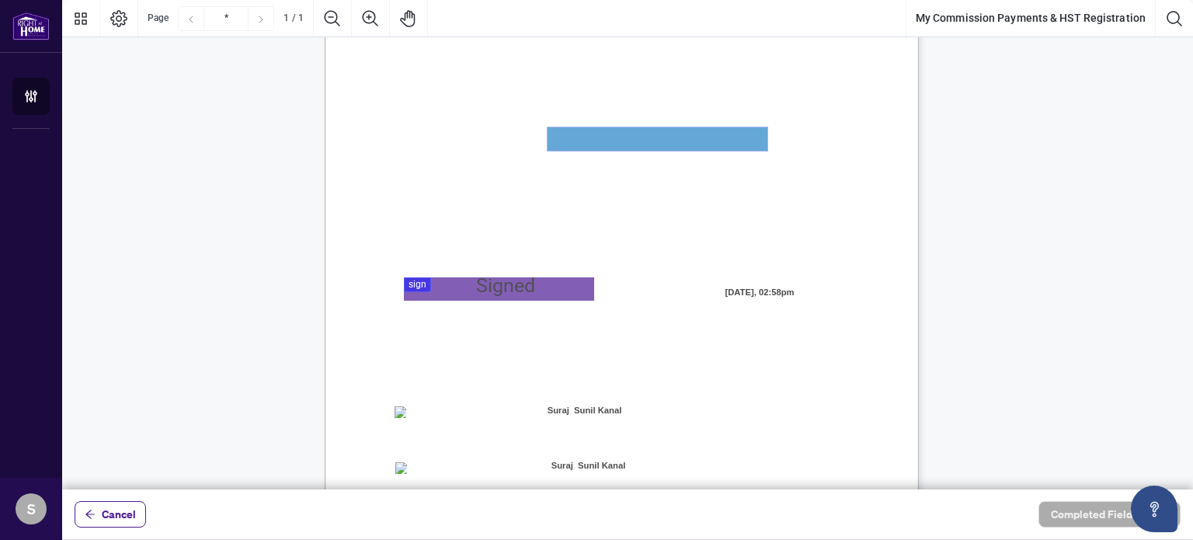
click at [624, 141] on textarea "01JYSTNGYVS2013FT3FSAZ2QTV" at bounding box center [658, 138] width 220 height 23
click at [611, 179] on span "Brokerage shall use for all commission payments made to me. In the event this n…" at bounding box center [592, 183] width 394 height 14
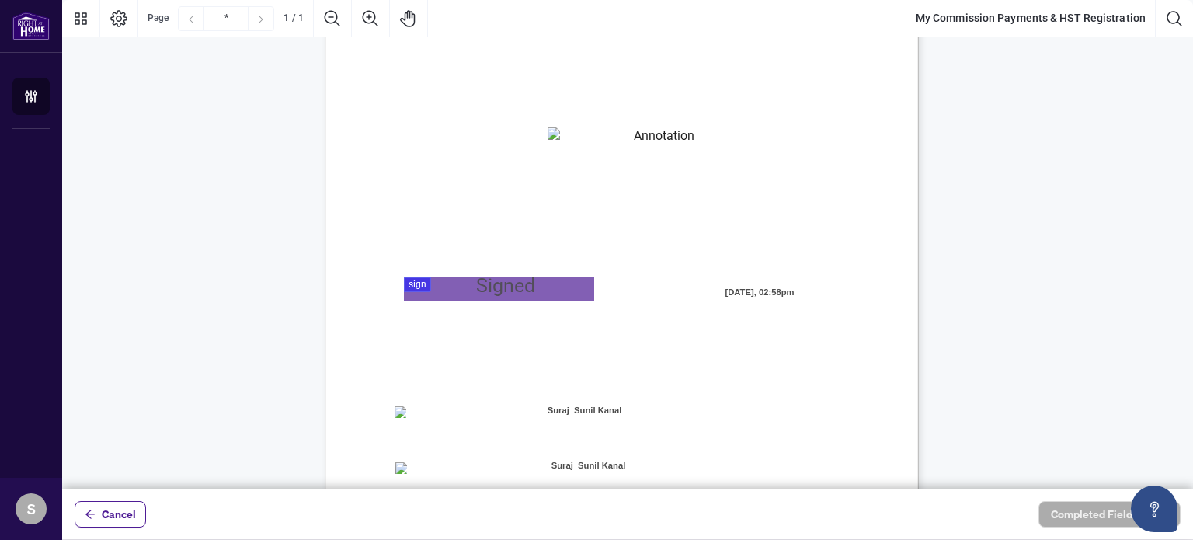
click at [500, 288] on div at bounding box center [627, 244] width 1131 height 489
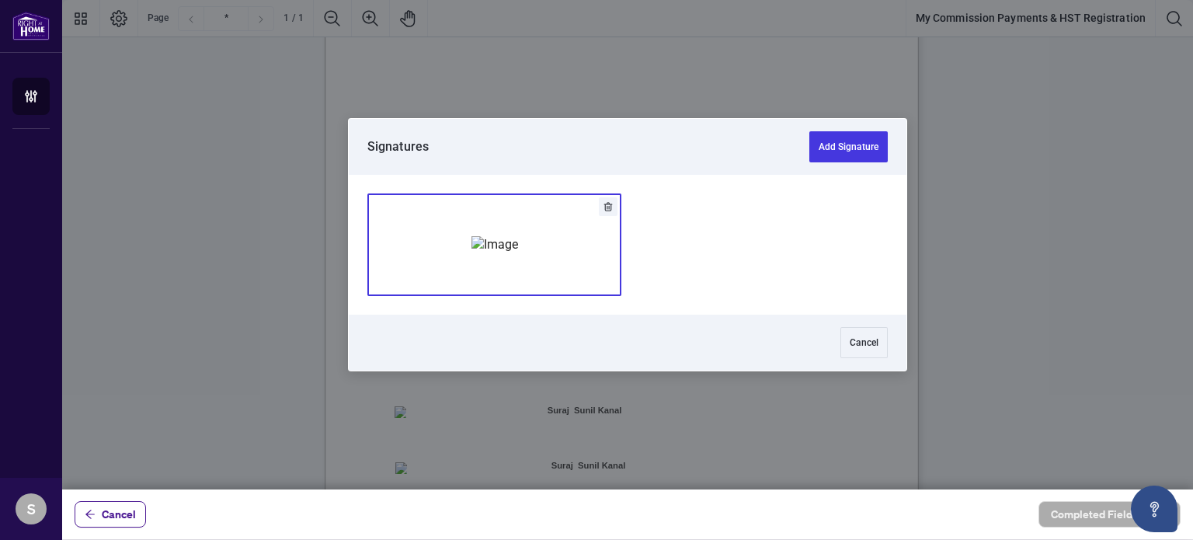
click at [518, 249] on img "Add Signature" at bounding box center [494, 244] width 47 height 17
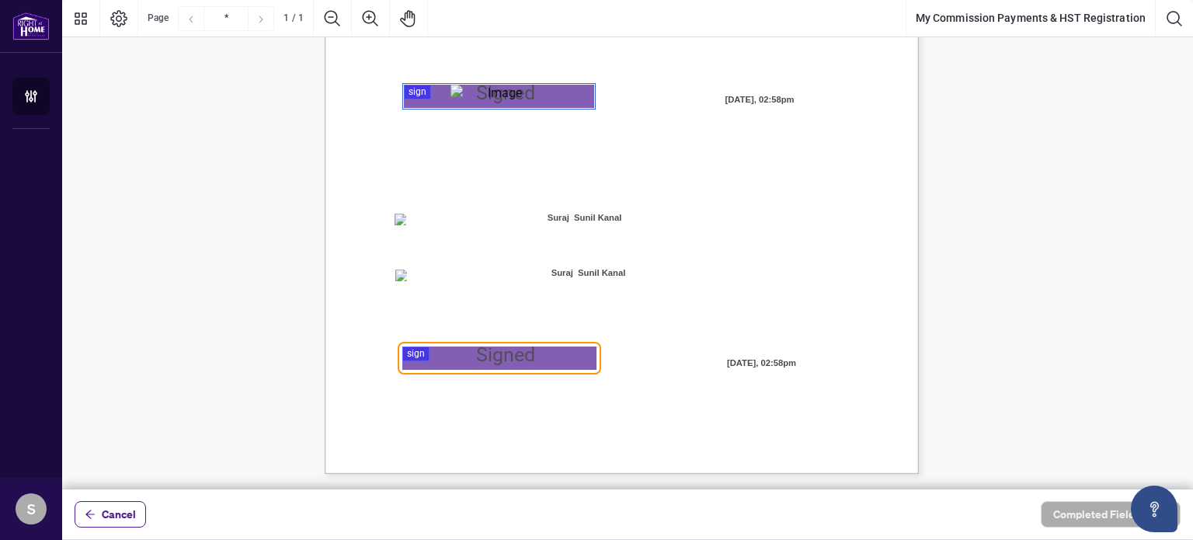
click at [463, 357] on div at bounding box center [627, 244] width 1131 height 489
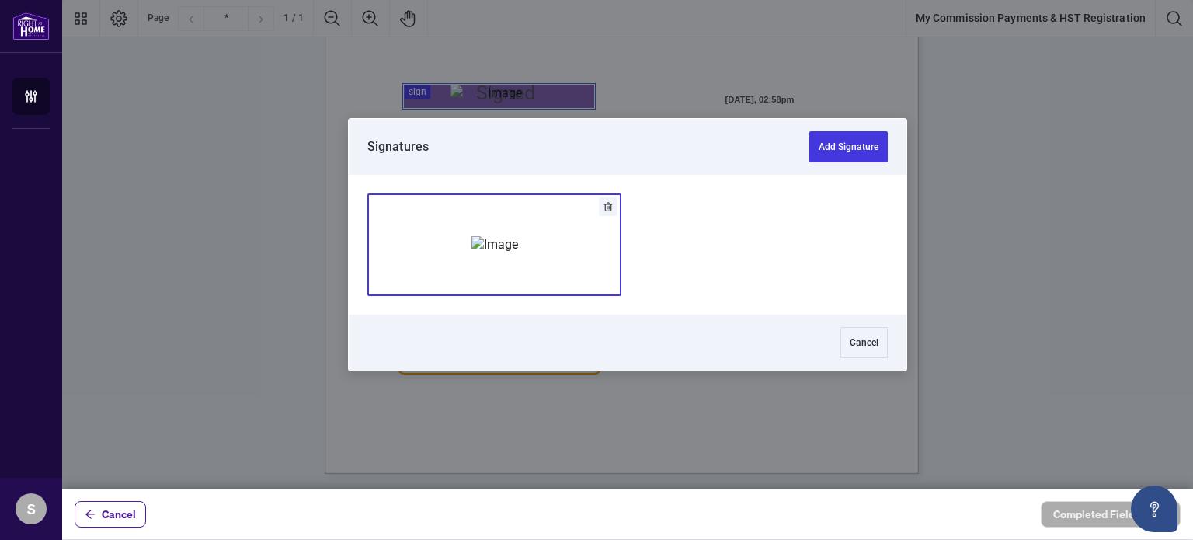
click at [516, 292] on div "Add Signature" at bounding box center [494, 244] width 47 height 155
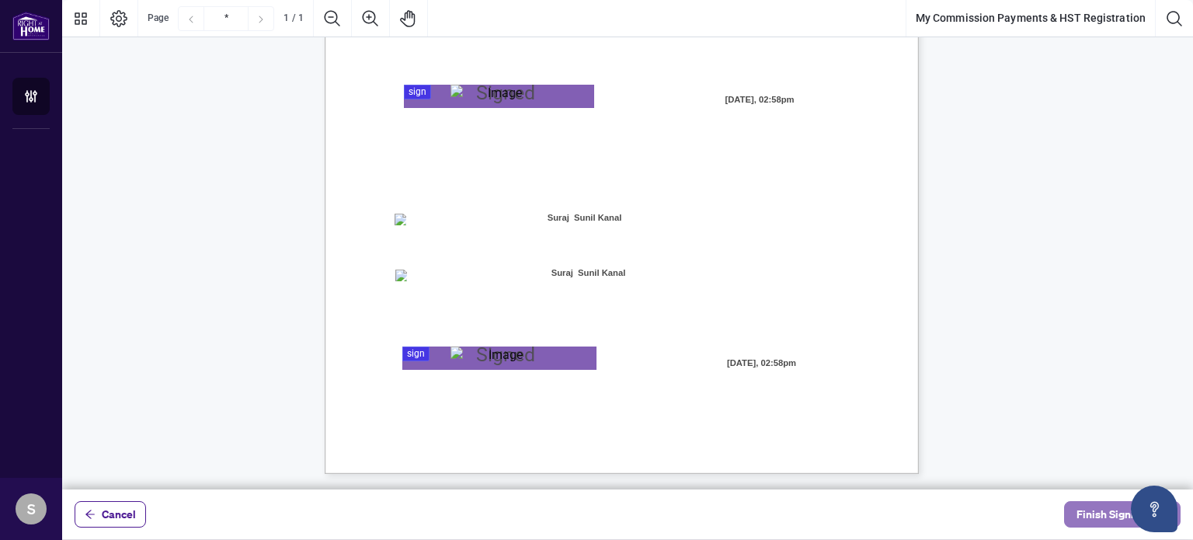
click at [1087, 519] on span "Finish Signing" at bounding box center [1111, 514] width 70 height 25
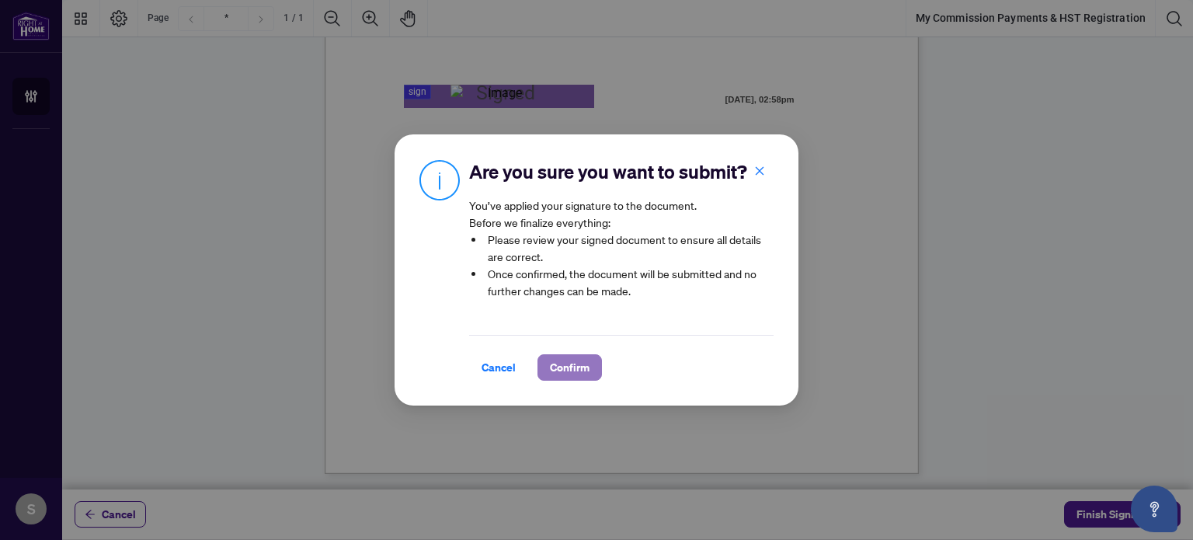
click at [588, 372] on span "Confirm" at bounding box center [570, 367] width 40 height 25
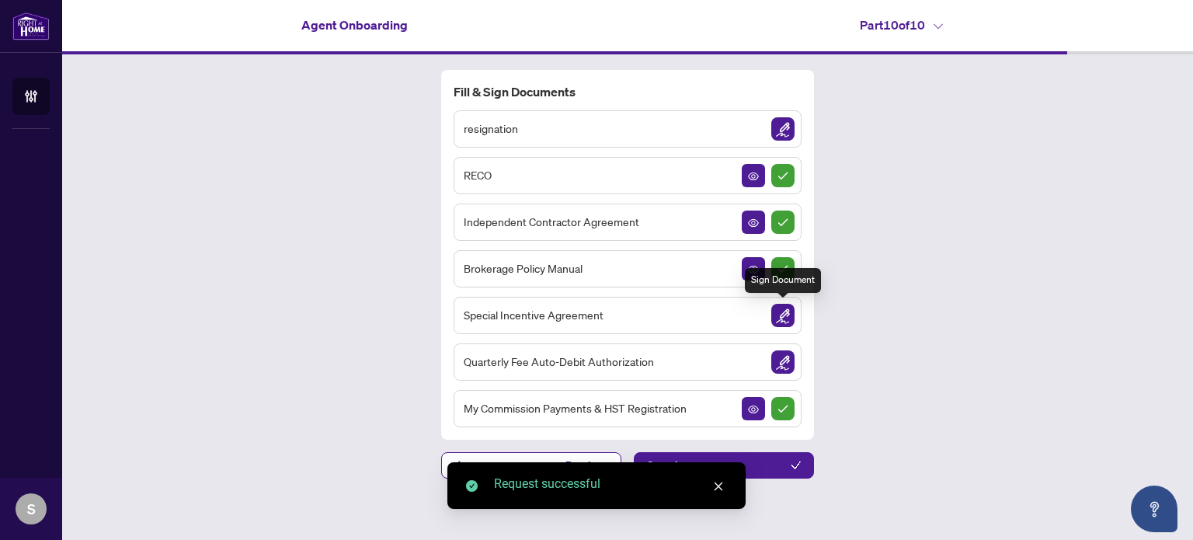
click at [790, 316] on img "Sign Document" at bounding box center [782, 315] width 23 height 23
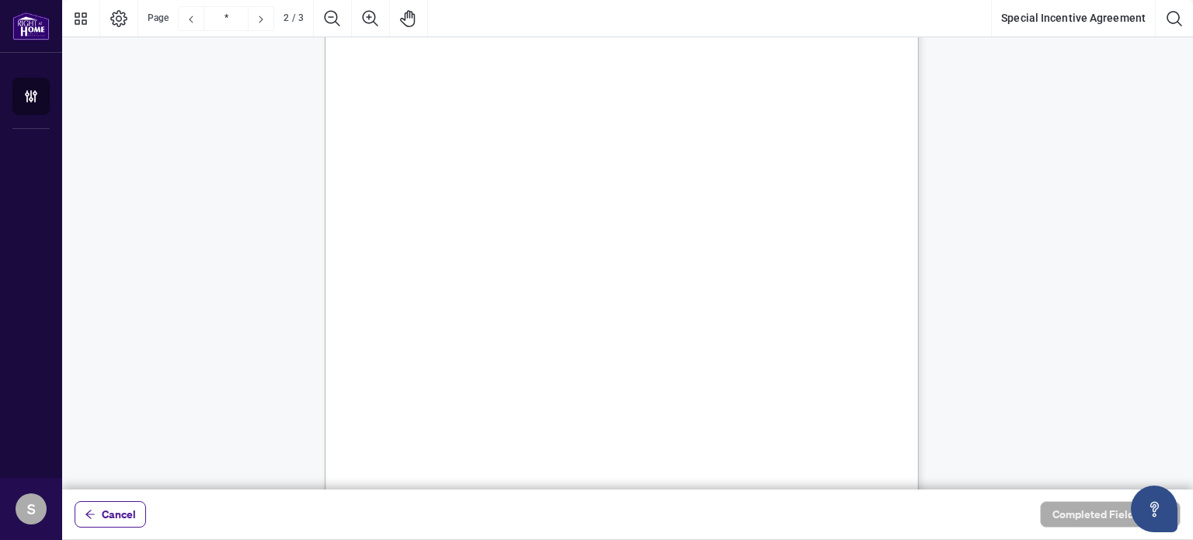
scroll to position [1087, 0]
click at [594, 344] on span "(Signature Page to Follow)" at bounding box center [622, 349] width 110 height 12
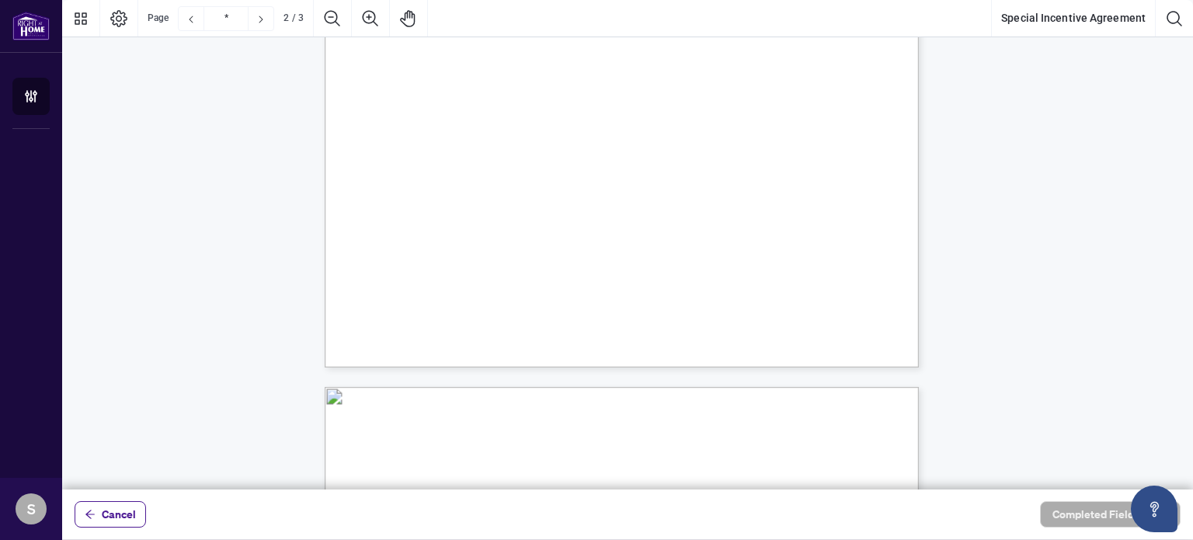
type input "*"
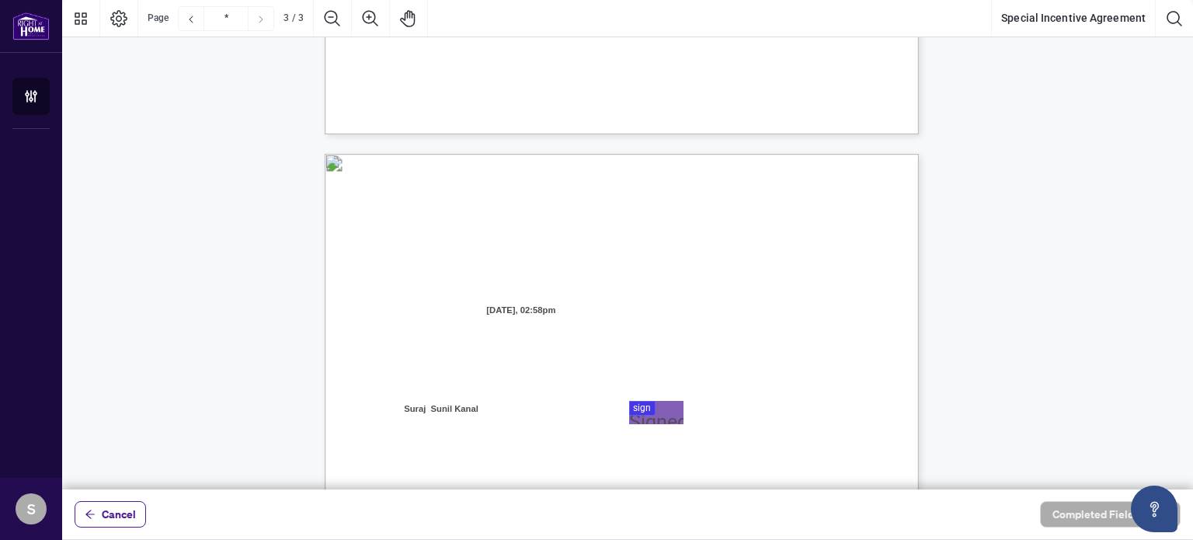
scroll to position [1553, 0]
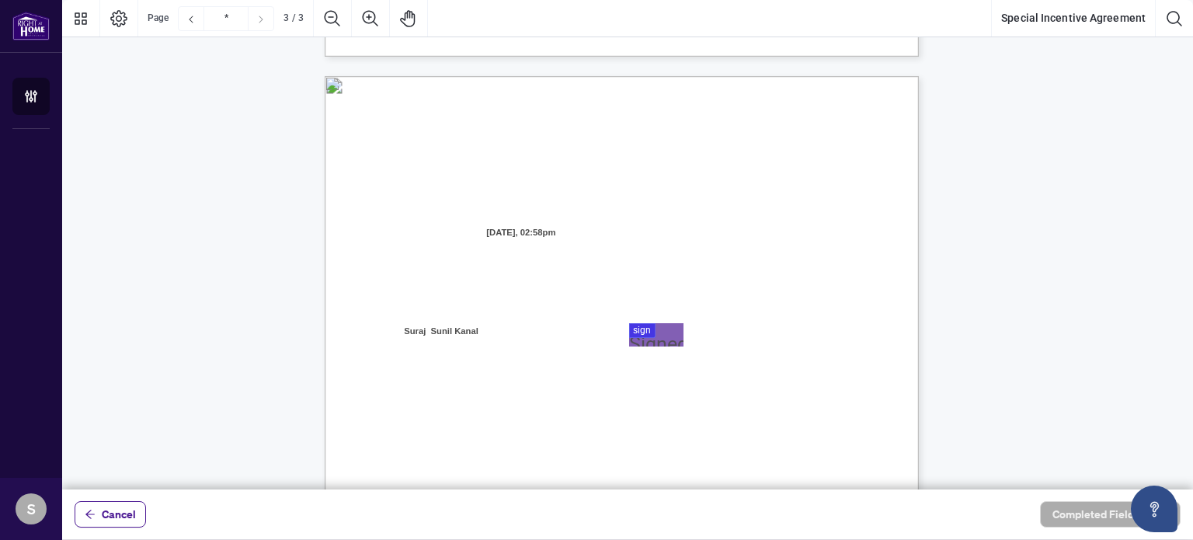
click at [644, 340] on div at bounding box center [627, 244] width 1131 height 489
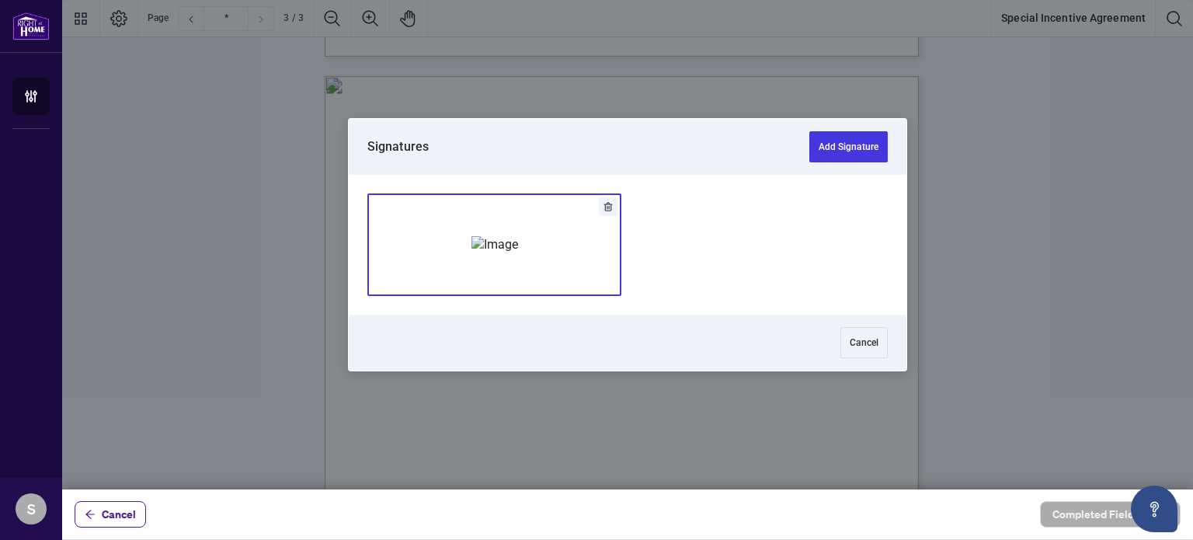
click at [518, 253] on img "Add Signature" at bounding box center [494, 244] width 47 height 17
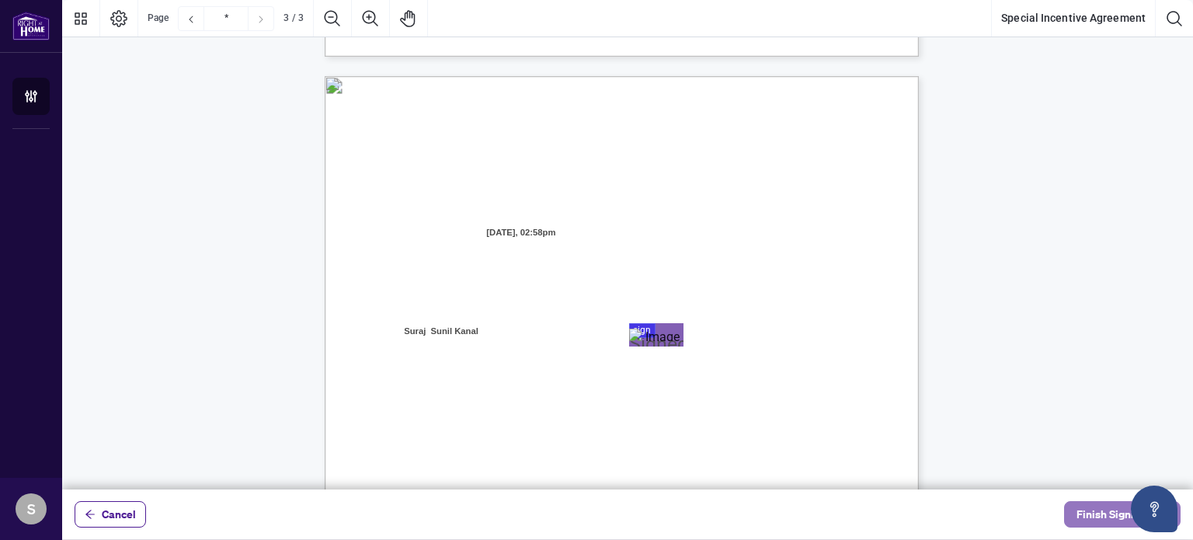
click at [1104, 515] on span "Finish Signing" at bounding box center [1111, 514] width 70 height 25
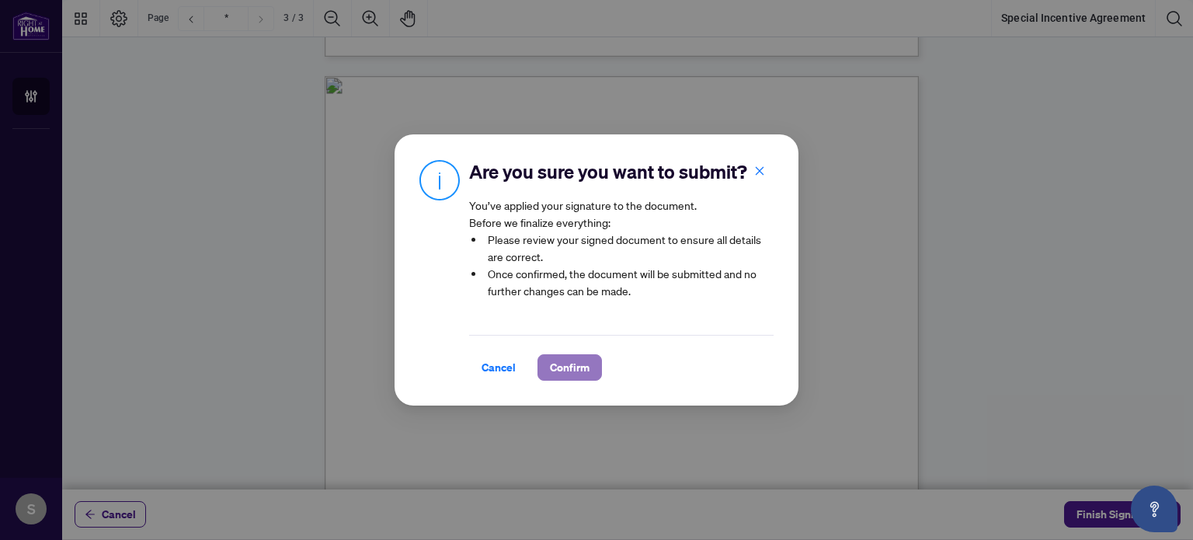
click at [565, 375] on span "Confirm" at bounding box center [570, 367] width 40 height 25
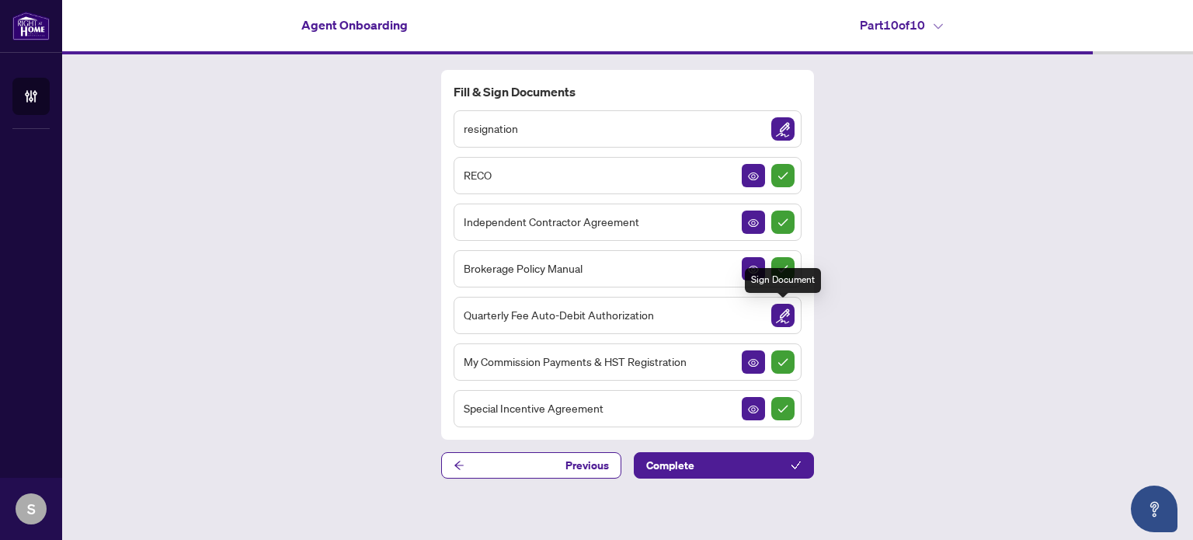
click at [776, 316] on img "Sign Document" at bounding box center [782, 315] width 23 height 23
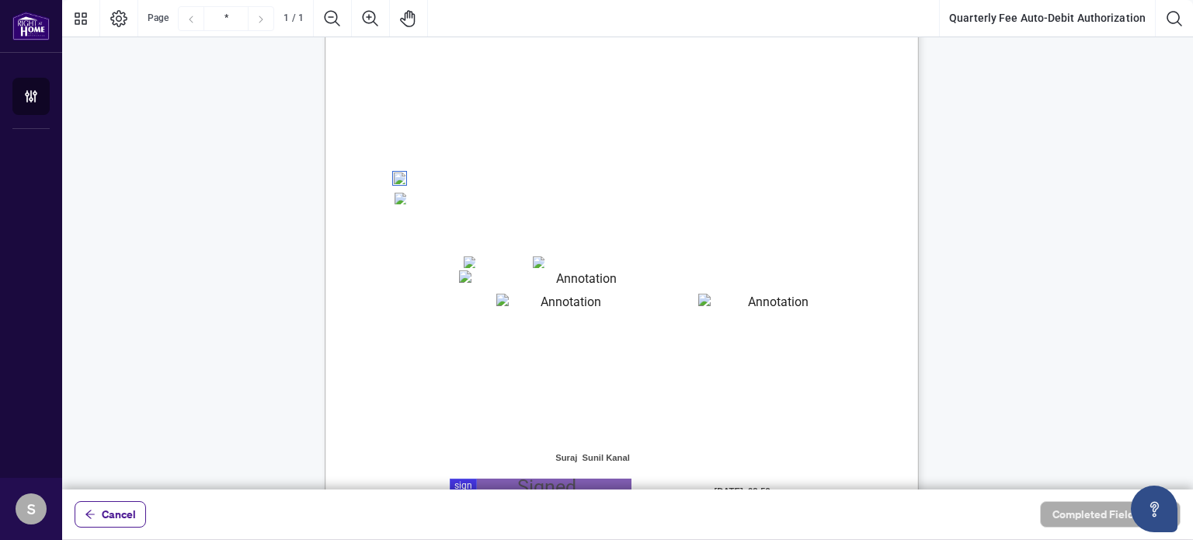
scroll to position [348, 0]
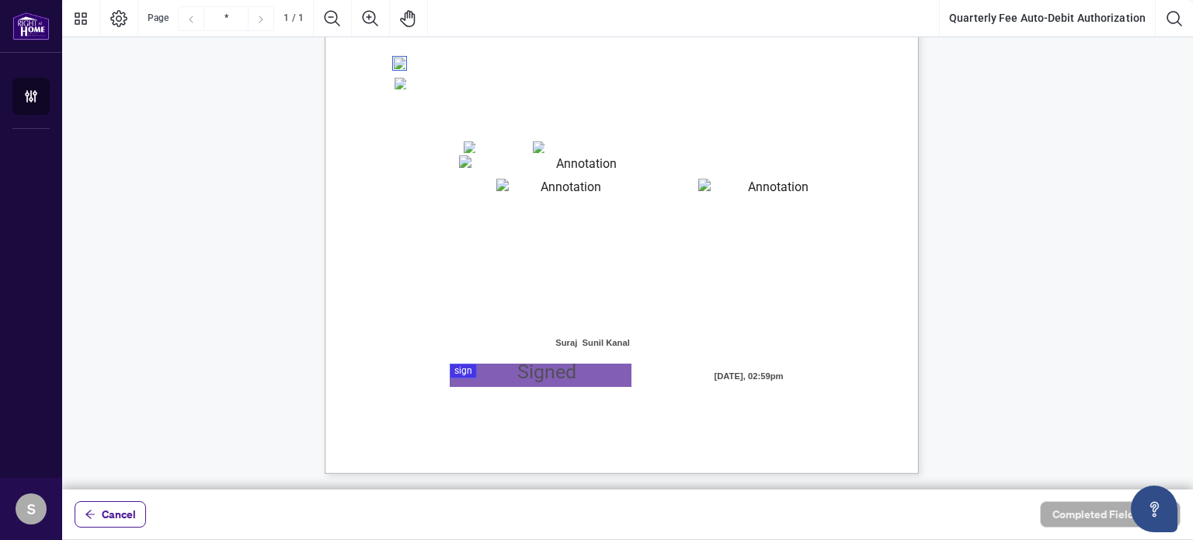
click at [547, 148] on span "Mastercard" at bounding box center [567, 148] width 43 height 12
click at [576, 195] on textarea "01JYSTE5H4CSE0FAK39HWZJ8NF" at bounding box center [564, 190] width 136 height 22
click at [577, 198] on textarea "01JYSTE5H4CSE0FAK39HWZJ8NF" at bounding box center [564, 190] width 136 height 22
click at [570, 189] on textarea "01JYSTE5H4CSE0FAK39HWZJ8NF" at bounding box center [564, 190] width 136 height 22
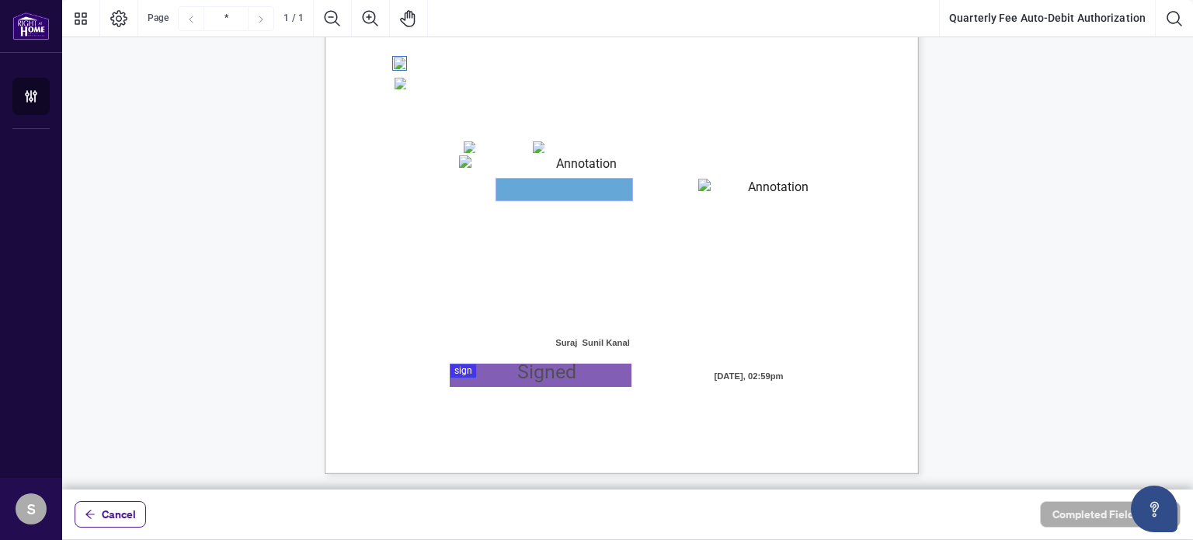
click at [570, 189] on textarea "01JYSTE5H4CSE0FAK39HWZJ8NF" at bounding box center [564, 190] width 136 height 22
click at [499, 219] on span "Billing Authorization:" at bounding box center [446, 224] width 103 height 14
click at [522, 165] on textarea "01JYSTDXKMM2RH879KP3KYMEH1" at bounding box center [580, 165] width 243 height 20
click at [553, 375] on div at bounding box center [627, 244] width 1131 height 489
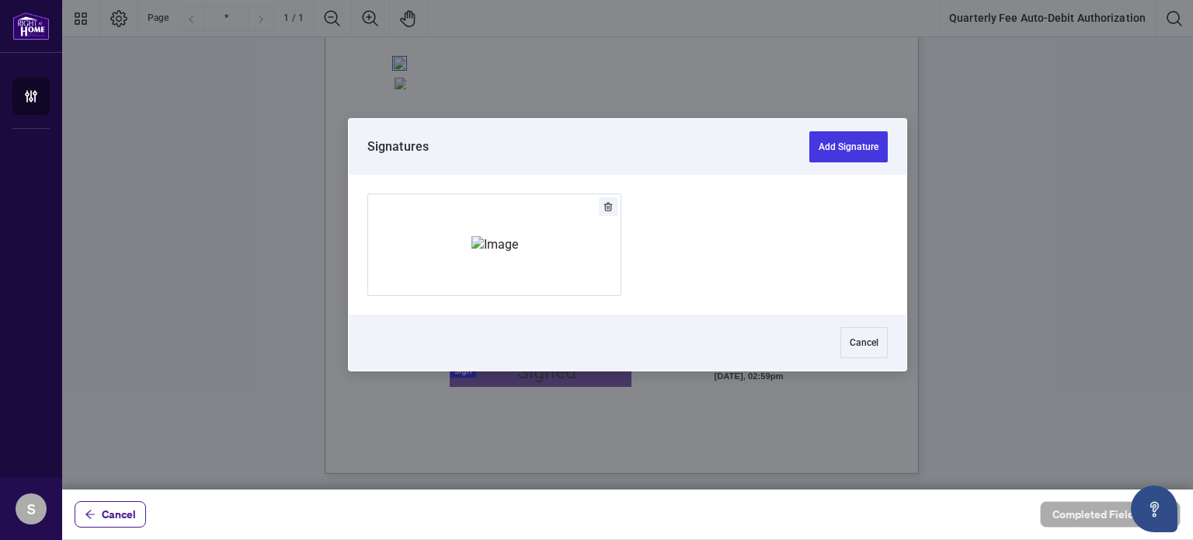
drag, startPoint x: 581, startPoint y: 297, endPoint x: 582, endPoint y: 288, distance: 8.6
click at [581, 295] on div at bounding box center [628, 245] width 558 height 140
click at [471, 251] on img "Add Signature" at bounding box center [494, 244] width 47 height 17
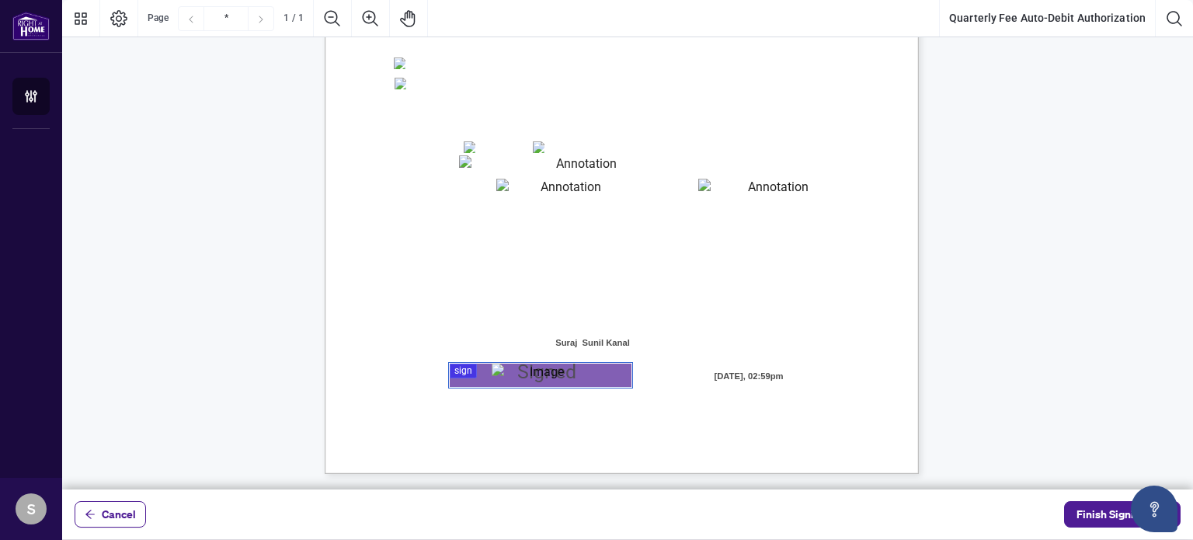
click at [547, 422] on div "Right at Home Realty, Brokerage Quarterly Fees Billing Authorization Quarterly …" at bounding box center [696, 186] width 742 height 962
click at [1100, 521] on span "Finish Signing" at bounding box center [1111, 514] width 70 height 25
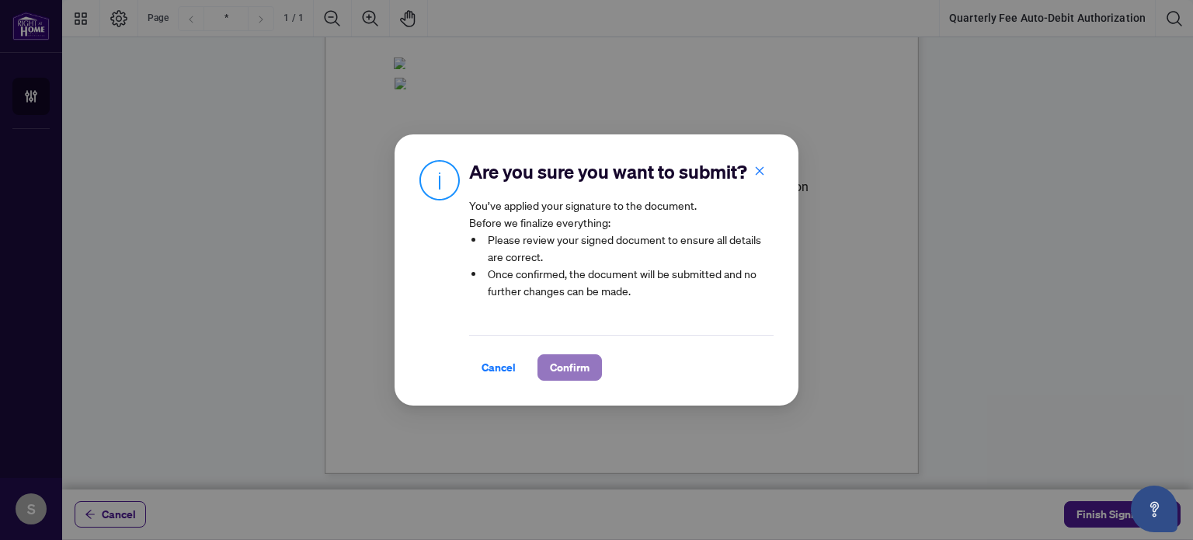
click at [560, 367] on span "Confirm" at bounding box center [570, 367] width 40 height 25
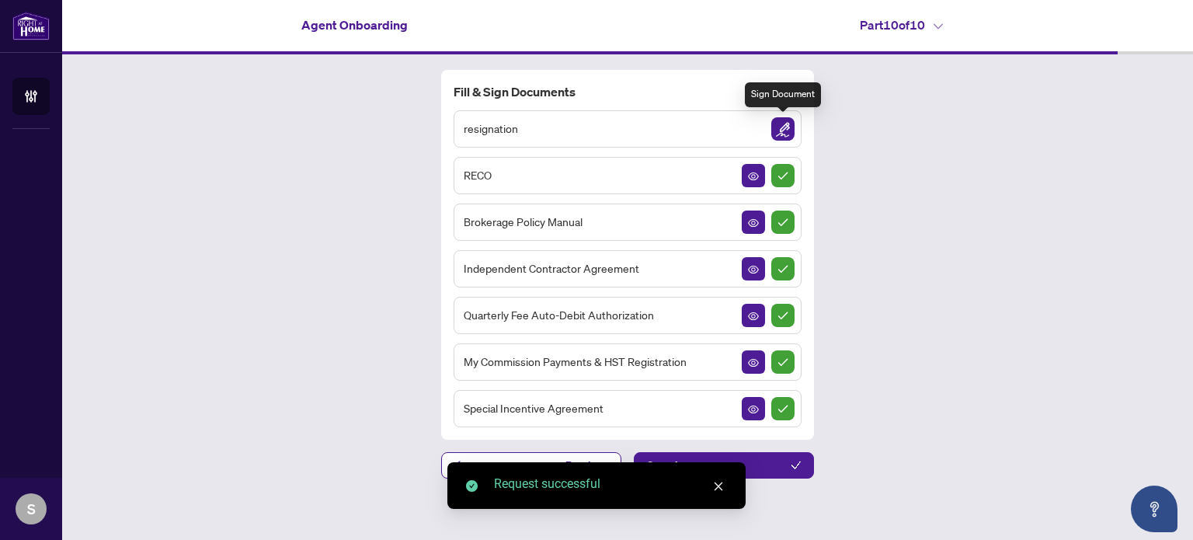
click at [787, 127] on img "Sign Document" at bounding box center [782, 128] width 23 height 23
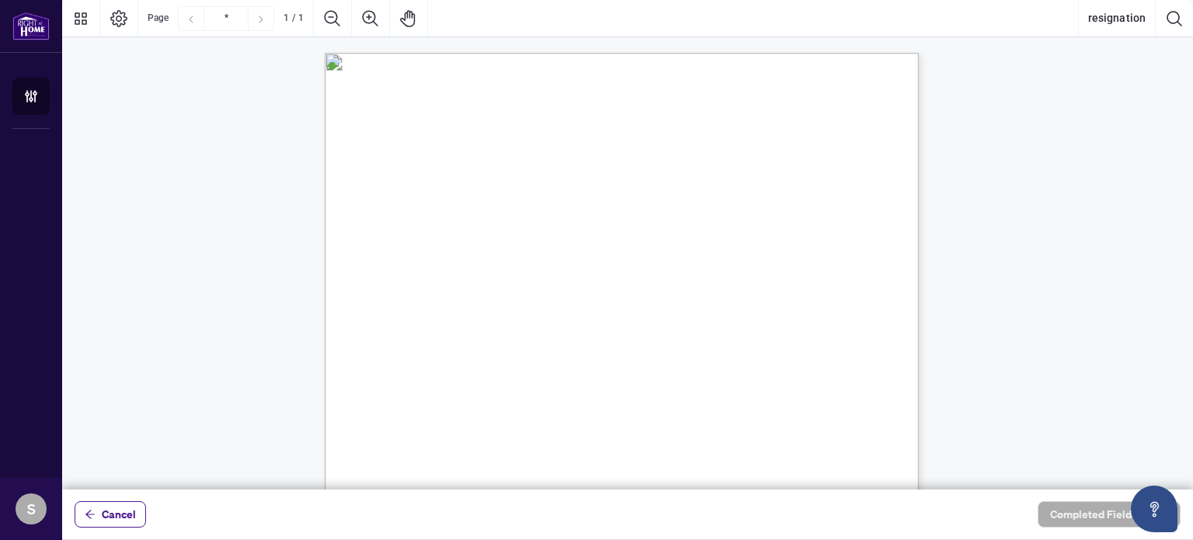
scroll to position [233, 0]
click at [411, 306] on div "MonkNest Real Estate Inc. [STREET_ADDRESS] Attention to: Broker of Record Pleas…" at bounding box center [696, 301] width 742 height 962
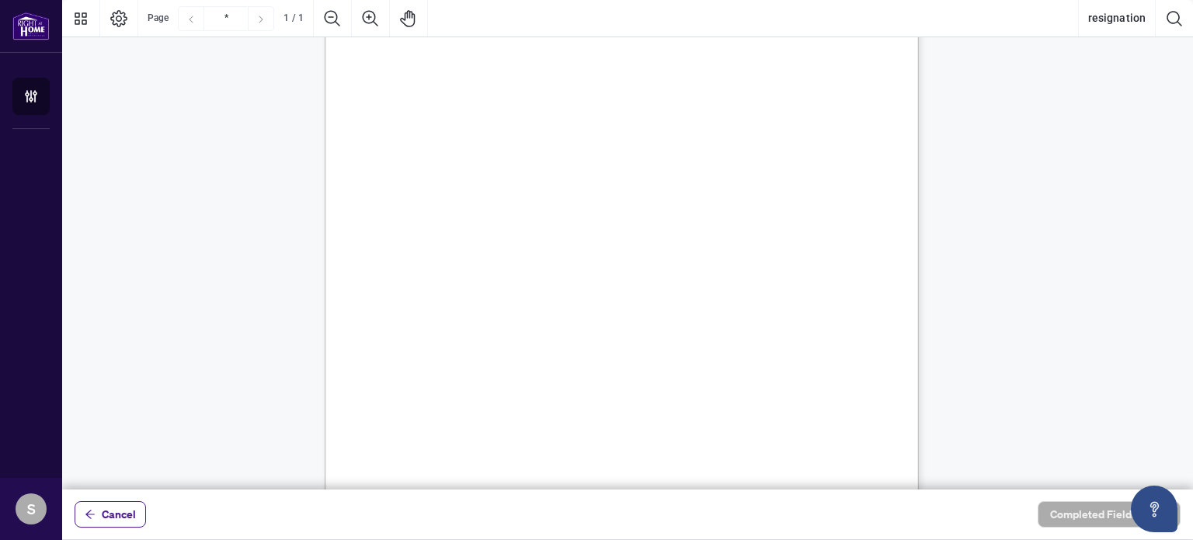
click at [438, 276] on div "MonkNest Real Estate Inc. [STREET_ADDRESS] Attention to: Broker of Record Pleas…" at bounding box center [696, 301] width 742 height 962
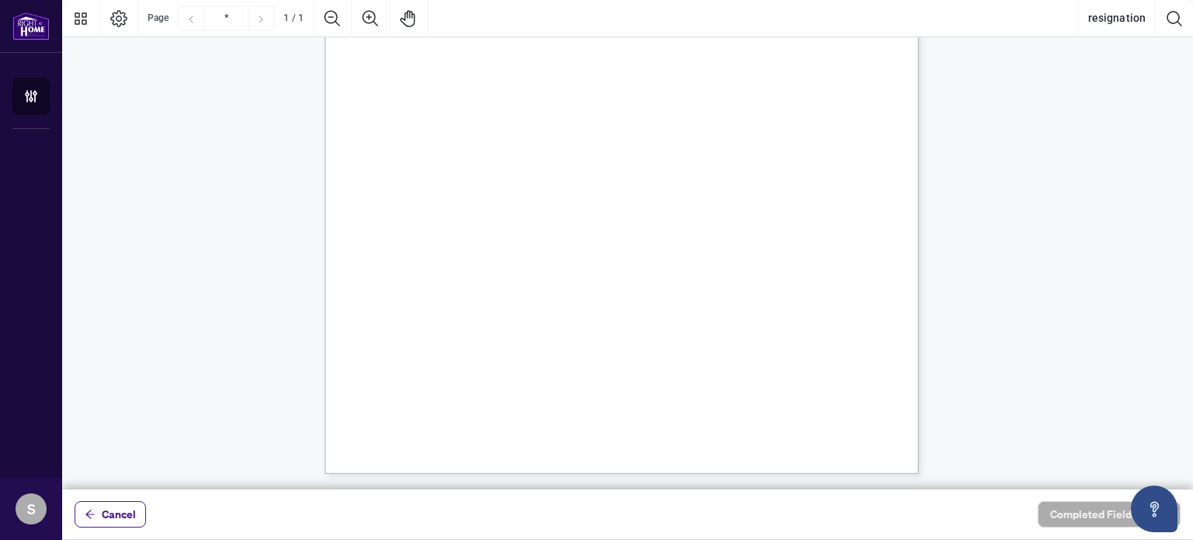
scroll to position [193, 0]
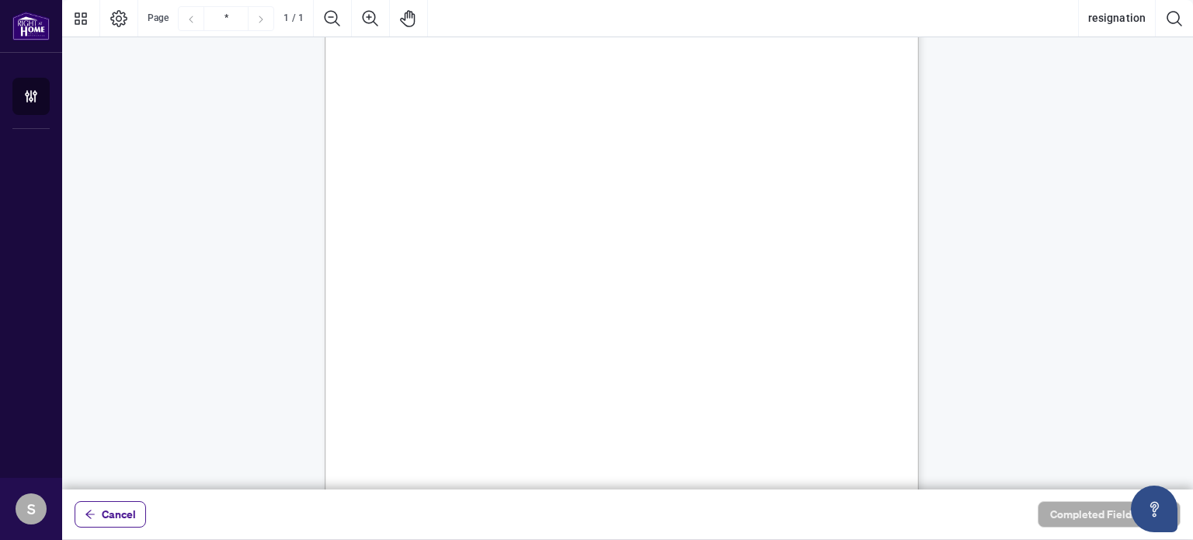
click at [457, 328] on div "MonkNest Real Estate Inc. [STREET_ADDRESS] Attention to: Broker of Record Pleas…" at bounding box center [696, 341] width 742 height 962
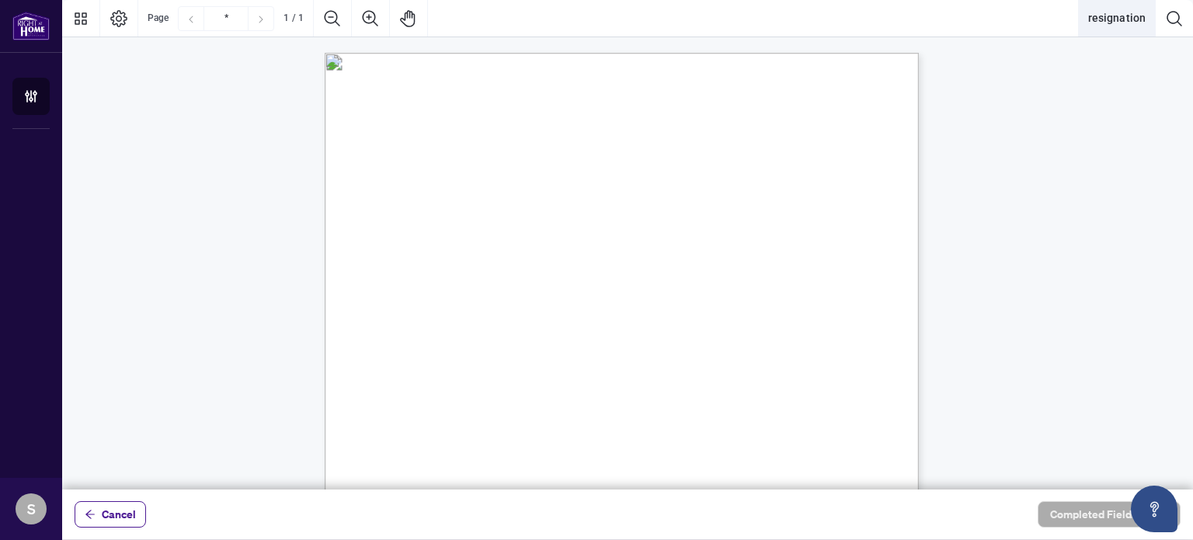
click at [1111, 18] on button "resignation" at bounding box center [1117, 18] width 76 height 37
click at [128, 521] on span "Cancel" at bounding box center [119, 514] width 34 height 25
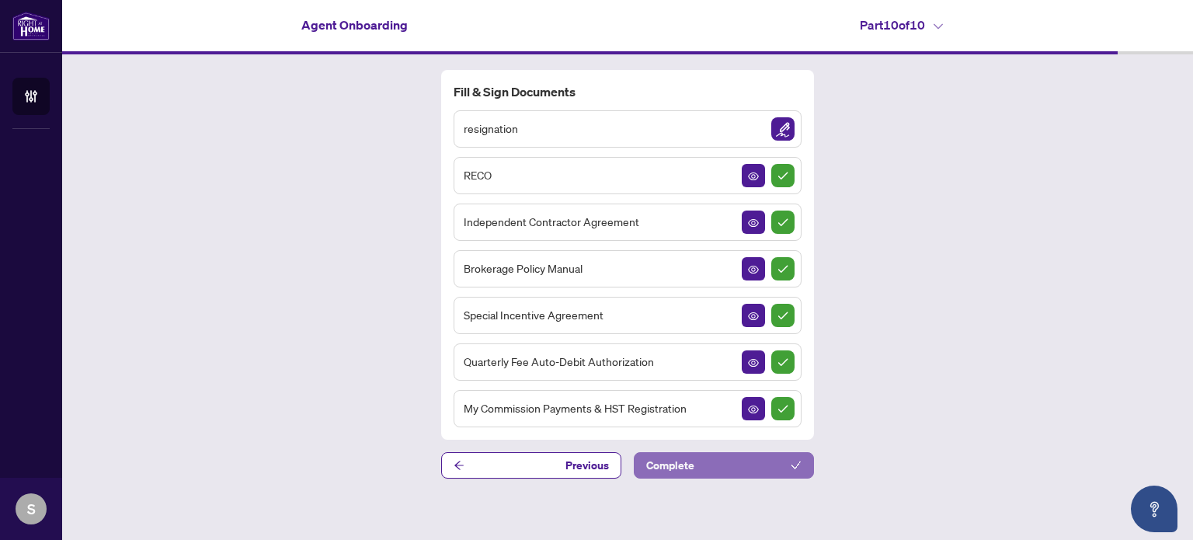
click at [785, 467] on button "Complete" at bounding box center [724, 465] width 180 height 26
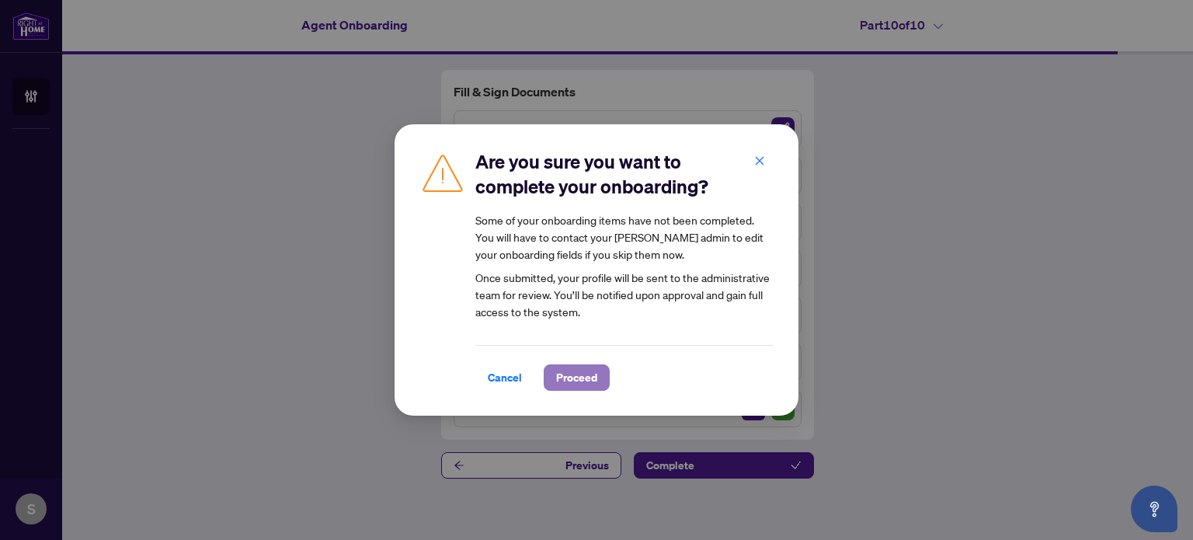
click at [570, 388] on span "Proceed" at bounding box center [576, 377] width 41 height 25
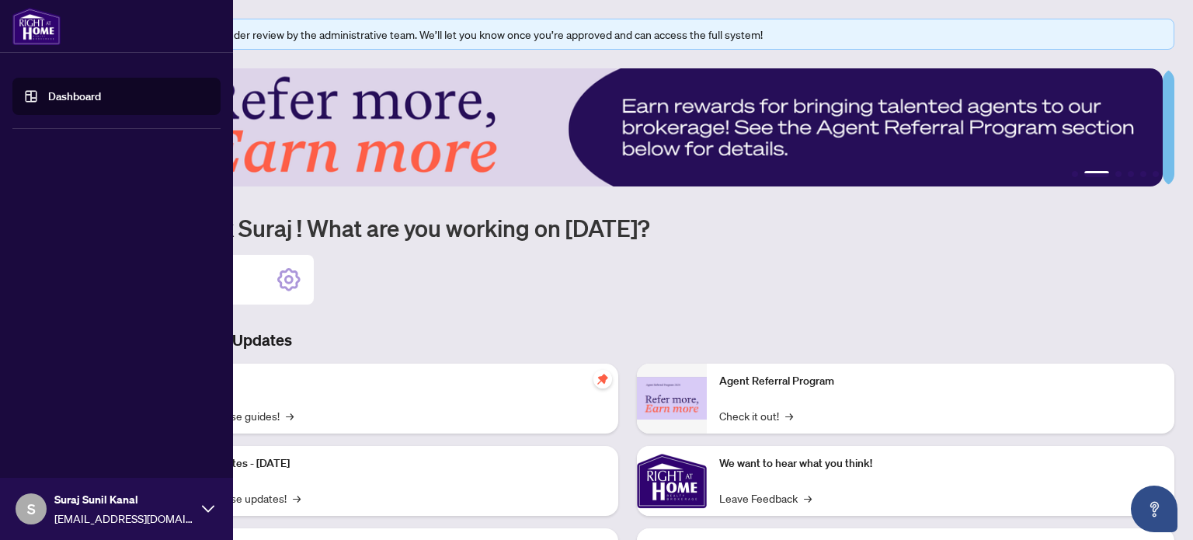
click at [61, 89] on link "Dashboard" at bounding box center [74, 96] width 53 height 14
click at [65, 95] on link "Dashboard" at bounding box center [74, 96] width 53 height 14
